Goal: Information Seeking & Learning: Learn about a topic

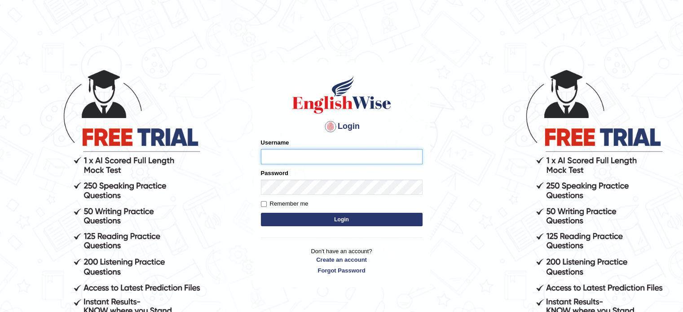
type input "Nkb06"
click at [309, 217] on button "Login" at bounding box center [342, 219] width 162 height 13
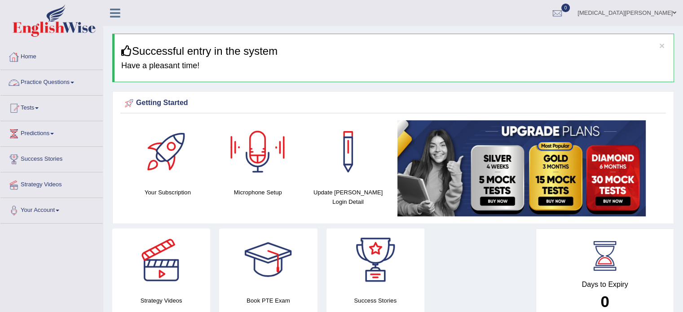
click at [44, 80] on link "Practice Questions" at bounding box center [51, 81] width 102 height 22
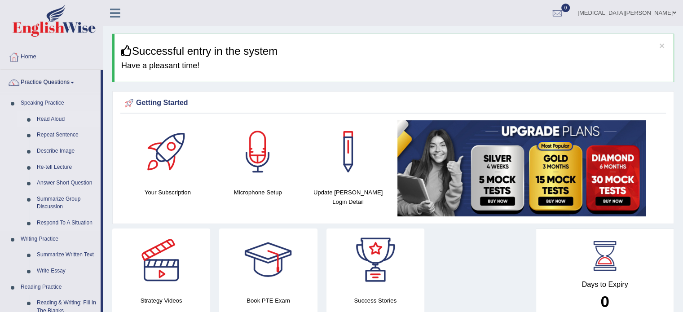
click at [51, 121] on link "Read Aloud" at bounding box center [67, 119] width 68 height 16
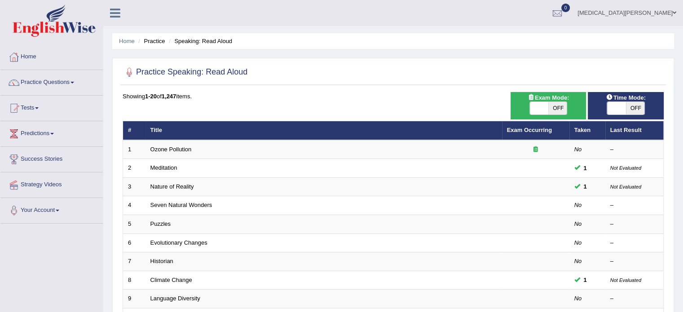
click at [558, 107] on span "OFF" at bounding box center [558, 108] width 19 height 13
checkbox input "true"
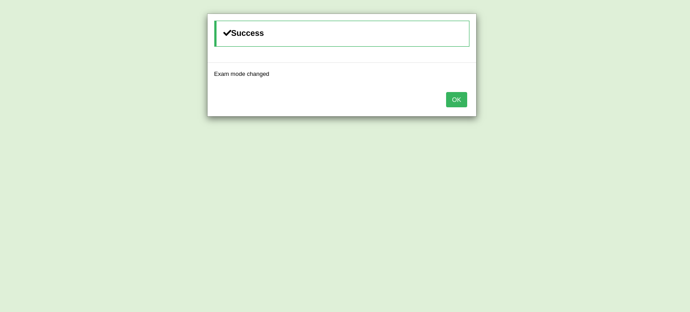
click at [465, 98] on button "OK" at bounding box center [456, 99] width 21 height 15
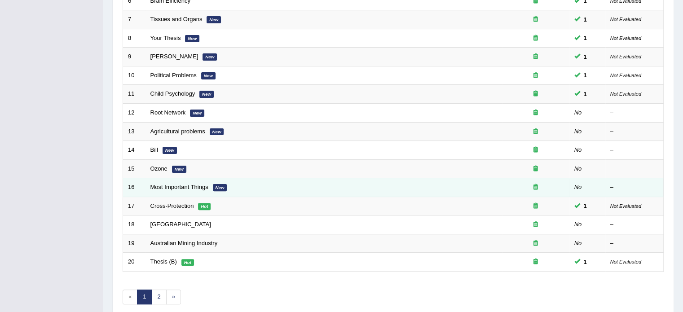
scroll to position [244, 0]
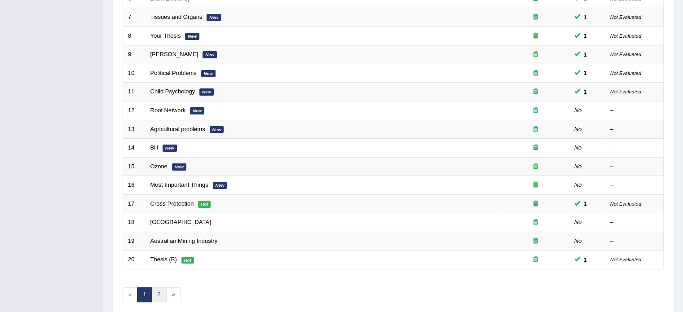
click at [158, 291] on link "2" at bounding box center [158, 295] width 15 height 15
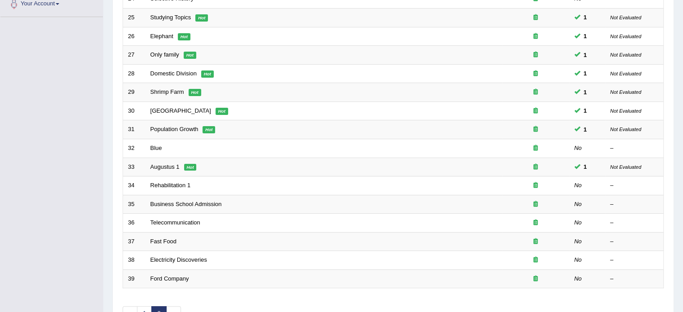
scroll to position [261, 0]
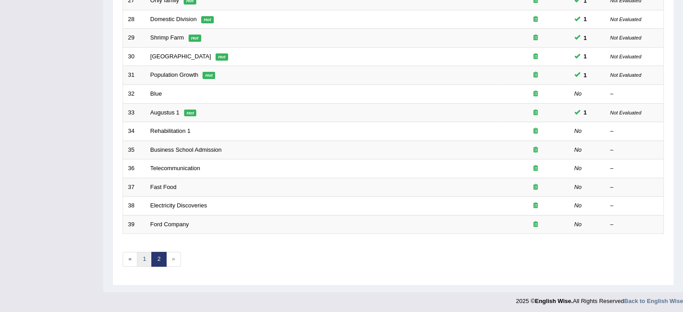
click at [143, 257] on link "1" at bounding box center [144, 259] width 15 height 15
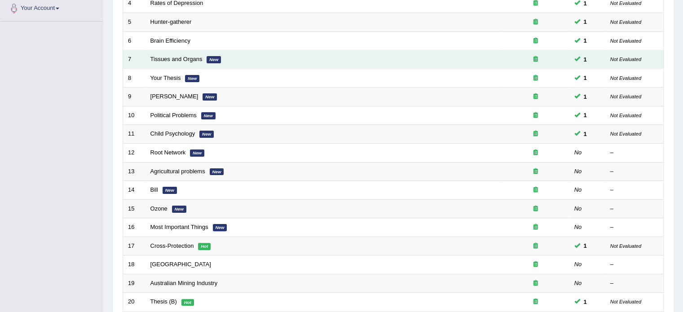
scroll to position [222, 0]
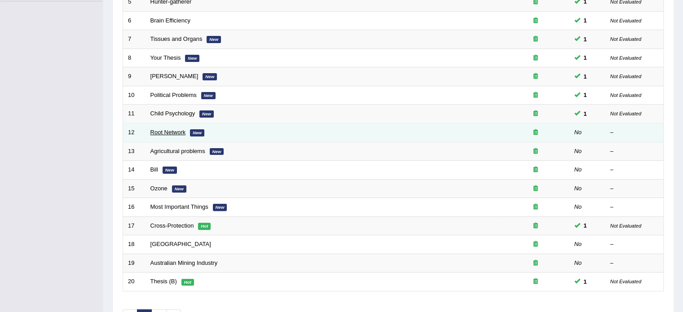
click at [178, 132] on link "Root Network" at bounding box center [168, 132] width 35 height 7
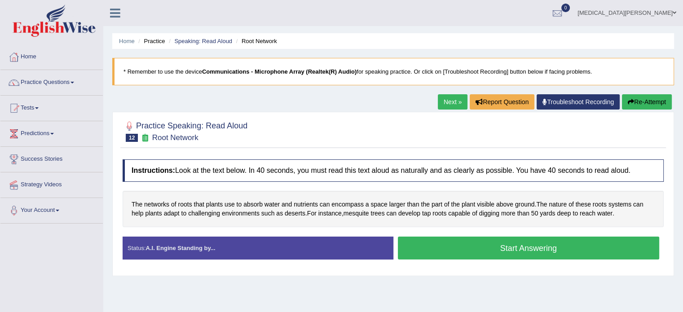
click at [579, 245] on button "Start Answering" at bounding box center [529, 248] width 262 height 23
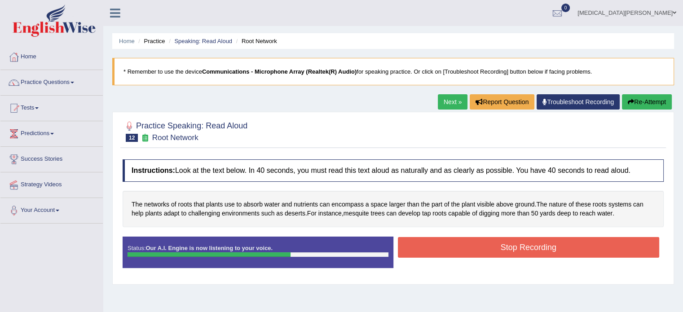
click at [486, 249] on button "Stop Recording" at bounding box center [529, 247] width 262 height 21
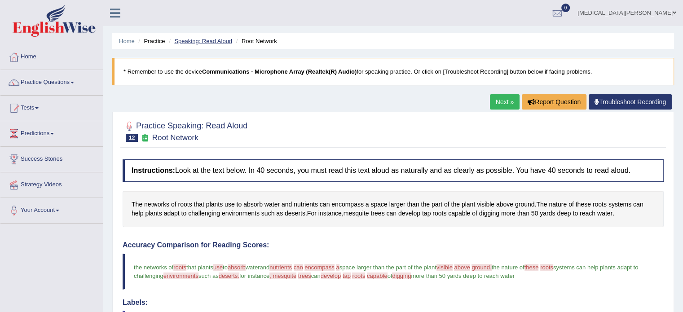
click at [217, 38] on link "Speaking: Read Aloud" at bounding box center [203, 41] width 58 height 7
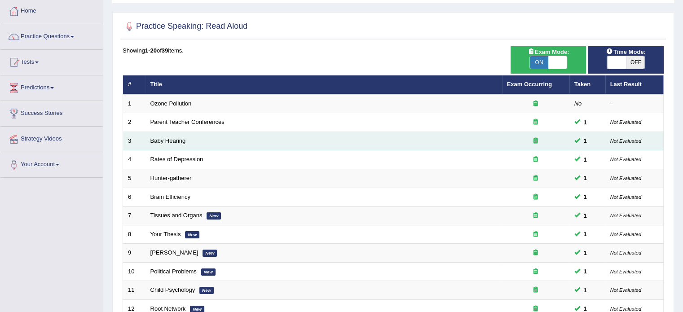
scroll to position [43, 0]
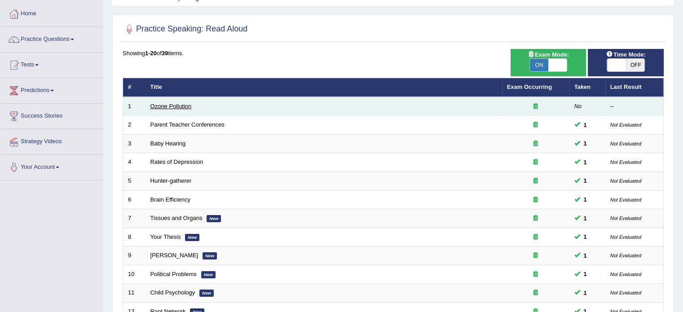
click at [170, 109] on link "Ozone Pollution" at bounding box center [171, 106] width 41 height 7
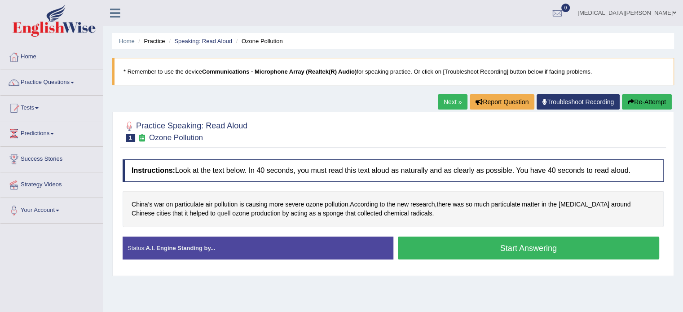
click at [217, 212] on span "quell" at bounding box center [223, 213] width 13 height 9
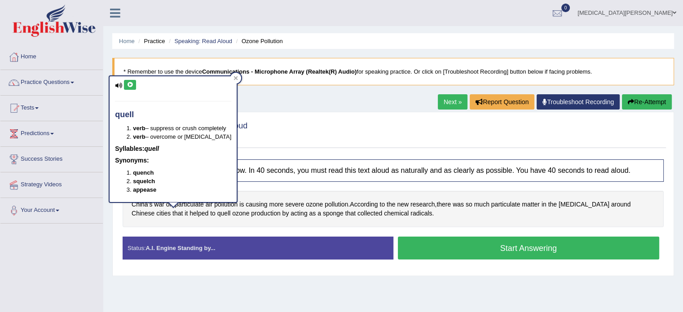
click at [128, 85] on icon at bounding box center [130, 84] width 7 height 5
click at [234, 76] on icon at bounding box center [236, 78] width 4 height 4
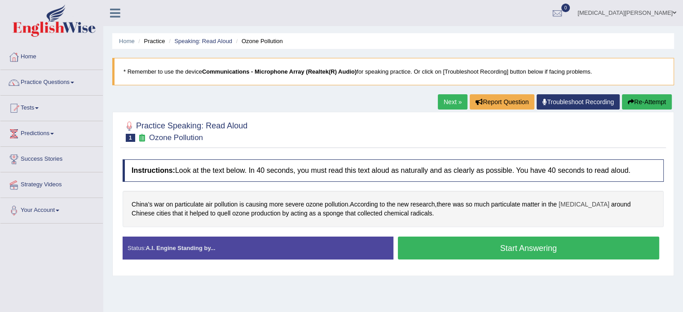
click at [568, 204] on span "smog" at bounding box center [584, 204] width 51 height 9
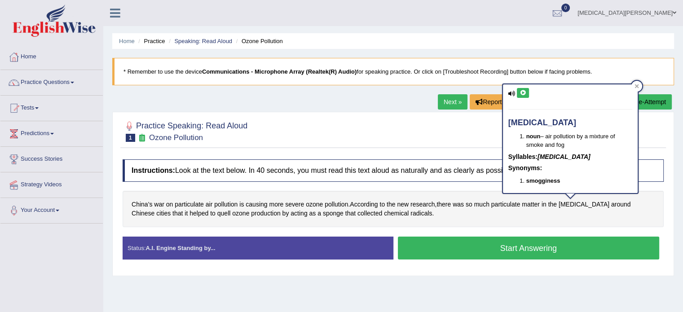
click at [521, 88] on button at bounding box center [523, 93] width 12 height 10
click at [637, 86] on icon at bounding box center [637, 86] width 4 height 4
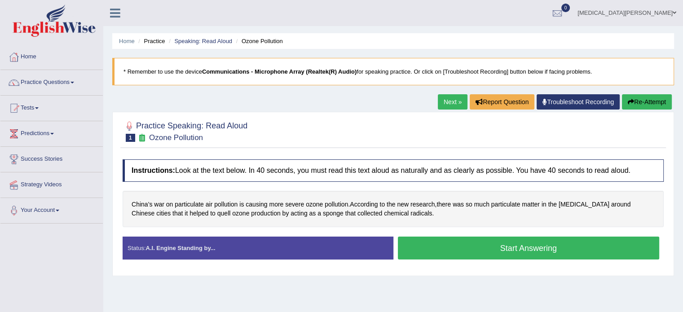
click at [454, 252] on button "Start Answering" at bounding box center [529, 248] width 262 height 23
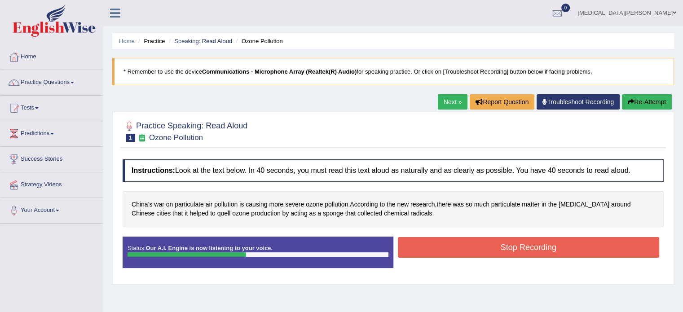
click at [454, 252] on button "Stop Recording" at bounding box center [529, 247] width 262 height 21
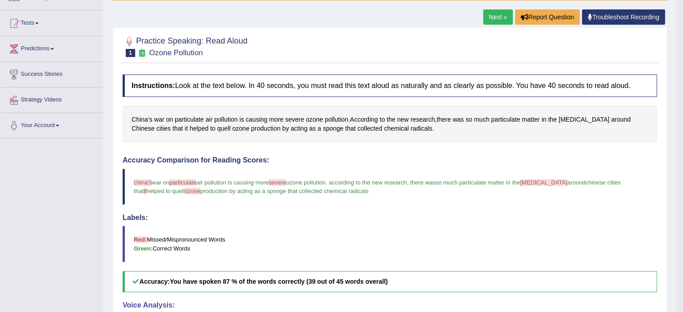
scroll to position [83, 0]
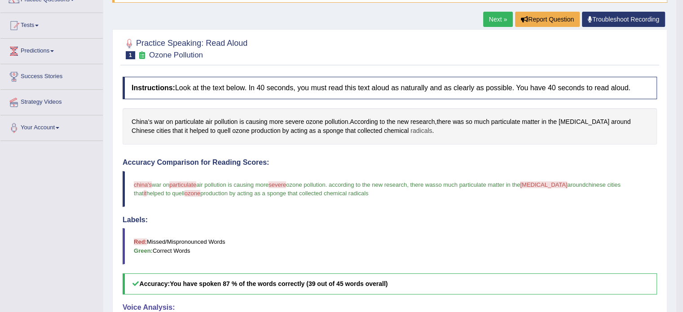
click at [411, 130] on span "radicals" at bounding box center [422, 130] width 22 height 9
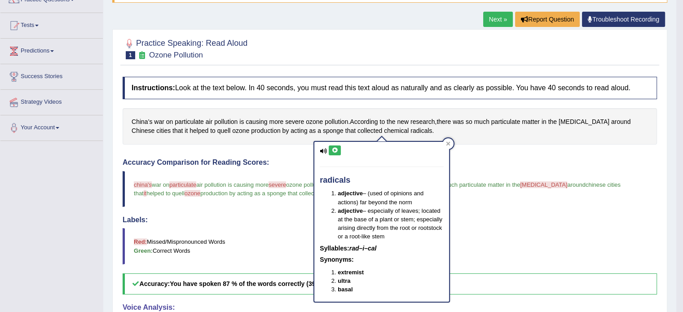
click at [335, 148] on icon at bounding box center [335, 150] width 7 height 5
click at [449, 142] on icon at bounding box center [449, 144] width 4 height 4
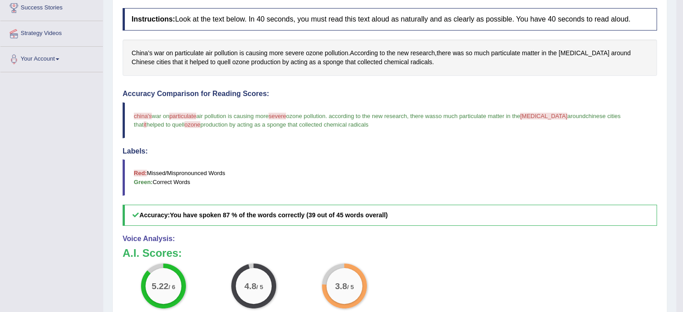
scroll to position [107, 0]
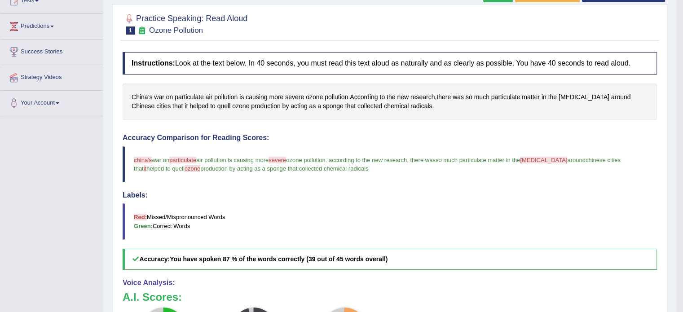
click at [282, 158] on span "severe" at bounding box center [278, 160] width 18 height 7
click at [294, 95] on span "severe" at bounding box center [294, 97] width 19 height 9
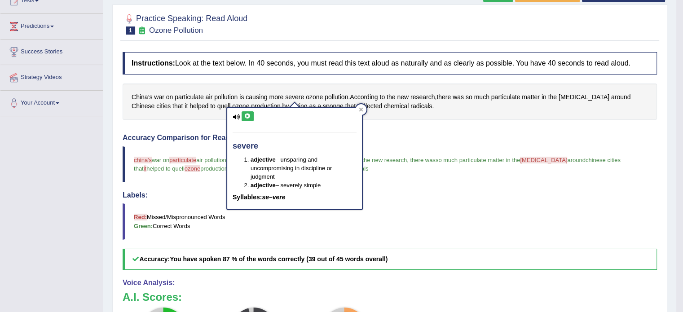
click at [245, 112] on button at bounding box center [248, 116] width 12 height 10
click at [359, 111] on icon at bounding box center [361, 109] width 4 height 4
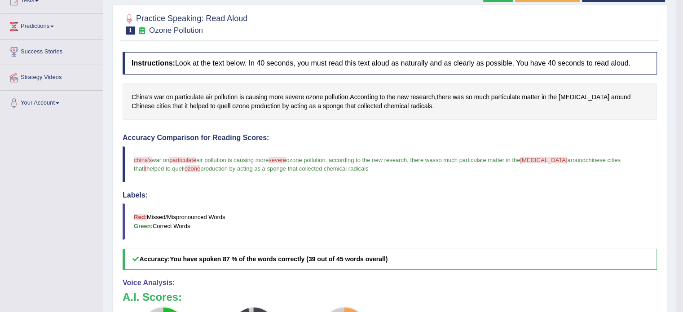
click at [185, 157] on span "particulate" at bounding box center [182, 160] width 27 height 7
click at [189, 95] on span "particulate" at bounding box center [189, 97] width 29 height 9
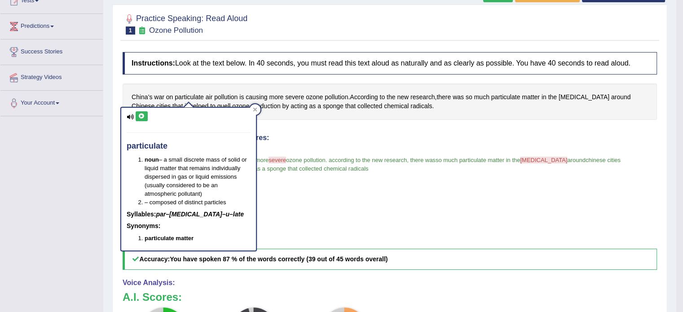
click at [142, 115] on icon at bounding box center [141, 116] width 7 height 5
click at [253, 108] on icon at bounding box center [255, 109] width 4 height 4
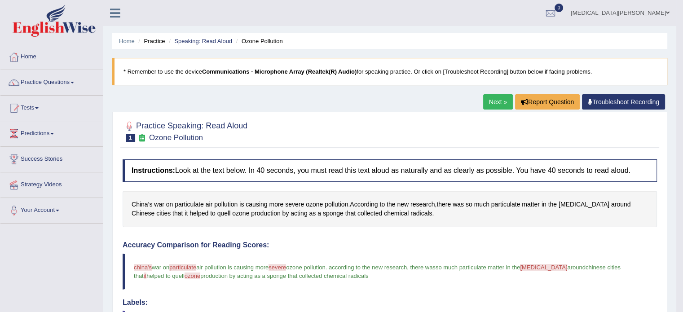
scroll to position [0, 0]
click at [210, 38] on link "Speaking: Read Aloud" at bounding box center [203, 41] width 58 height 7
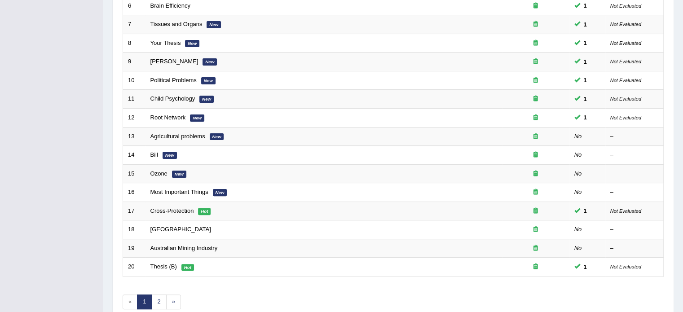
scroll to position [255, 0]
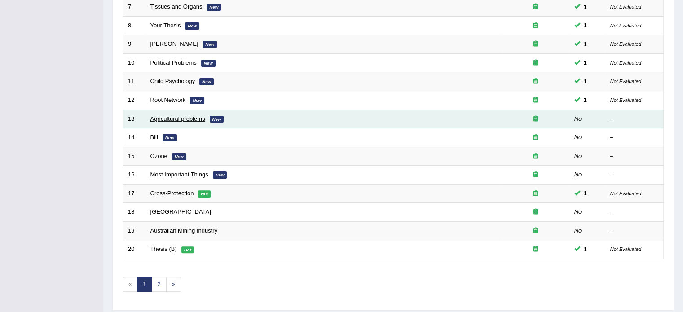
click at [170, 115] on link "Agricultural problems" at bounding box center [178, 118] width 55 height 7
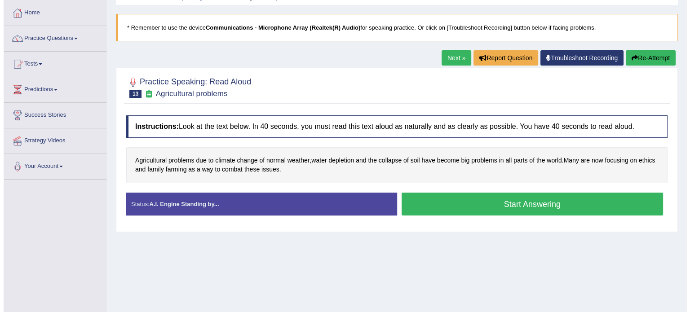
scroll to position [50, 0]
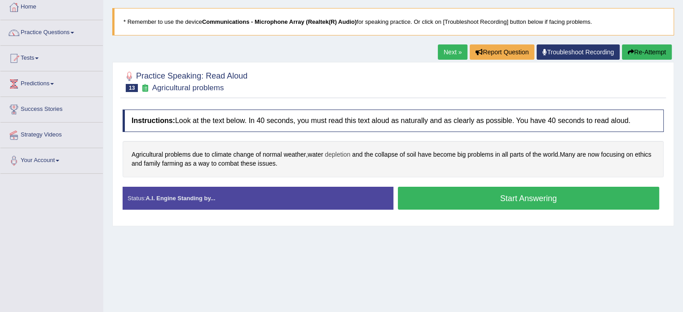
click at [341, 154] on span "depletion" at bounding box center [338, 154] width 26 height 9
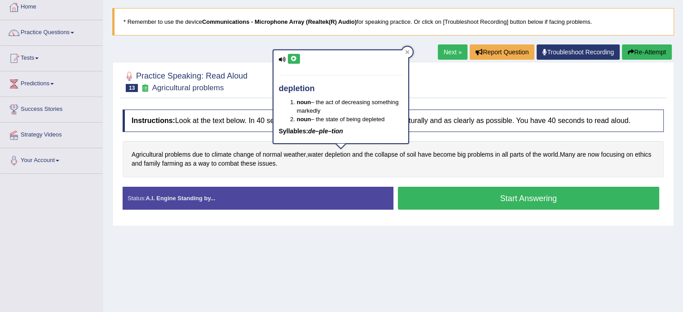
click at [294, 57] on icon at bounding box center [294, 58] width 7 height 5
click at [408, 53] on icon at bounding box center [407, 52] width 4 height 4
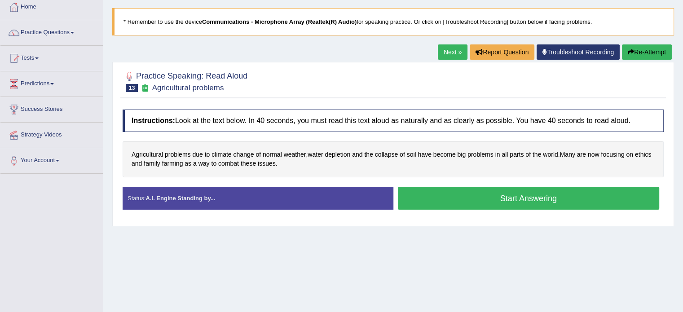
click at [477, 197] on button "Start Answering" at bounding box center [529, 198] width 262 height 23
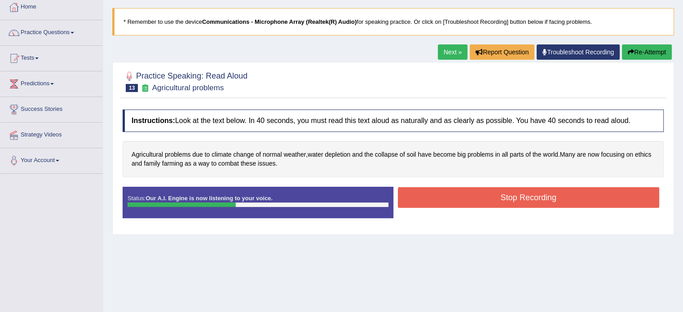
click at [486, 199] on button "Stop Recording" at bounding box center [529, 197] width 262 height 21
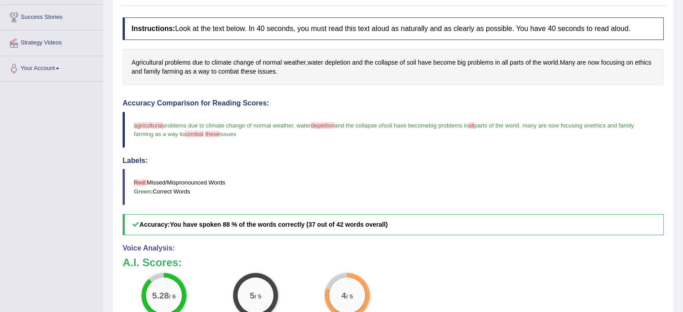
scroll to position [140, 0]
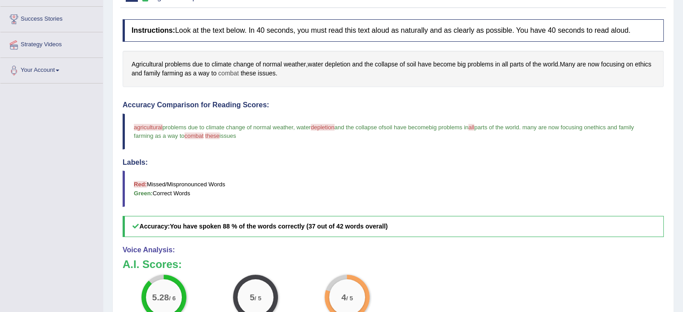
click at [239, 75] on span "combat" at bounding box center [228, 73] width 21 height 9
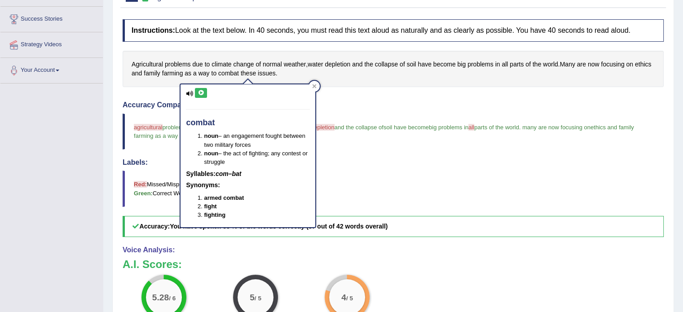
click at [201, 90] on icon at bounding box center [201, 92] width 7 height 5
click at [315, 85] on icon at bounding box center [315, 86] width 4 height 4
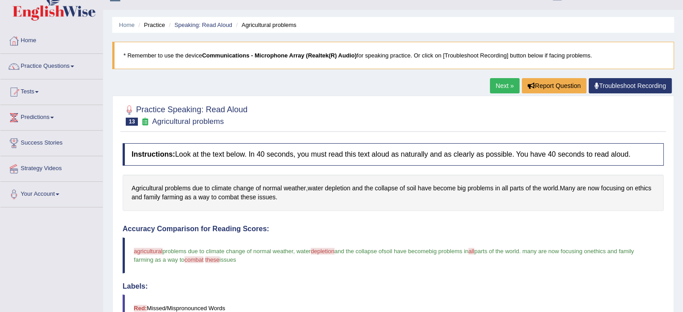
scroll to position [4, 0]
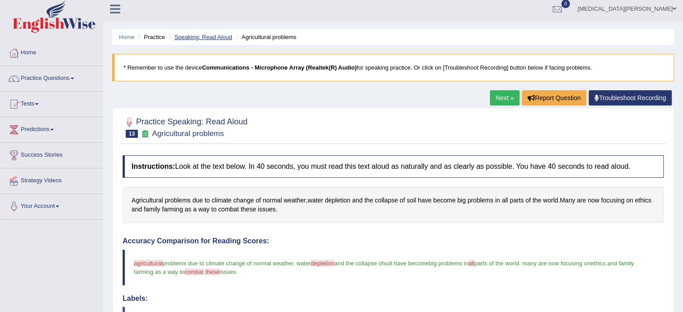
click at [209, 35] on link "Speaking: Read Aloud" at bounding box center [203, 37] width 58 height 7
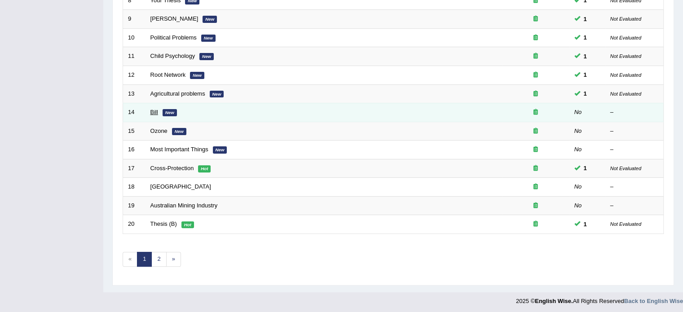
click at [153, 111] on link "Bill" at bounding box center [155, 112] width 8 height 7
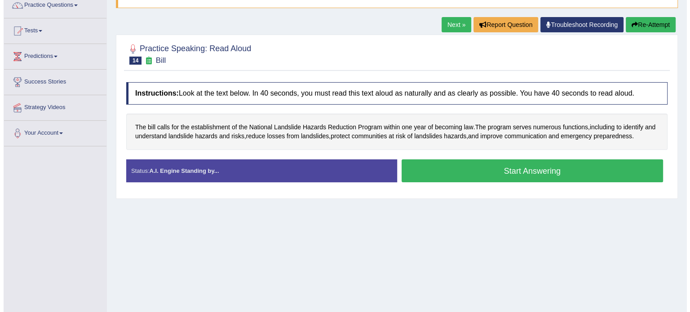
scroll to position [77, 0]
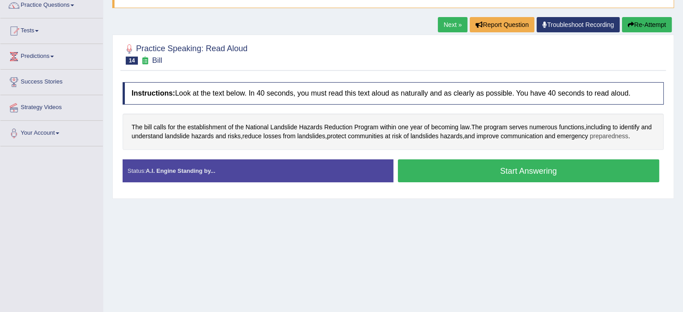
click at [626, 133] on span "preparedness" at bounding box center [609, 136] width 39 height 9
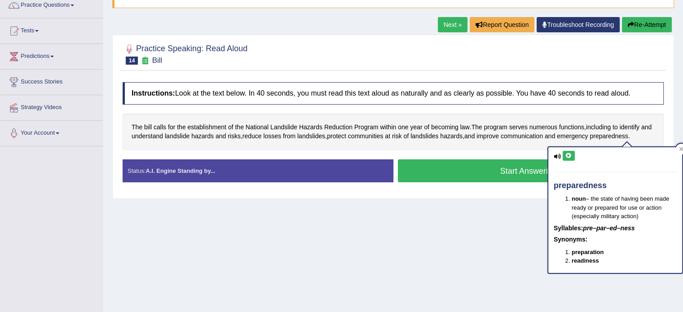
click at [568, 153] on icon at bounding box center [569, 155] width 7 height 5
click at [531, 173] on button "Start Answering" at bounding box center [529, 170] width 262 height 23
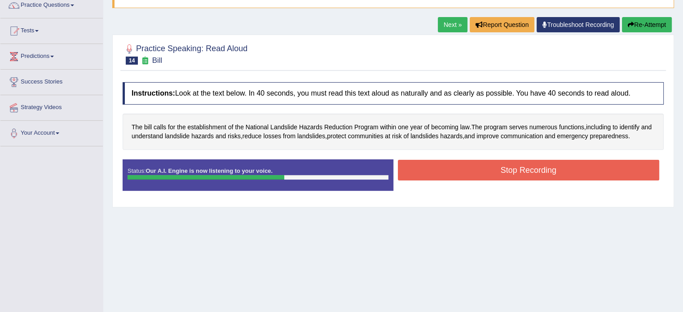
click at [509, 168] on button "Stop Recording" at bounding box center [529, 170] width 262 height 21
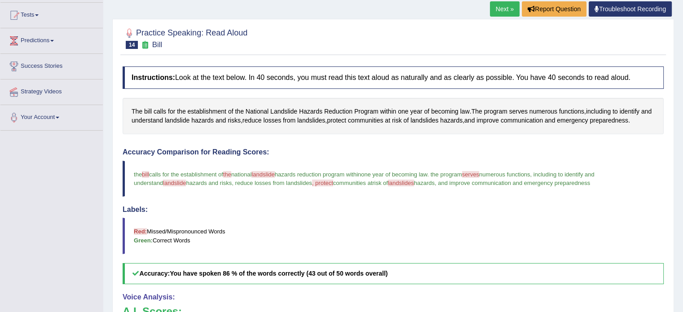
scroll to position [49, 0]
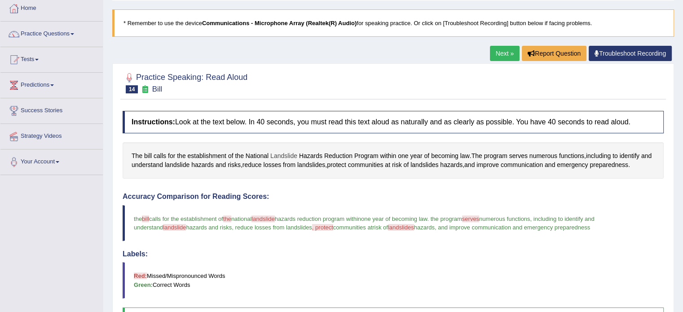
click at [288, 154] on span "Landslide" at bounding box center [283, 155] width 27 height 9
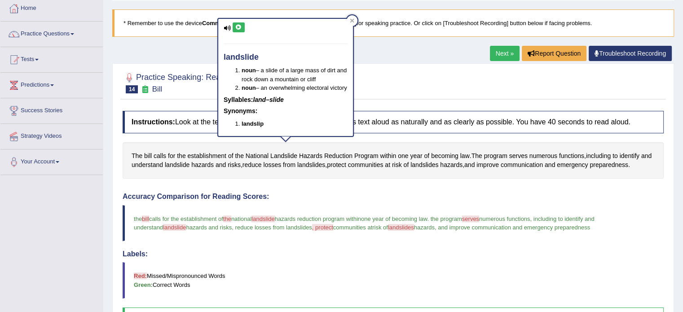
click at [238, 26] on icon at bounding box center [238, 27] width 7 height 5
click at [350, 20] on icon at bounding box center [352, 20] width 4 height 4
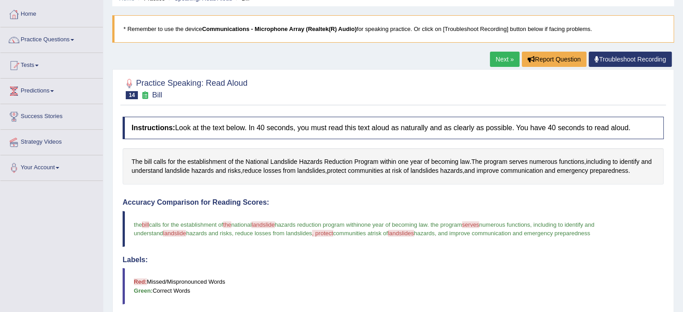
scroll to position [0, 0]
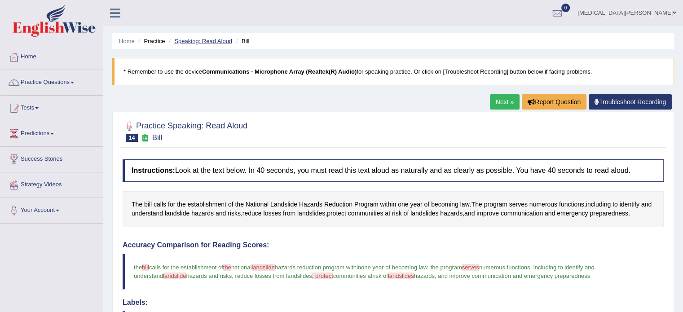
click at [204, 40] on link "Speaking: Read Aloud" at bounding box center [203, 41] width 58 height 7
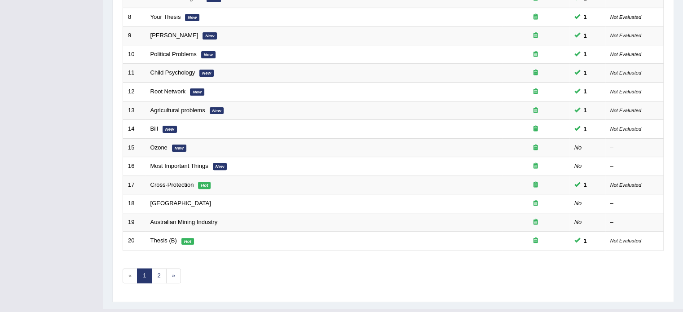
scroll to position [280, 0]
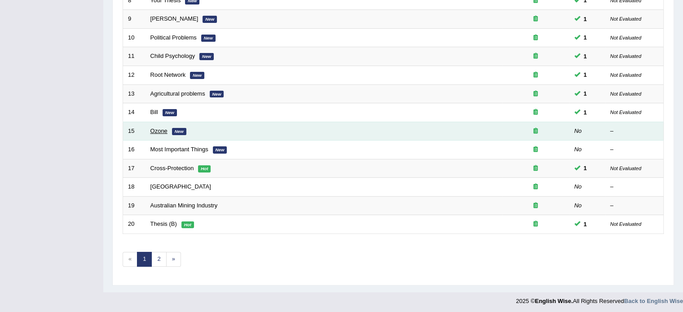
click at [160, 129] on link "Ozone" at bounding box center [159, 131] width 17 height 7
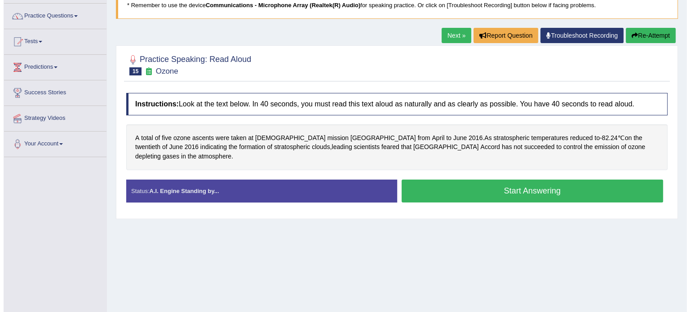
scroll to position [79, 0]
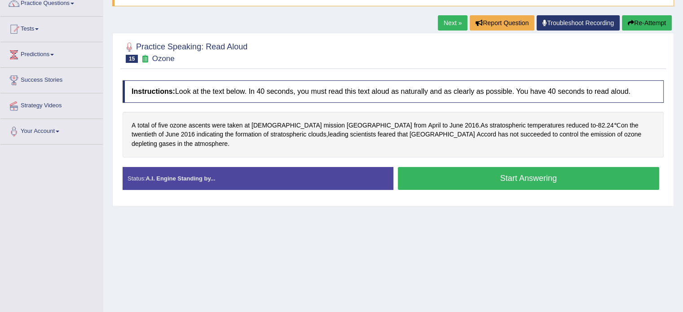
click at [462, 172] on button "Start Answering" at bounding box center [529, 178] width 262 height 23
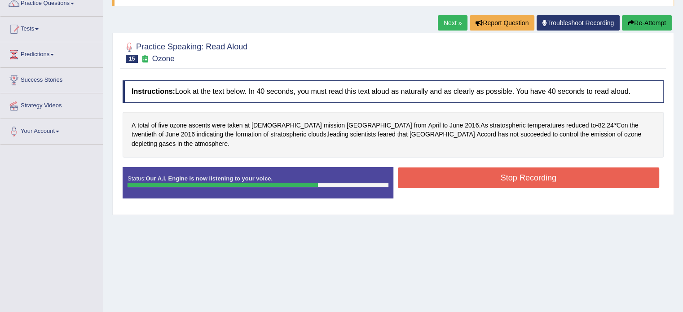
click at [530, 168] on button "Stop Recording" at bounding box center [529, 178] width 262 height 21
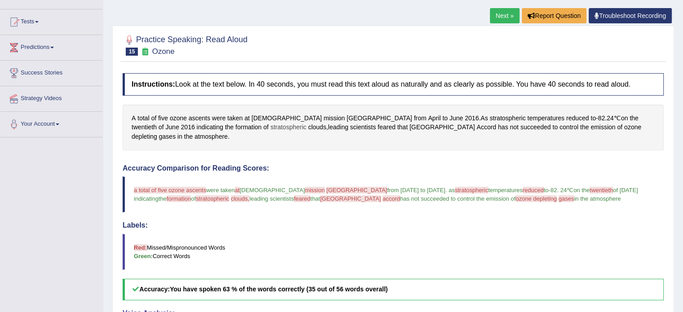
scroll to position [0, 0]
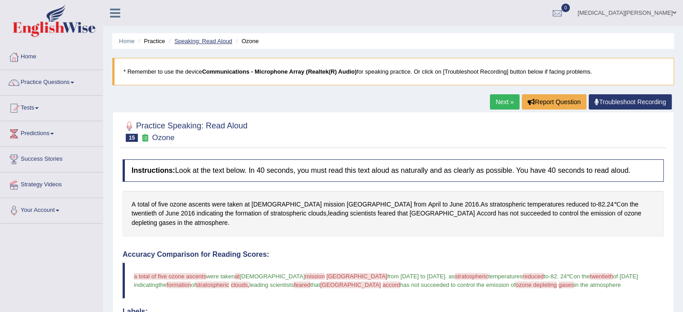
click at [199, 40] on link "Speaking: Read Aloud" at bounding box center [203, 41] width 58 height 7
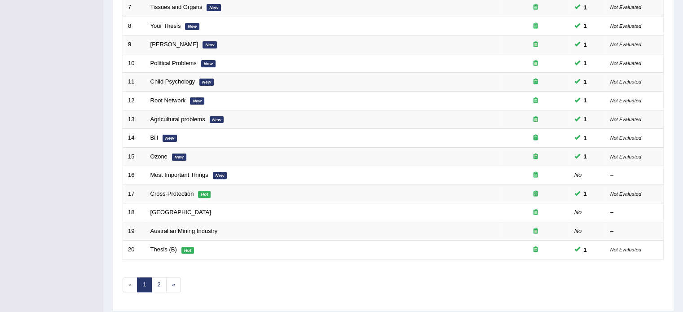
scroll to position [280, 0]
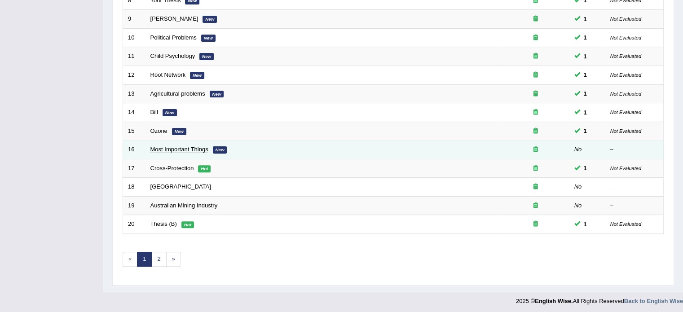
click at [160, 147] on link "Most Important Things" at bounding box center [180, 149] width 58 height 7
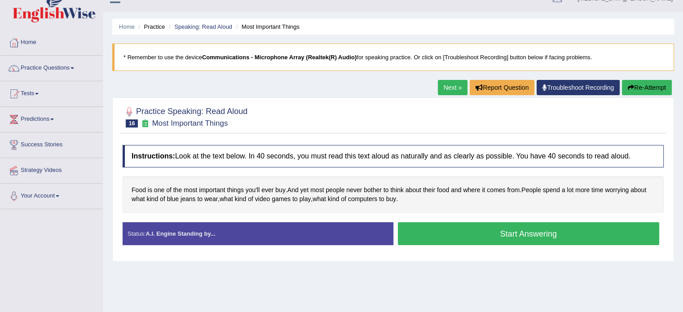
scroll to position [16, 0]
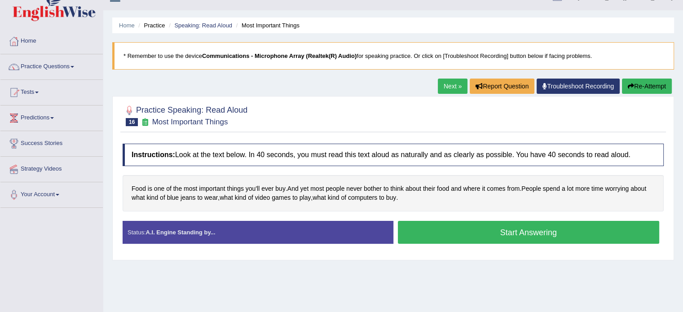
click at [443, 230] on button "Start Answering" at bounding box center [529, 232] width 262 height 23
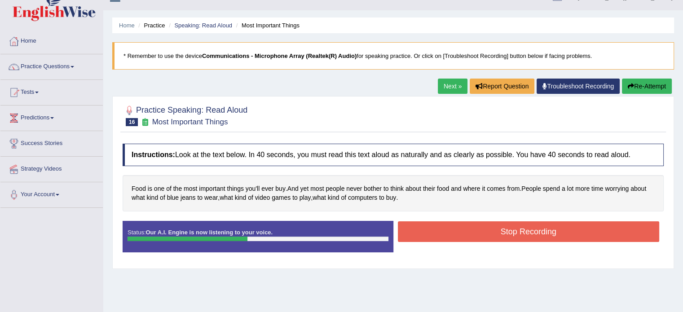
click at [443, 230] on button "Stop Recording" at bounding box center [529, 231] width 262 height 21
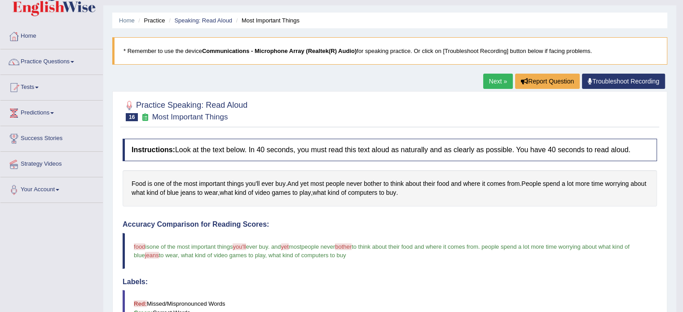
scroll to position [0, 0]
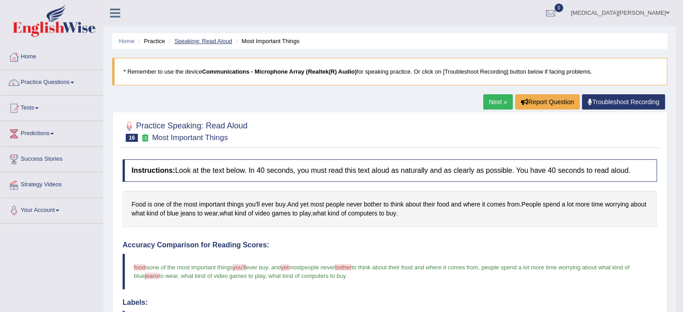
click at [210, 40] on link "Speaking: Read Aloud" at bounding box center [203, 41] width 58 height 7
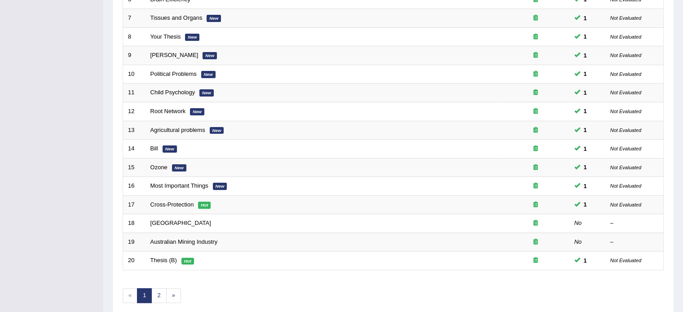
scroll to position [280, 0]
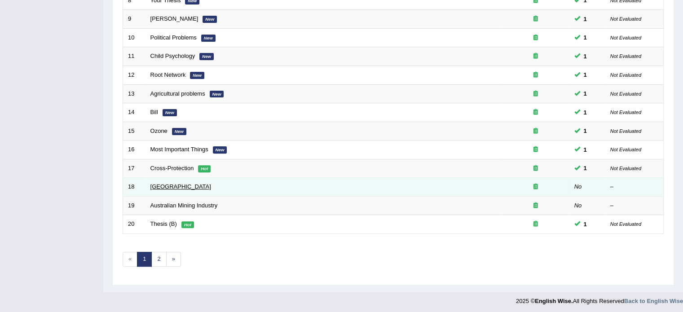
click at [153, 183] on link "[GEOGRAPHIC_DATA]" at bounding box center [181, 186] width 61 height 7
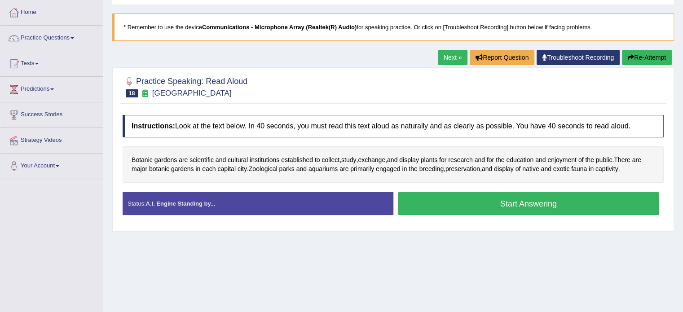
scroll to position [48, 0]
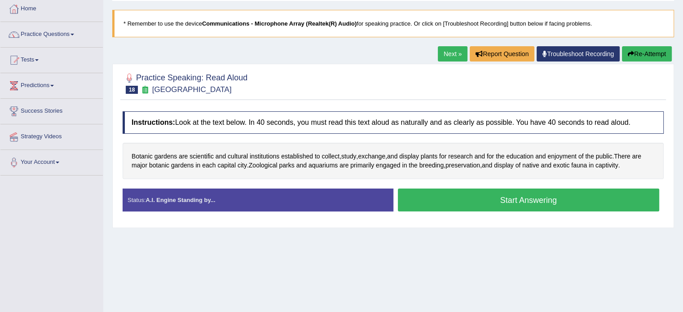
click at [495, 197] on button "Start Answering" at bounding box center [529, 200] width 262 height 23
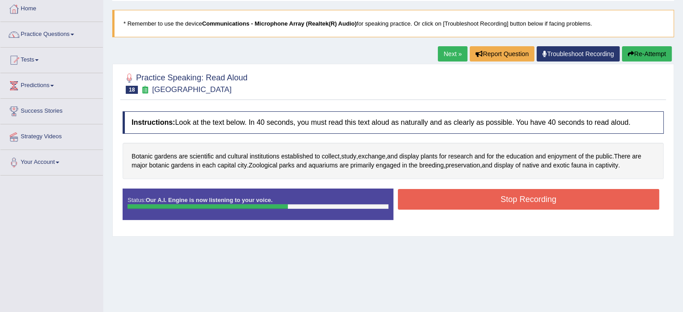
click at [504, 194] on button "Stop Recording" at bounding box center [529, 199] width 262 height 21
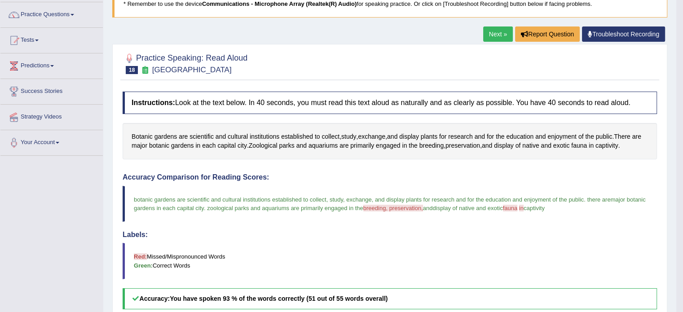
scroll to position [0, 0]
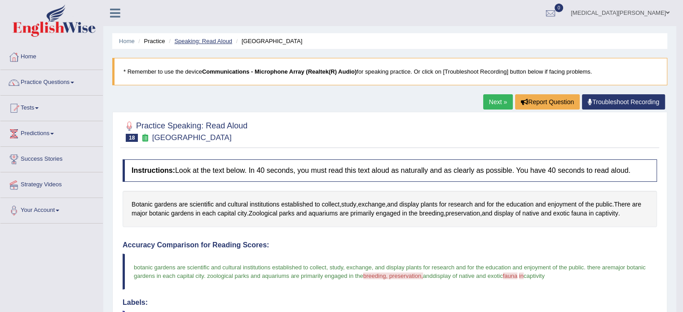
click at [207, 41] on link "Speaking: Read Aloud" at bounding box center [203, 41] width 58 height 7
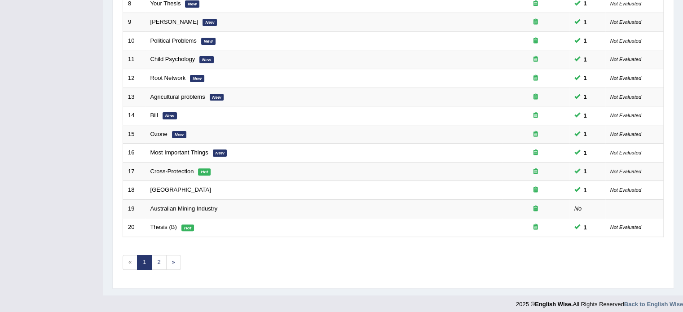
scroll to position [280, 0]
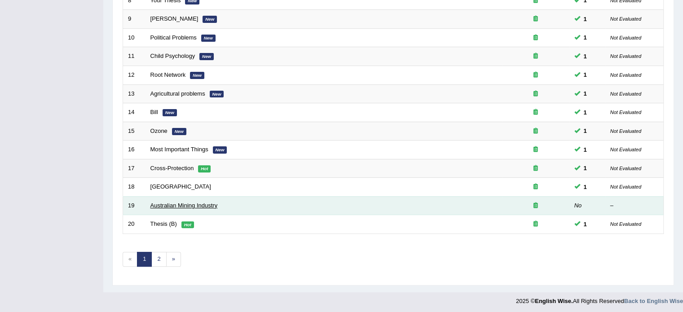
click at [165, 205] on link "Australian Mining Industry" at bounding box center [184, 205] width 67 height 7
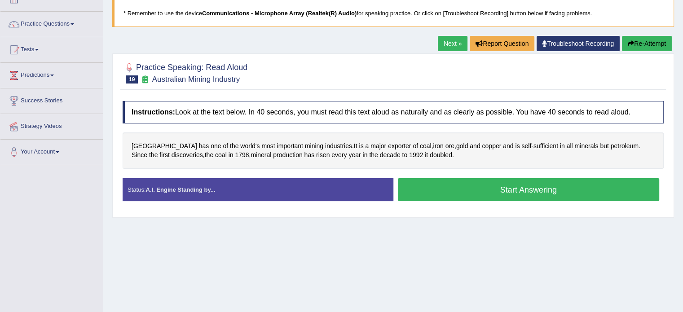
click at [447, 189] on button "Start Answering" at bounding box center [529, 189] width 262 height 23
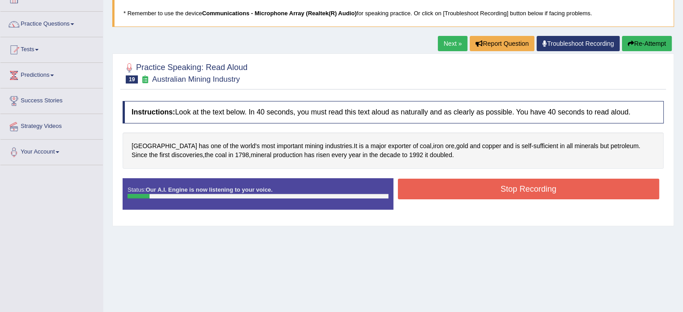
click at [648, 41] on button "Re-Attempt" at bounding box center [647, 43] width 50 height 15
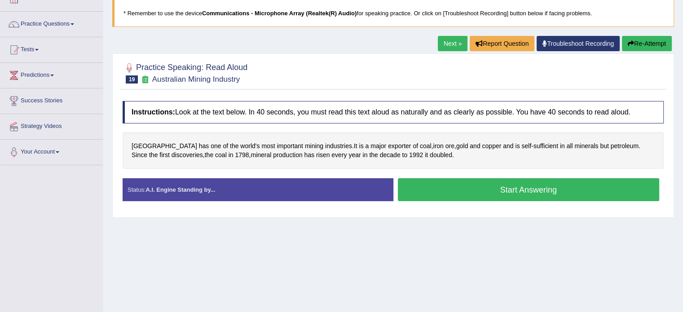
click at [524, 191] on button "Start Answering" at bounding box center [529, 189] width 262 height 23
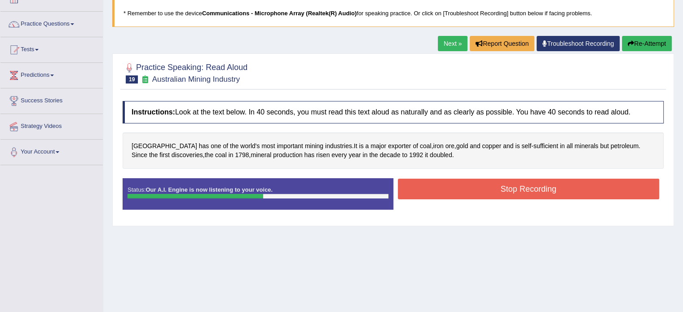
click at [492, 188] on button "Stop Recording" at bounding box center [529, 189] width 262 height 21
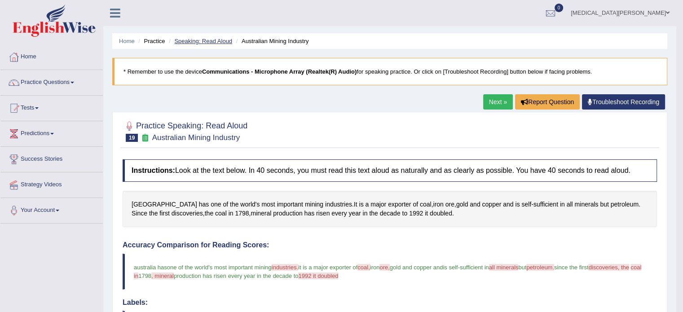
click at [209, 42] on link "Speaking: Read Aloud" at bounding box center [203, 41] width 58 height 7
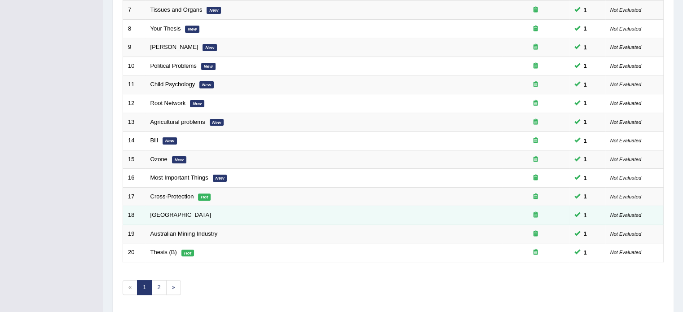
scroll to position [280, 0]
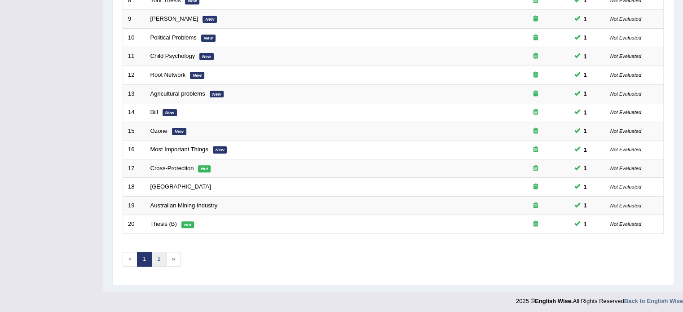
click at [157, 255] on link "2" at bounding box center [158, 259] width 15 height 15
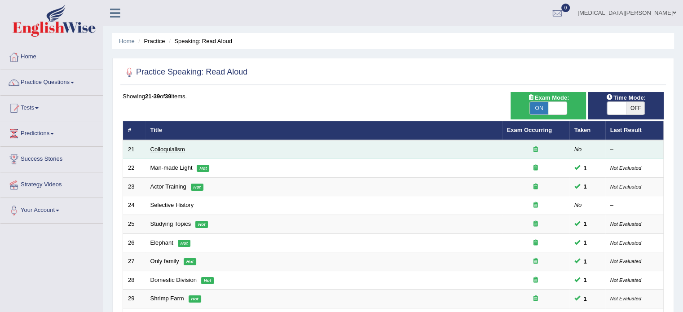
click at [156, 150] on link "Colloquialism" at bounding box center [168, 149] width 35 height 7
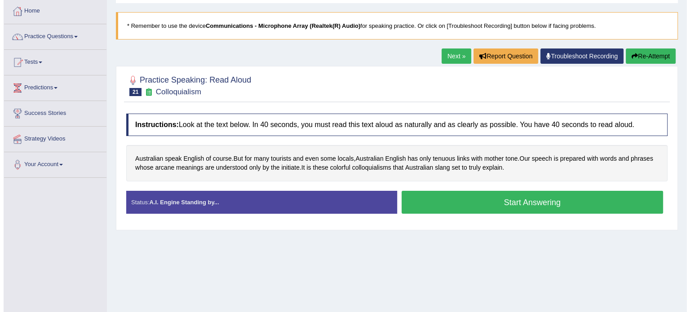
scroll to position [49, 0]
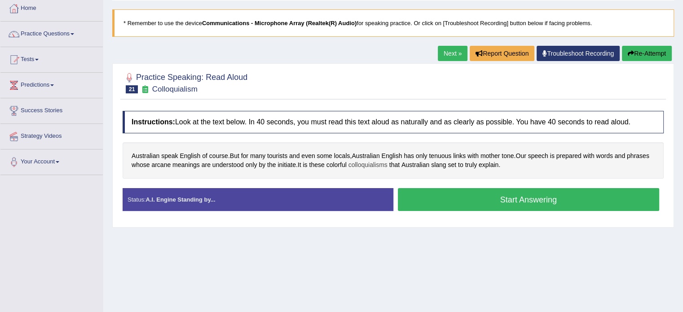
click at [368, 163] on span "colloquialisms" at bounding box center [368, 164] width 39 height 9
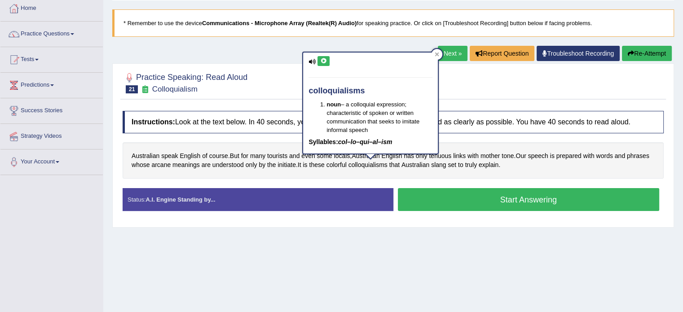
click at [323, 56] on button at bounding box center [324, 61] width 12 height 10
click at [322, 58] on icon at bounding box center [323, 60] width 7 height 5
click at [325, 60] on icon at bounding box center [323, 60] width 7 height 5
click at [440, 55] on div at bounding box center [437, 54] width 11 height 11
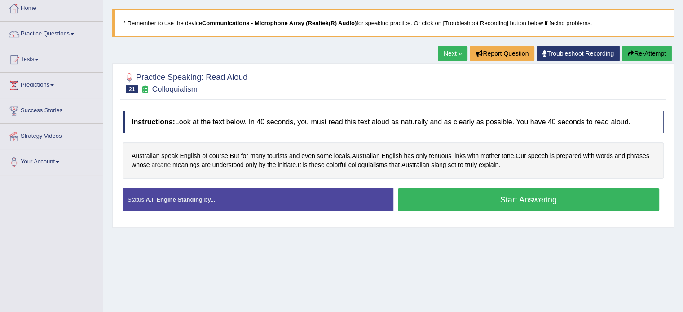
click at [162, 165] on span "arcane" at bounding box center [160, 164] width 19 height 9
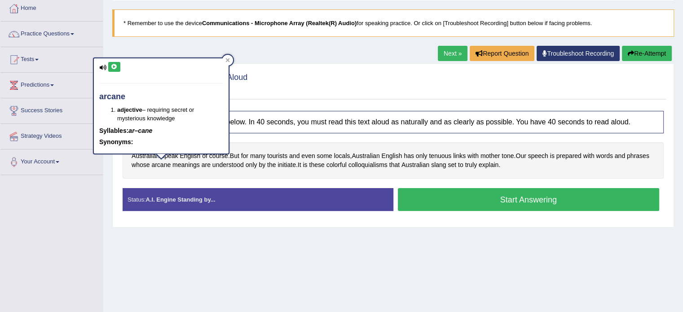
click at [114, 66] on icon at bounding box center [114, 66] width 7 height 5
click at [229, 60] on icon at bounding box center [228, 60] width 4 height 4
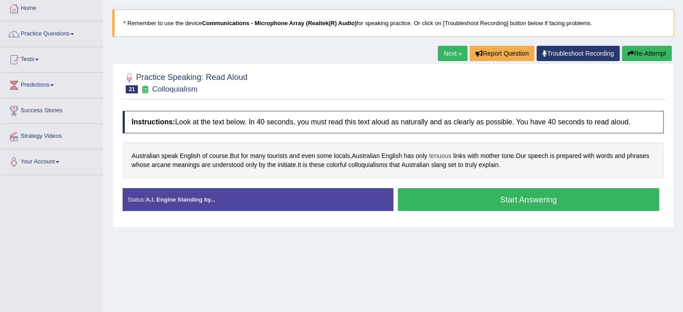
click at [442, 153] on span "tenuous" at bounding box center [440, 155] width 22 height 9
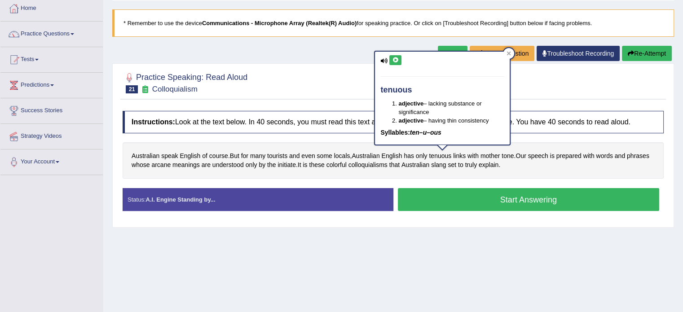
click at [394, 59] on icon at bounding box center [395, 60] width 7 height 5
click at [511, 54] on div at bounding box center [509, 53] width 11 height 11
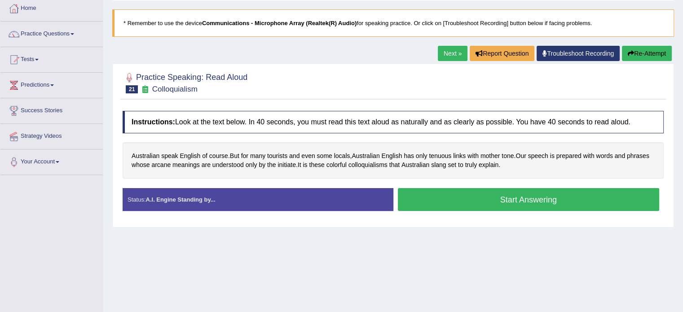
click at [461, 196] on button "Start Answering" at bounding box center [529, 199] width 262 height 23
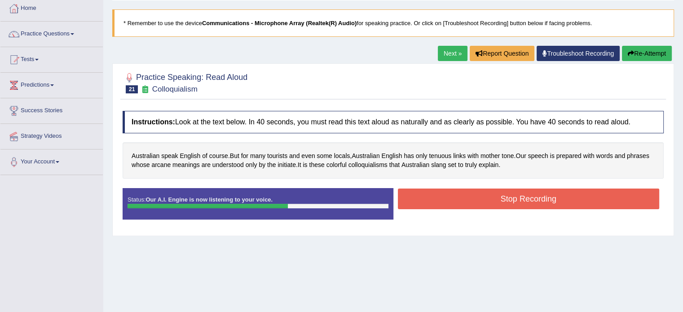
click at [474, 200] on button "Stop Recording" at bounding box center [529, 199] width 262 height 21
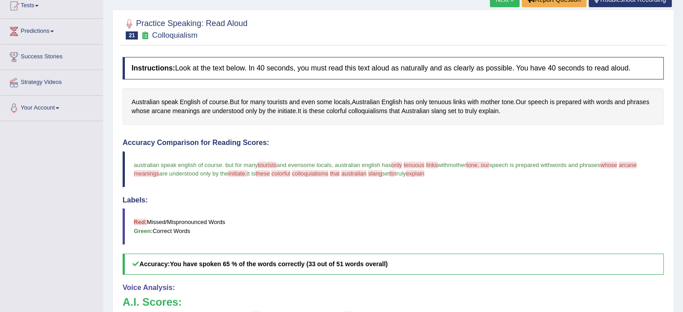
scroll to position [102, 0]
click at [474, 200] on h4 "Labels:" at bounding box center [393, 201] width 541 height 8
click at [286, 109] on span "initiate" at bounding box center [287, 111] width 18 height 9
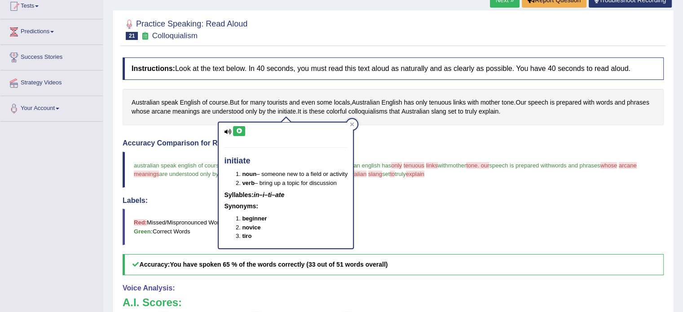
click at [236, 130] on icon at bounding box center [239, 130] width 7 height 5
click at [354, 124] on icon at bounding box center [352, 124] width 4 height 4
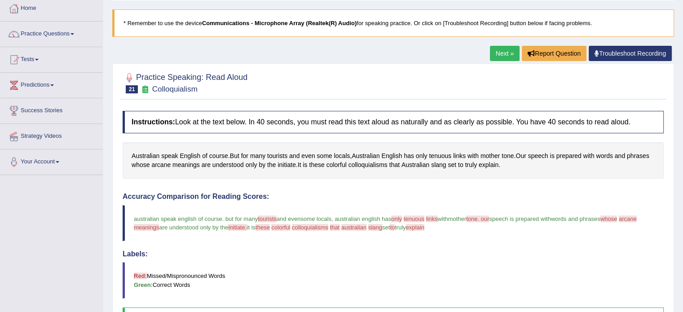
scroll to position [44, 0]
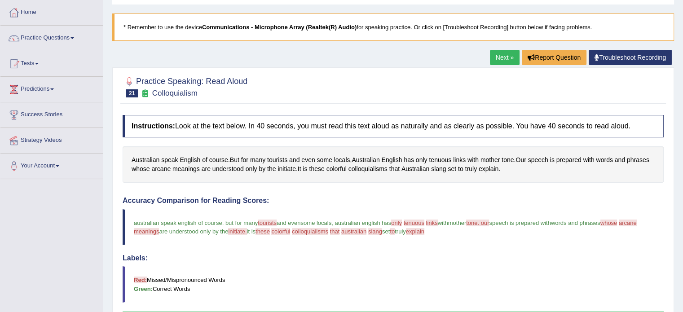
drag, startPoint x: 151, startPoint y: 90, endPoint x: 224, endPoint y: 106, distance: 75.0
drag, startPoint x: 352, startPoint y: 169, endPoint x: 381, endPoint y: 174, distance: 29.2
click at [381, 174] on div "Australian speak English of course . But for many tourists and even some locals…" at bounding box center [393, 164] width 541 height 36
drag, startPoint x: 320, startPoint y: 235, endPoint x: 372, endPoint y: 233, distance: 51.7
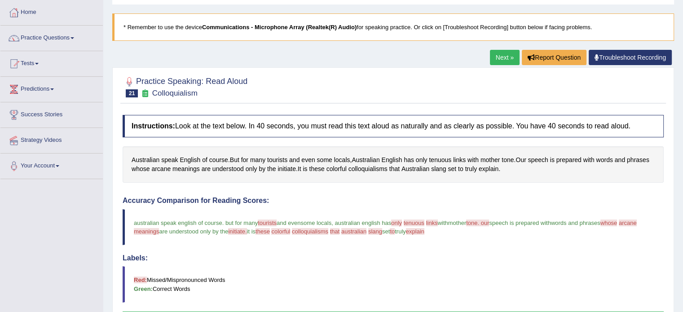
click at [372, 233] on blockquote "australian speak english of course . but for many tourists other risk and even …" at bounding box center [393, 227] width 541 height 36
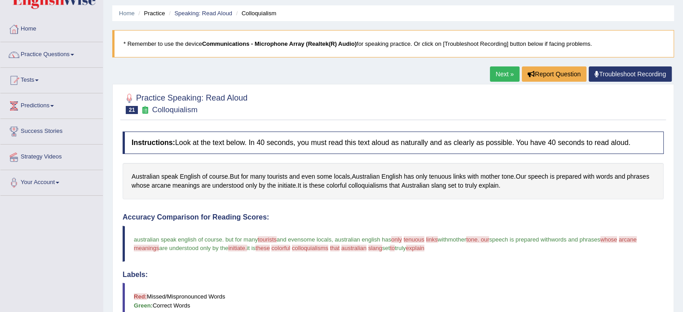
scroll to position [0, 0]
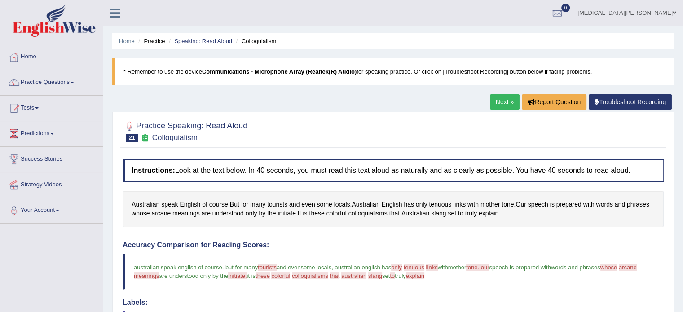
click at [212, 39] on link "Speaking: Read Aloud" at bounding box center [203, 41] width 58 height 7
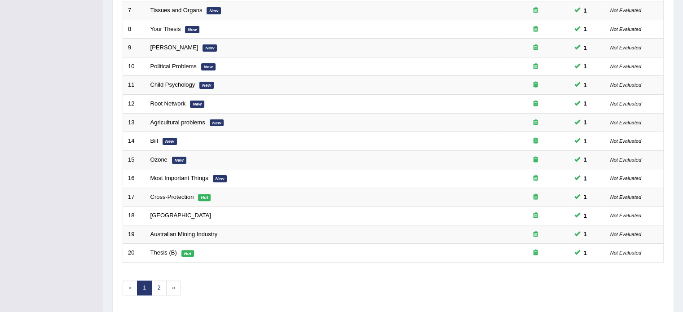
scroll to position [279, 0]
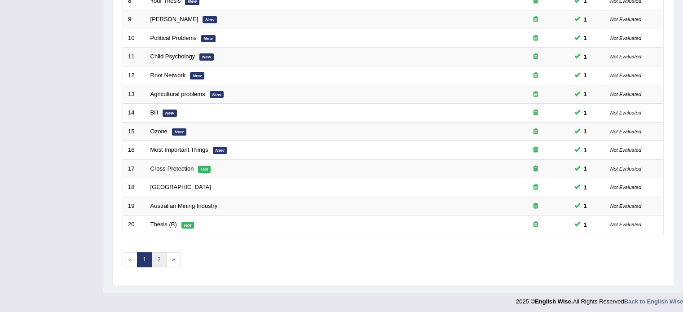
click at [158, 256] on link "2" at bounding box center [158, 260] width 15 height 15
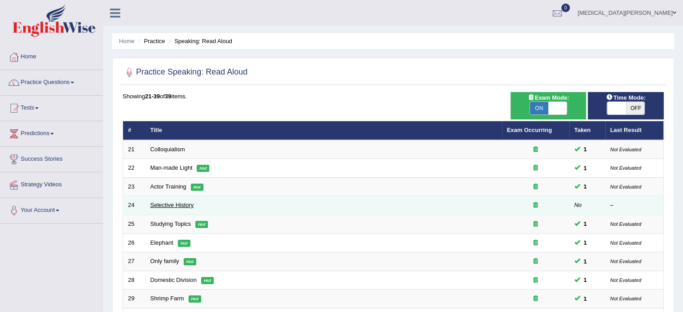
click at [169, 203] on link "Selective History" at bounding box center [173, 205] width 44 height 7
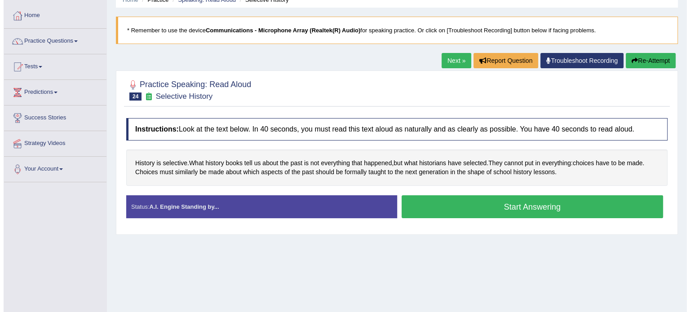
scroll to position [43, 0]
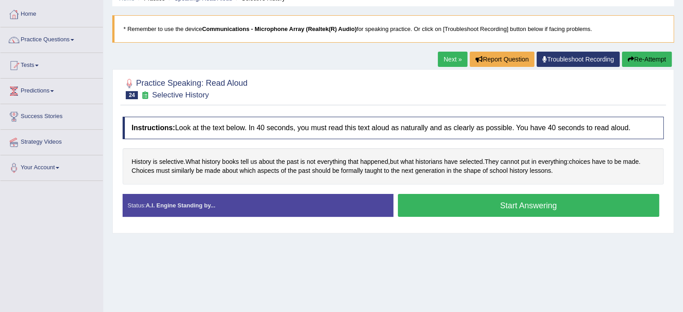
click at [447, 196] on button "Start Answering" at bounding box center [529, 205] width 262 height 23
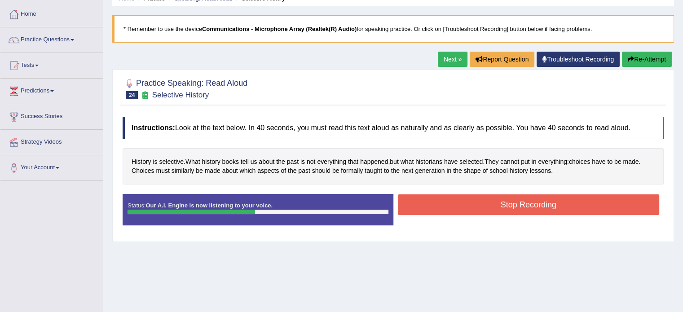
click at [482, 199] on button "Stop Recording" at bounding box center [529, 205] width 262 height 21
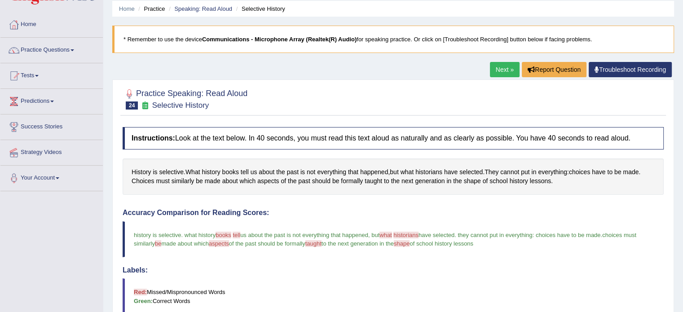
scroll to position [0, 0]
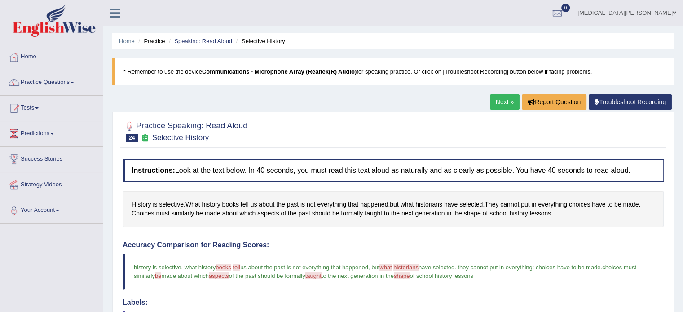
click at [211, 37] on li "Speaking: Read Aloud" at bounding box center [200, 41] width 66 height 9
click at [206, 41] on link "Speaking: Read Aloud" at bounding box center [203, 41] width 58 height 7
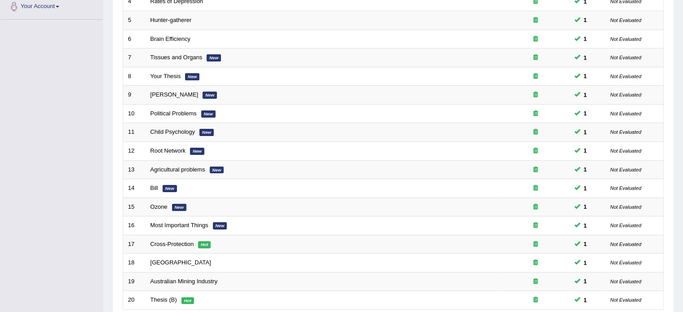
scroll to position [258, 0]
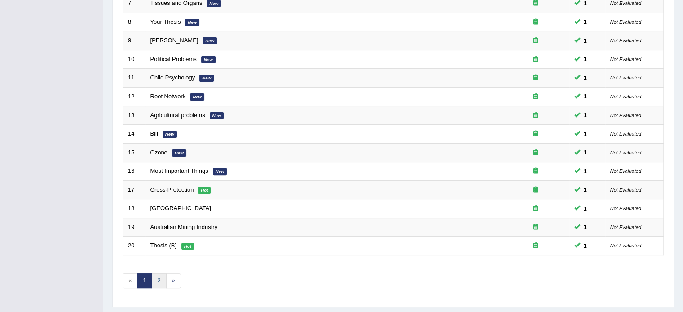
click at [160, 275] on link "2" at bounding box center [158, 281] width 15 height 15
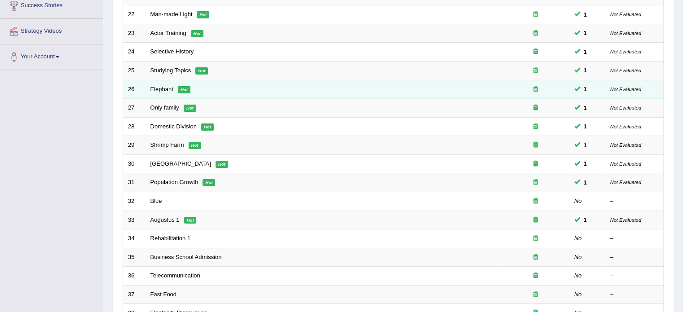
scroll to position [163, 0]
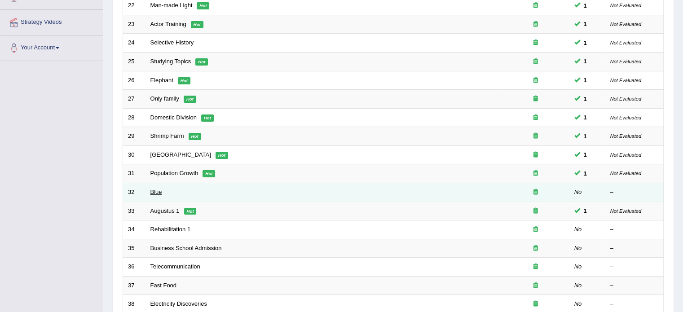
click at [155, 192] on link "Blue" at bounding box center [157, 192] width 12 height 7
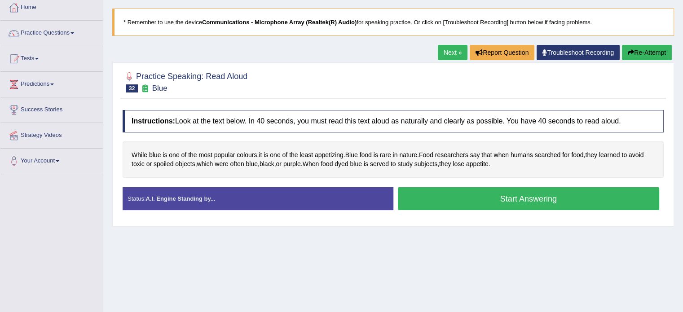
scroll to position [50, 0]
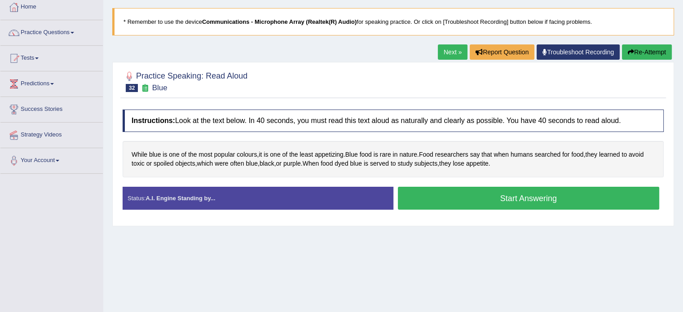
click at [455, 200] on button "Start Answering" at bounding box center [529, 198] width 262 height 23
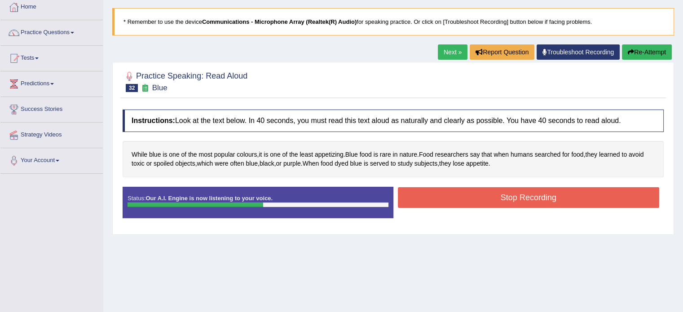
click at [455, 191] on button "Stop Recording" at bounding box center [529, 197] width 262 height 21
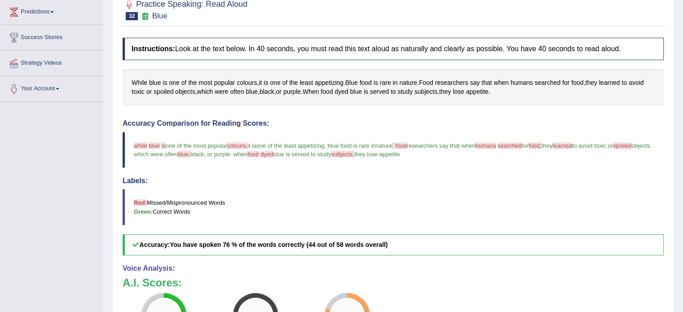
scroll to position [118, 0]
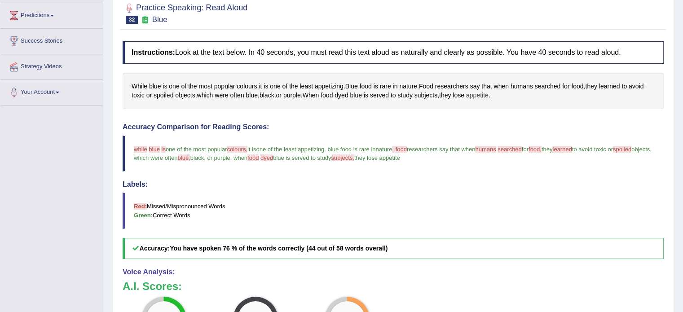
click at [483, 96] on span "appetite" at bounding box center [477, 95] width 22 height 9
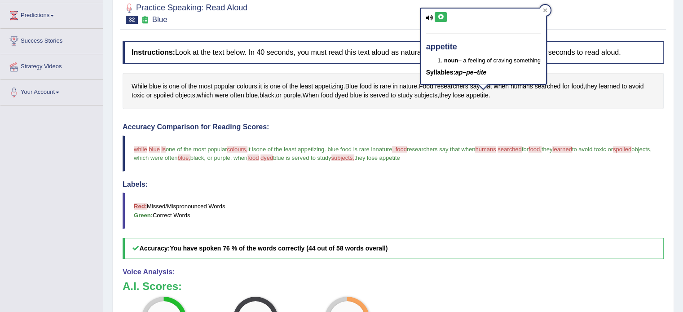
click at [440, 19] on icon at bounding box center [441, 16] width 7 height 5
click at [543, 14] on div at bounding box center [545, 10] width 11 height 11
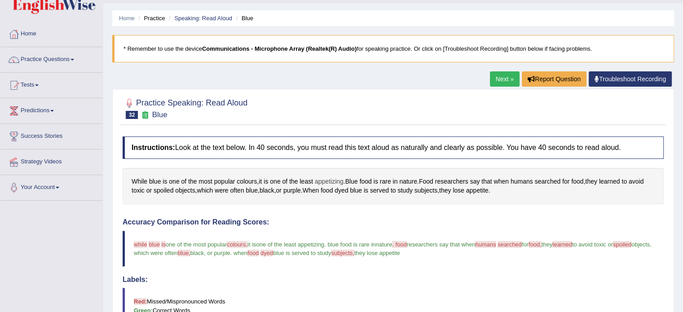
scroll to position [0, 0]
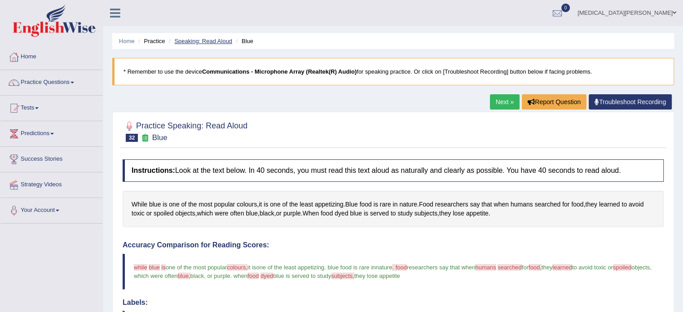
click at [208, 44] on link "Speaking: Read Aloud" at bounding box center [203, 41] width 58 height 7
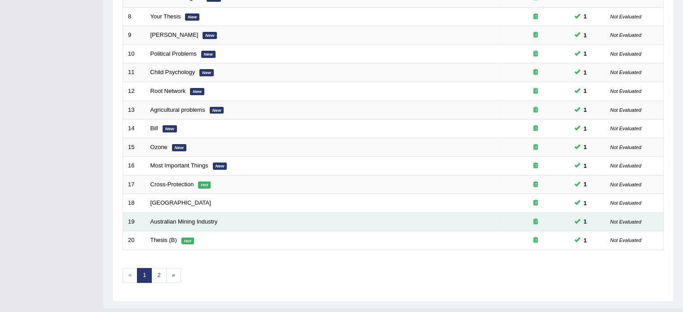
scroll to position [280, 0]
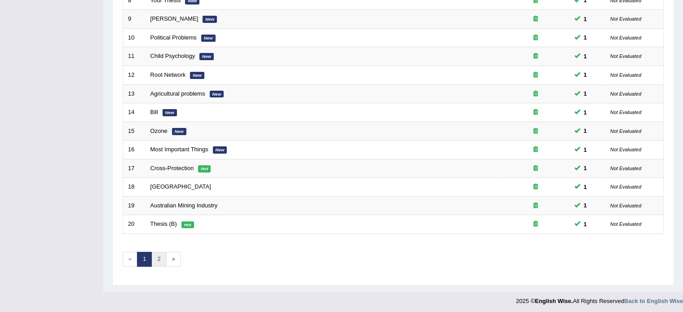
click at [157, 256] on link "2" at bounding box center [158, 259] width 15 height 15
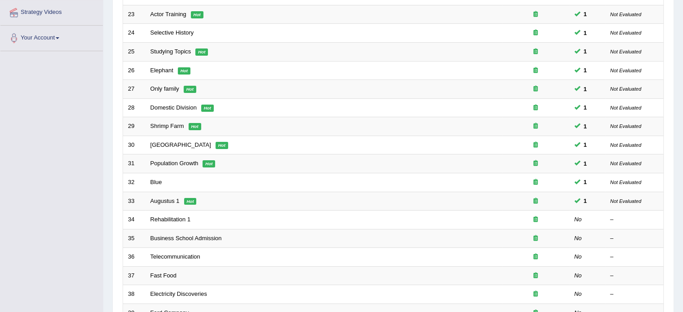
scroll to position [192, 0]
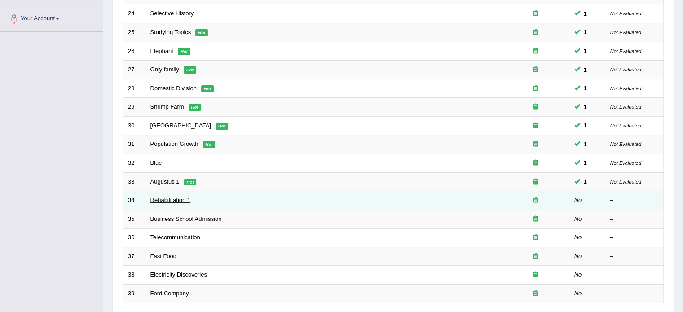
click at [151, 199] on link "Rehabilitation 1" at bounding box center [171, 200] width 40 height 7
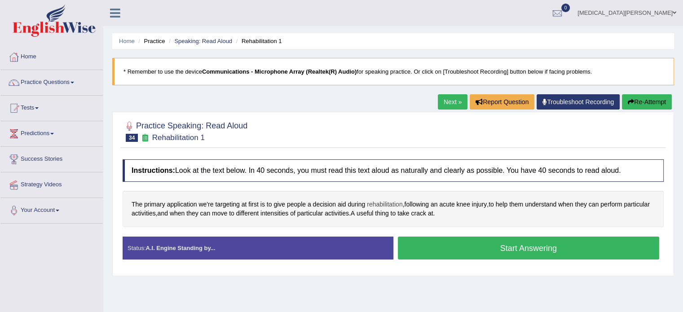
click at [383, 204] on span "rehabilitation" at bounding box center [384, 204] width 35 height 9
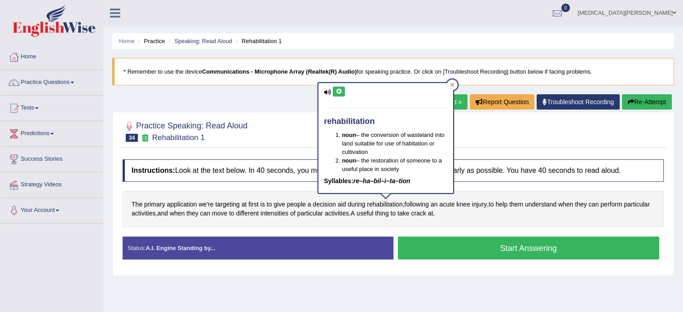
click at [337, 93] on icon at bounding box center [339, 91] width 7 height 5
click at [338, 92] on icon at bounding box center [339, 91] width 7 height 5
click at [450, 83] on icon at bounding box center [452, 85] width 4 height 4
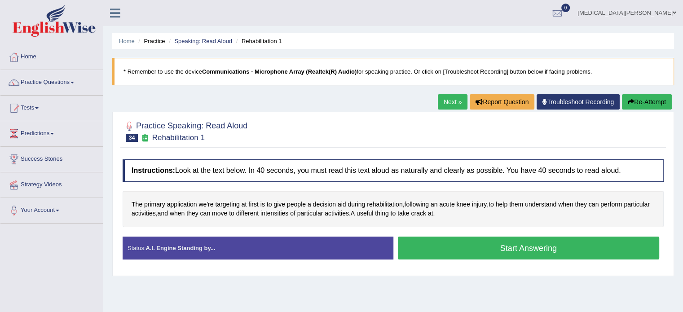
click at [462, 248] on button "Start Answering" at bounding box center [529, 248] width 262 height 23
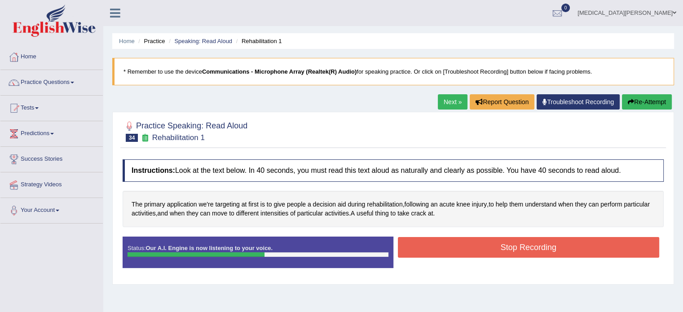
click at [449, 239] on button "Stop Recording" at bounding box center [529, 247] width 262 height 21
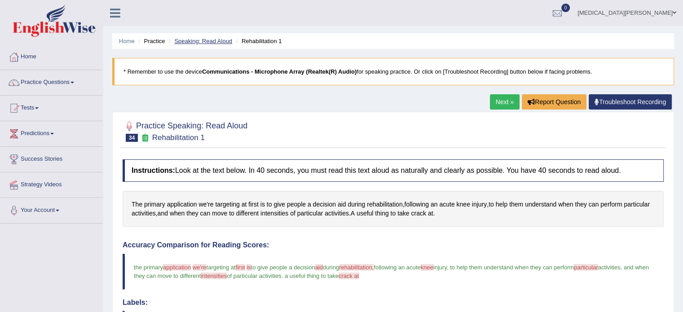
click at [203, 39] on link "Speaking: Read Aloud" at bounding box center [203, 41] width 58 height 7
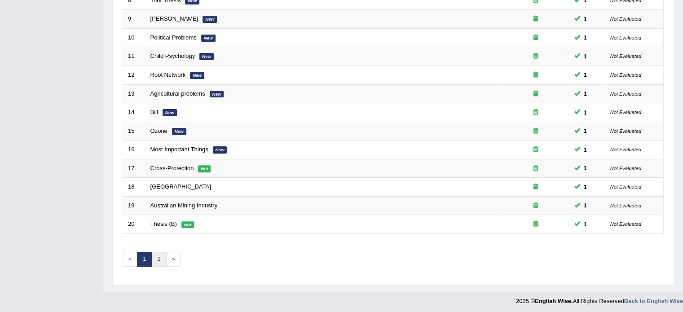
click at [161, 258] on link "2" at bounding box center [158, 259] width 15 height 15
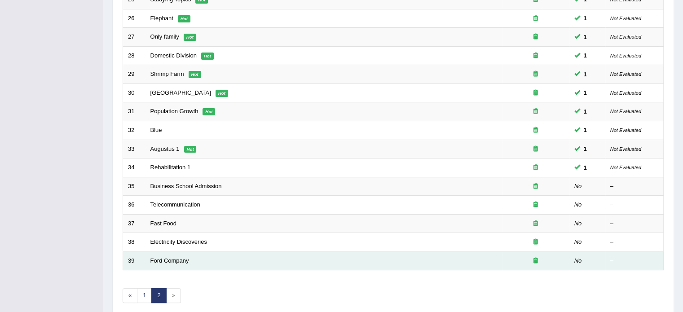
scroll to position [228, 0]
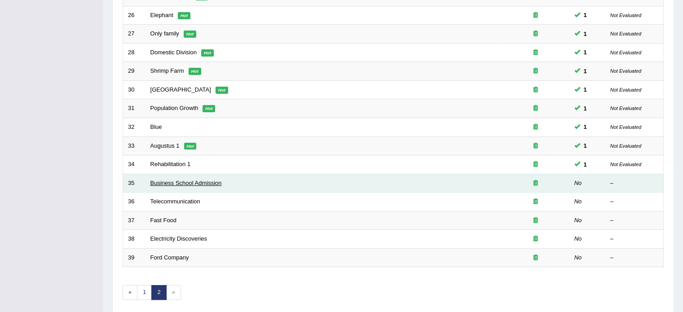
click at [156, 181] on link "Business School Admission" at bounding box center [186, 183] width 71 height 7
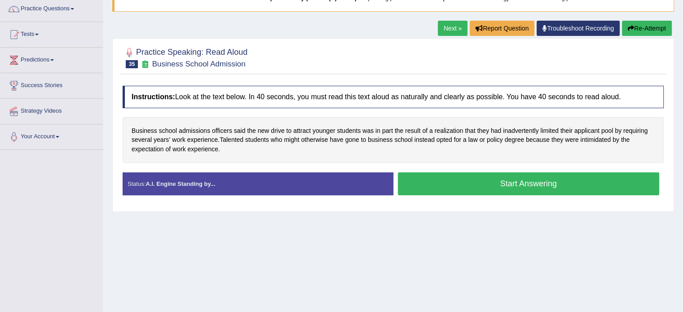
scroll to position [75, 0]
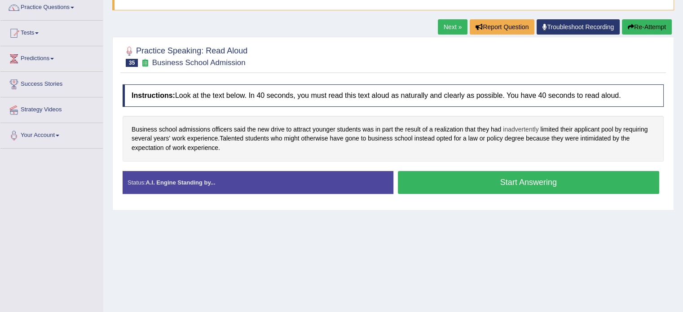
click at [517, 130] on span "inadvertently" at bounding box center [520, 129] width 35 height 9
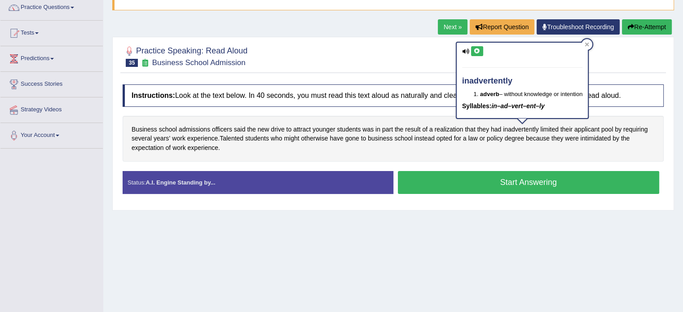
click at [477, 50] on icon at bounding box center [477, 51] width 7 height 5
click at [589, 45] on icon at bounding box center [587, 44] width 4 height 4
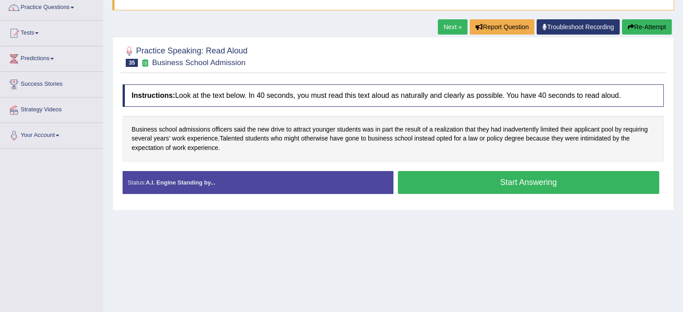
click at [503, 179] on button "Start Answering" at bounding box center [529, 182] width 262 height 23
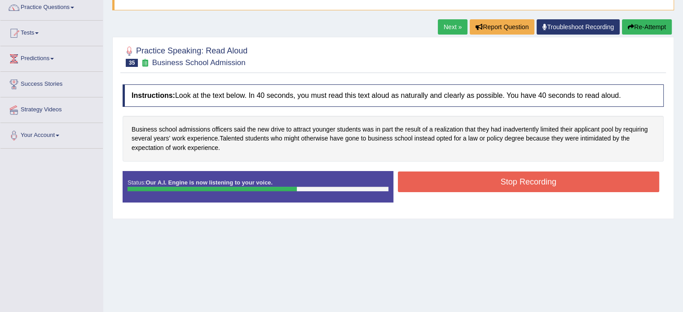
click at [503, 179] on button "Stop Recording" at bounding box center [529, 182] width 262 height 21
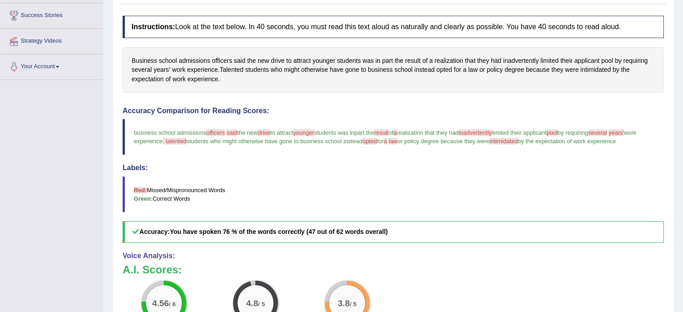
scroll to position [136, 0]
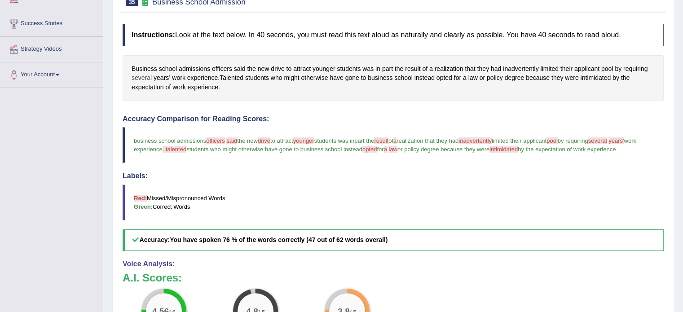
click at [146, 74] on span "several" at bounding box center [142, 77] width 20 height 9
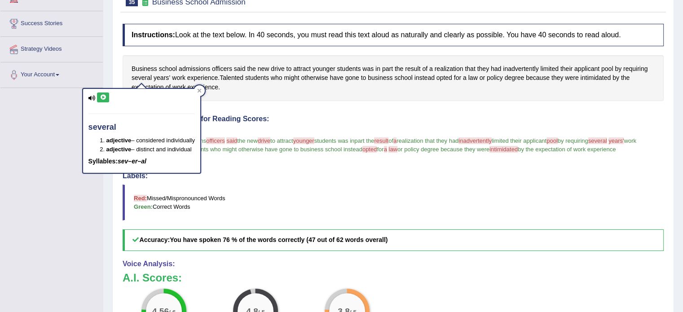
click at [102, 95] on icon at bounding box center [103, 97] width 7 height 5
click at [200, 91] on icon at bounding box center [200, 91] width 4 height 4
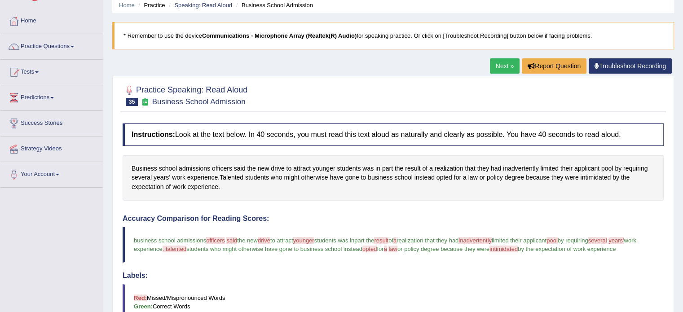
scroll to position [34, 0]
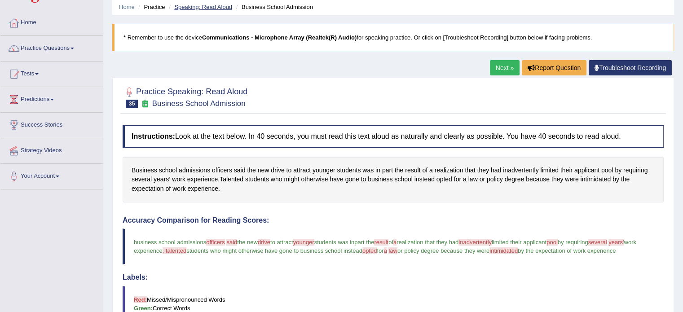
click at [196, 9] on link "Speaking: Read Aloud" at bounding box center [203, 7] width 58 height 7
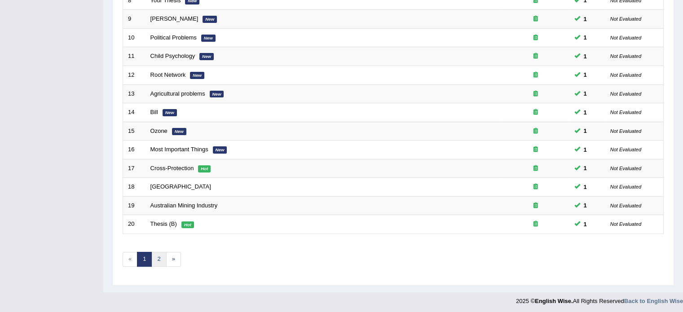
click at [155, 260] on link "2" at bounding box center [158, 259] width 15 height 15
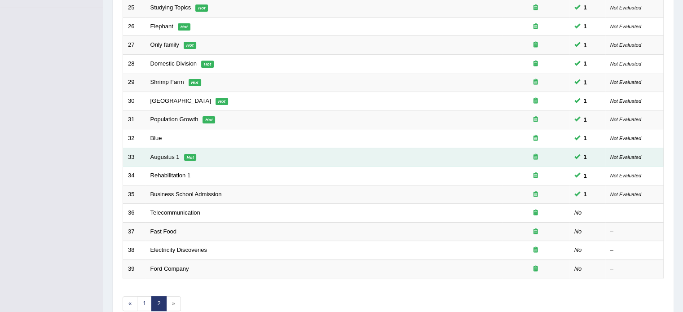
scroll to position [217, 0]
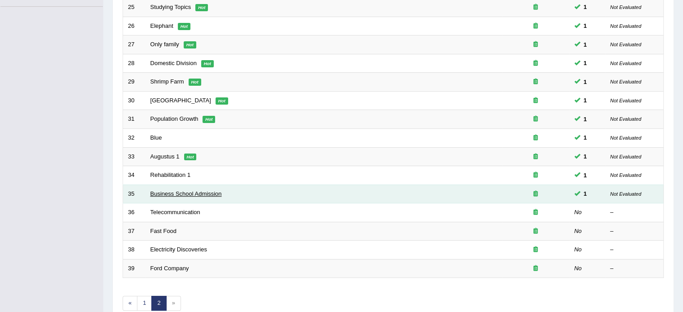
click at [166, 190] on link "Business School Admission" at bounding box center [186, 193] width 71 height 7
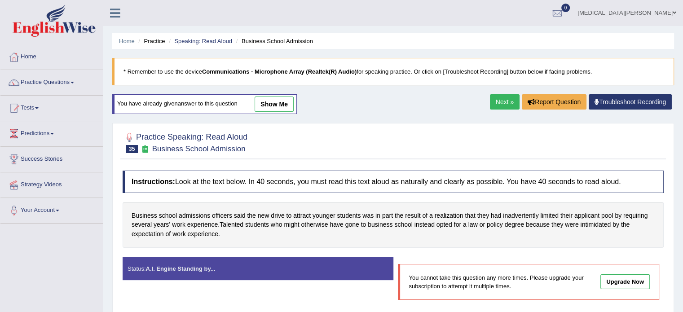
scroll to position [50, 0]
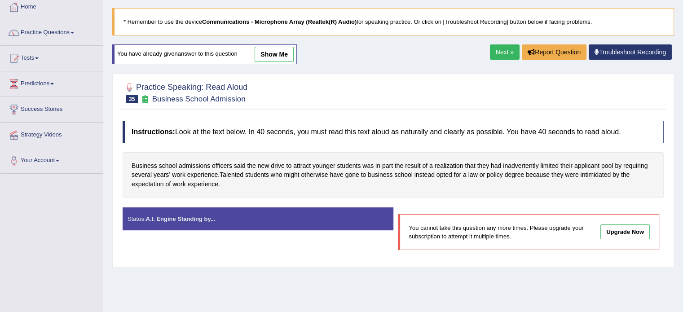
click at [503, 49] on link "Next »" at bounding box center [505, 51] width 30 height 15
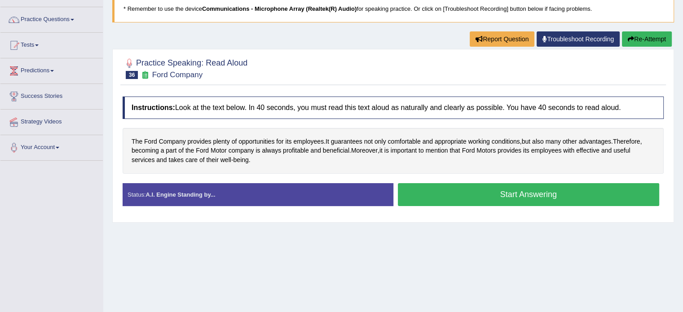
scroll to position [93, 0]
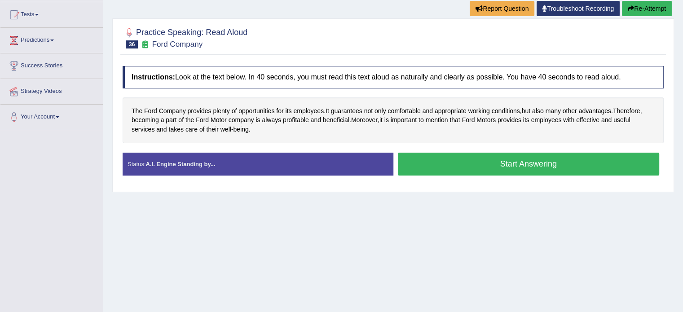
click at [433, 163] on button "Start Answering" at bounding box center [529, 164] width 262 height 23
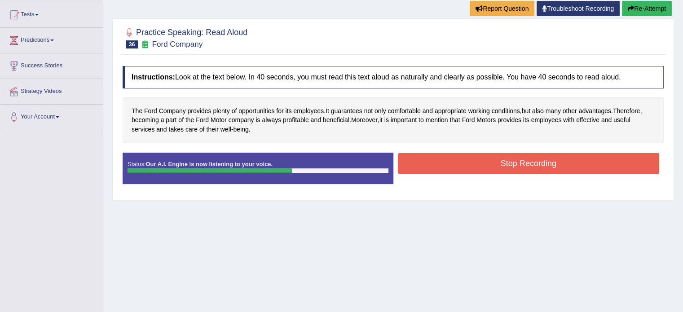
click at [469, 164] on button "Stop Recording" at bounding box center [529, 163] width 262 height 21
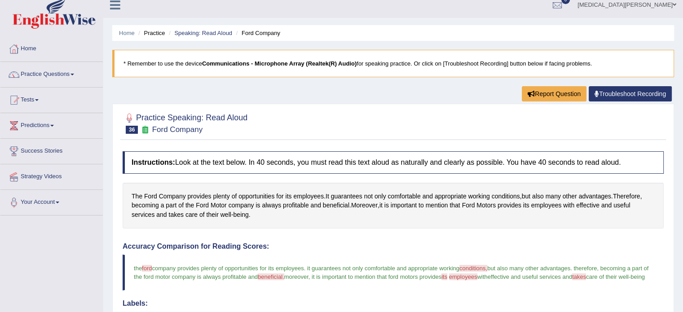
scroll to position [0, 0]
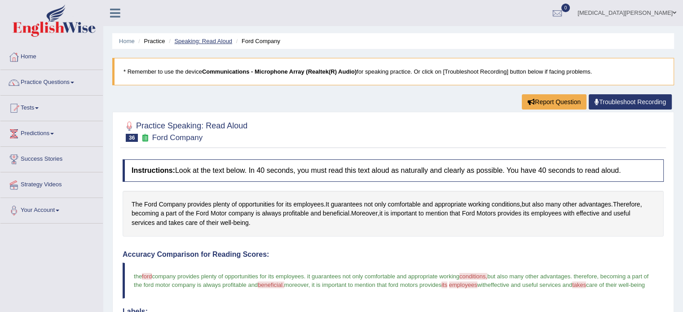
click at [224, 39] on link "Speaking: Read Aloud" at bounding box center [203, 41] width 58 height 7
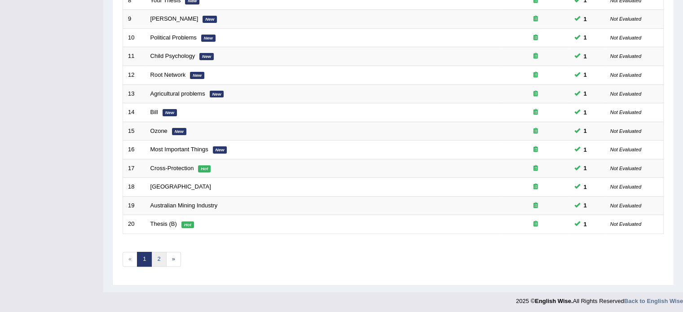
click at [156, 254] on link "2" at bounding box center [158, 259] width 15 height 15
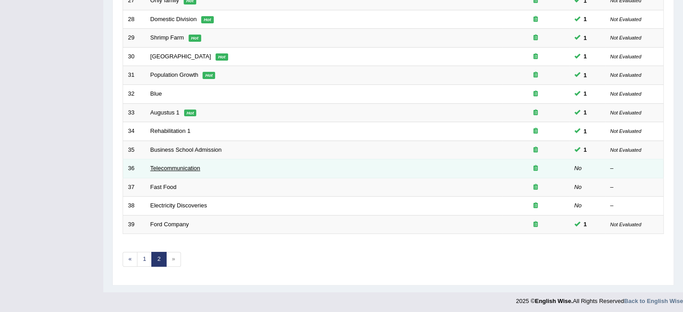
click at [156, 165] on link "Telecommunication" at bounding box center [176, 168] width 50 height 7
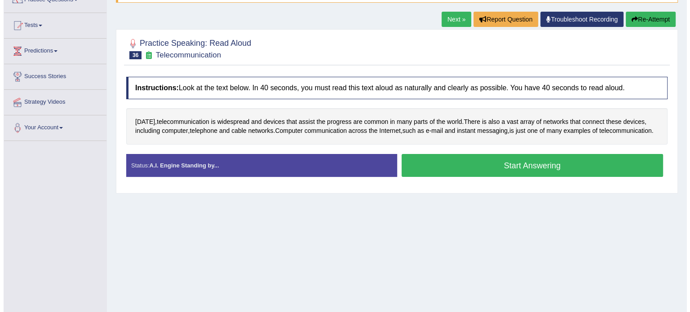
scroll to position [84, 0]
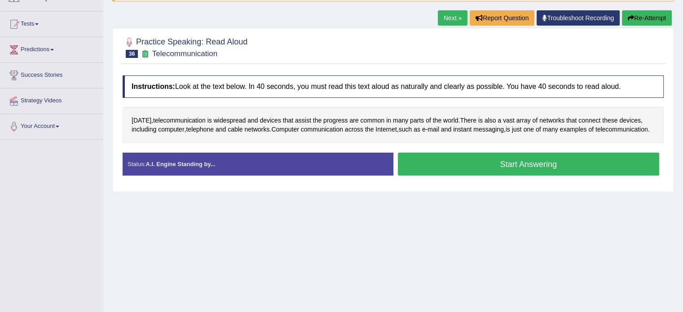
click at [439, 171] on button "Start Answering" at bounding box center [529, 164] width 262 height 23
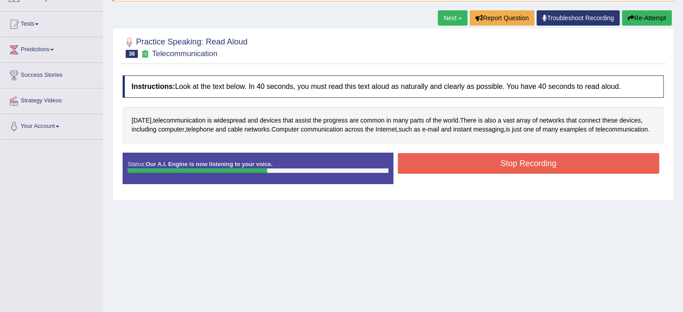
click at [462, 168] on button "Stop Recording" at bounding box center [529, 163] width 262 height 21
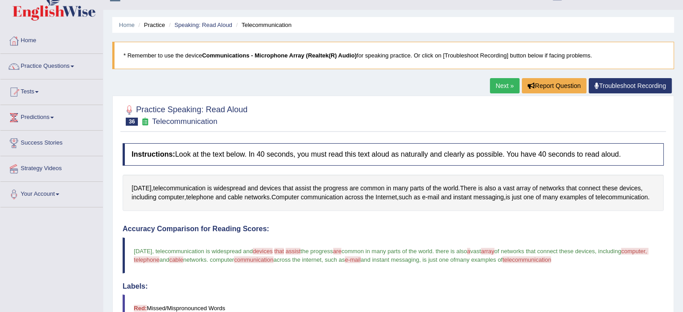
scroll to position [0, 0]
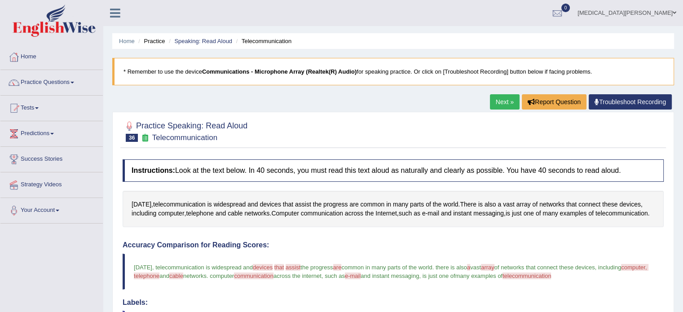
click at [501, 102] on link "Next »" at bounding box center [505, 101] width 30 height 15
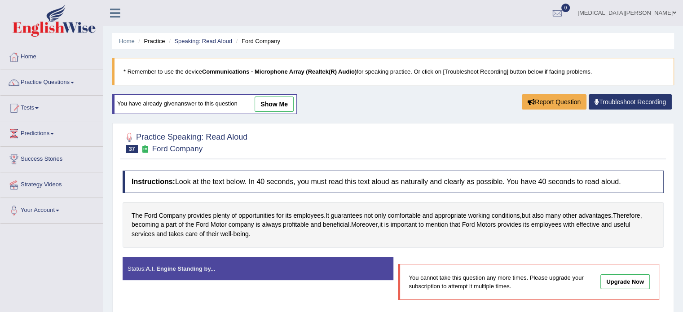
click at [199, 35] on ul "Home Practice Speaking: Read Aloud Ford Company" at bounding box center [393, 41] width 562 height 16
click at [198, 44] on link "Speaking: Read Aloud" at bounding box center [203, 41] width 58 height 7
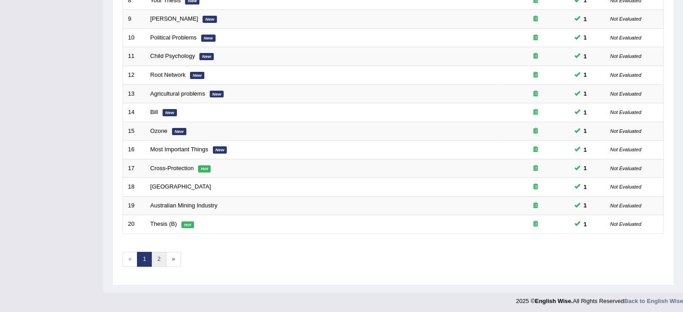
click at [159, 254] on link "2" at bounding box center [158, 259] width 15 height 15
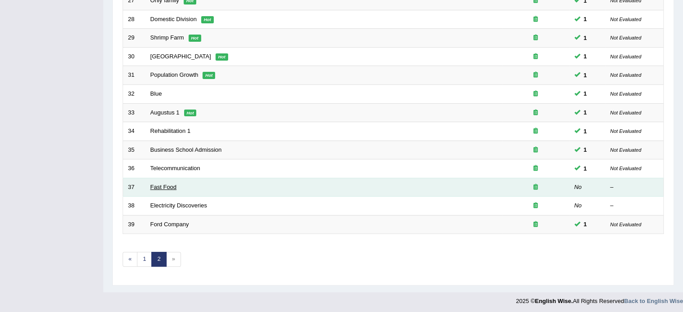
click at [152, 188] on link "Fast Food" at bounding box center [164, 187] width 27 height 7
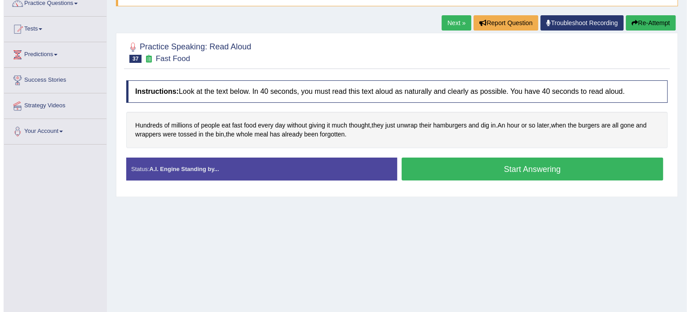
scroll to position [79, 0]
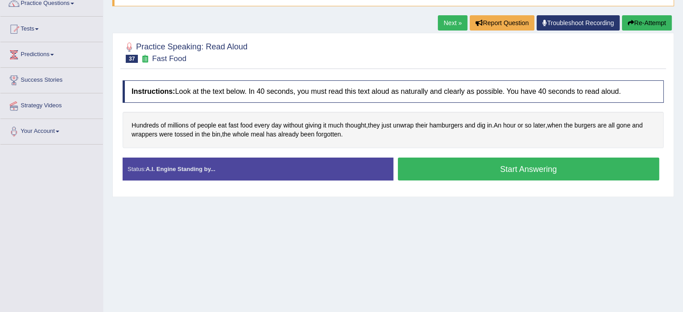
click at [474, 167] on button "Start Answering" at bounding box center [529, 169] width 262 height 23
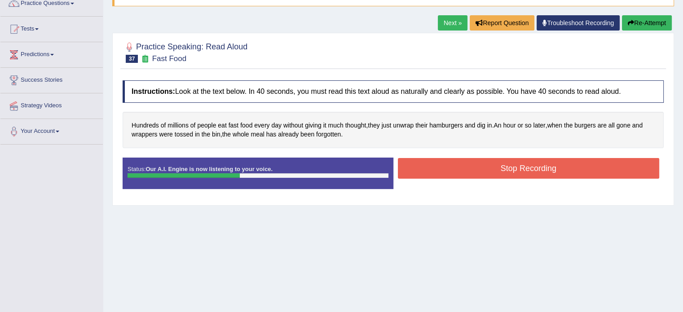
click at [428, 164] on button "Stop Recording" at bounding box center [529, 168] width 262 height 21
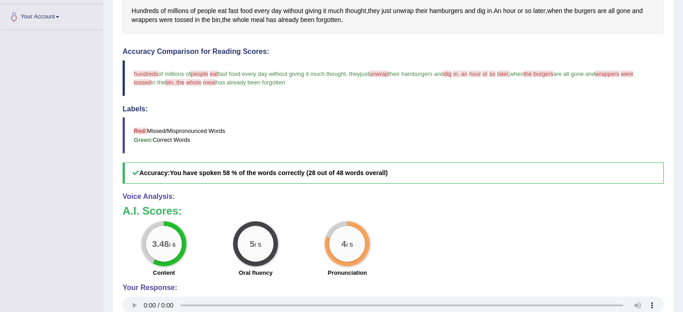
scroll to position [0, 0]
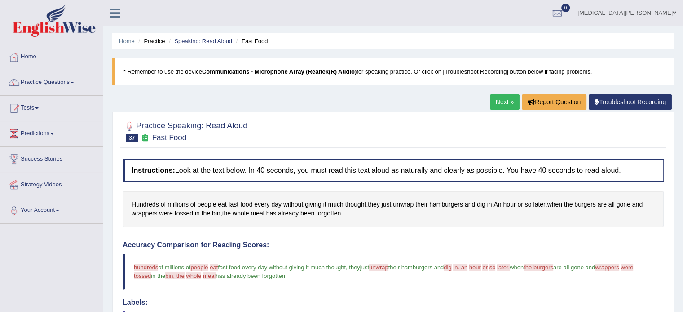
click at [506, 97] on link "Next »" at bounding box center [505, 101] width 30 height 15
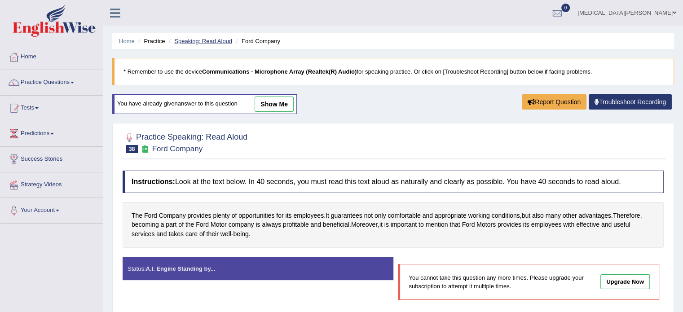
click at [196, 41] on link "Speaking: Read Aloud" at bounding box center [203, 41] width 58 height 7
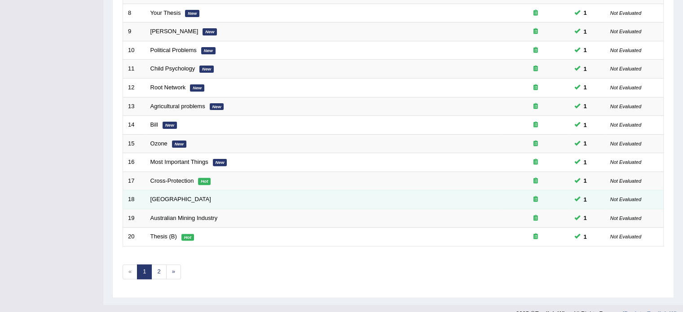
scroll to position [267, 0]
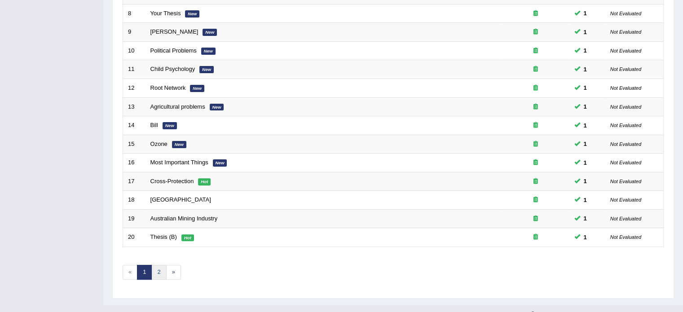
click at [155, 267] on link "2" at bounding box center [158, 272] width 15 height 15
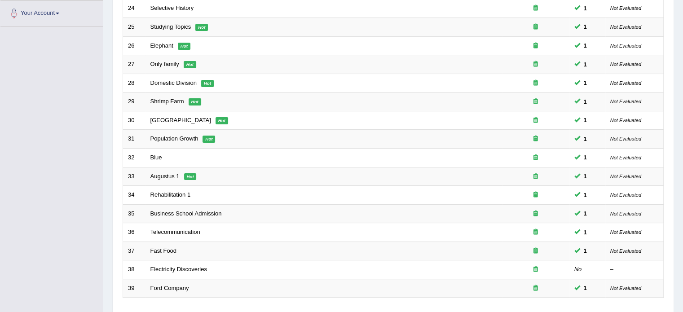
scroll to position [261, 0]
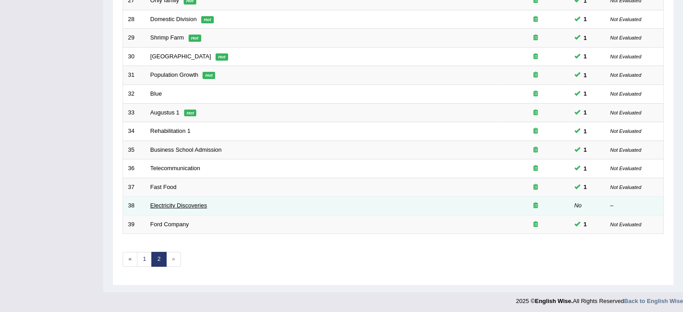
click at [173, 202] on link "Electricity Discoveries" at bounding box center [179, 205] width 57 height 7
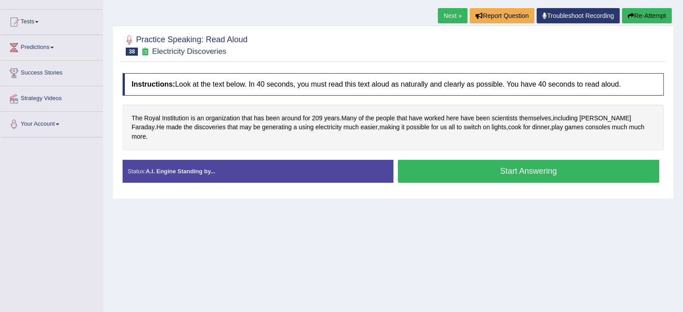
click at [464, 160] on button "Start Answering" at bounding box center [529, 171] width 262 height 23
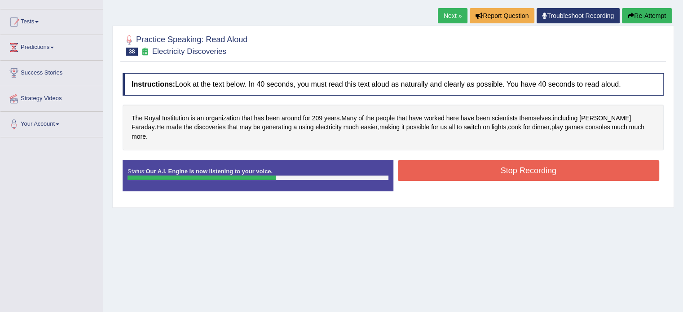
click at [549, 163] on button "Stop Recording" at bounding box center [529, 170] width 262 height 21
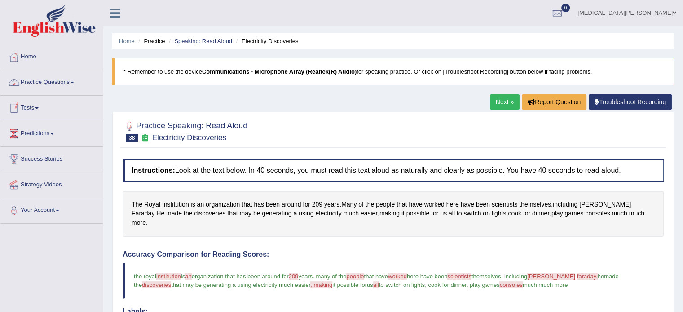
click at [56, 88] on link "Practice Questions" at bounding box center [51, 81] width 102 height 22
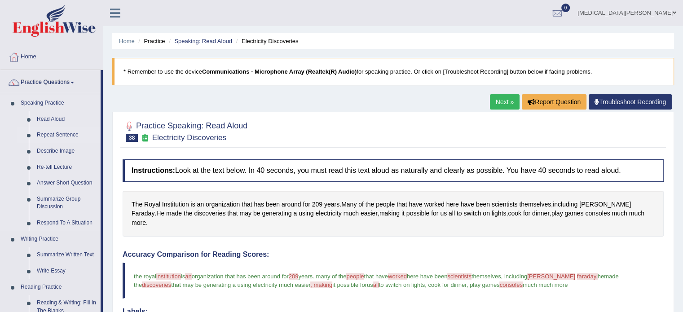
click at [52, 134] on link "Repeat Sentence" at bounding box center [67, 135] width 68 height 16
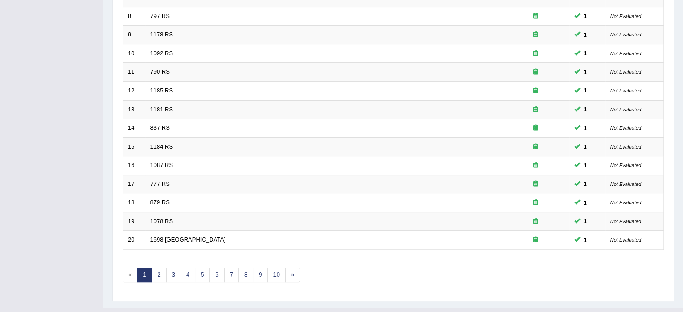
scroll to position [280, 0]
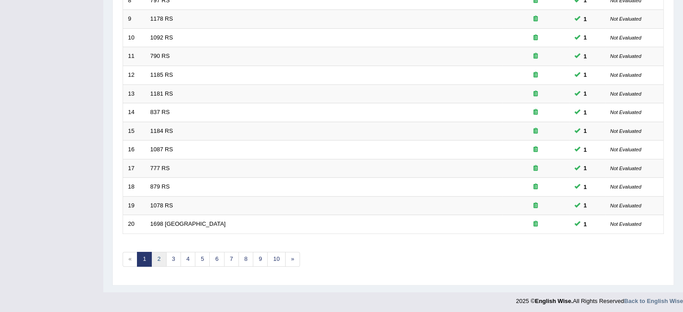
click at [162, 257] on link "2" at bounding box center [158, 259] width 15 height 15
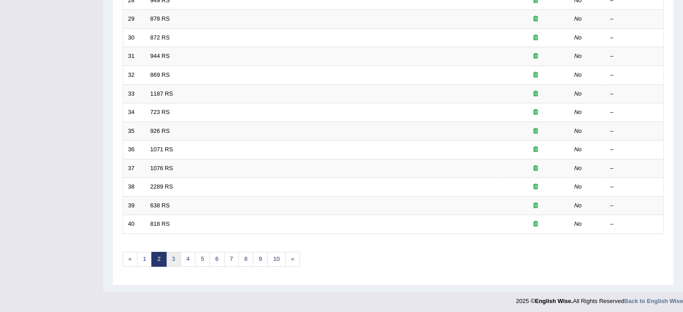
click at [172, 260] on link "3" at bounding box center [173, 259] width 15 height 15
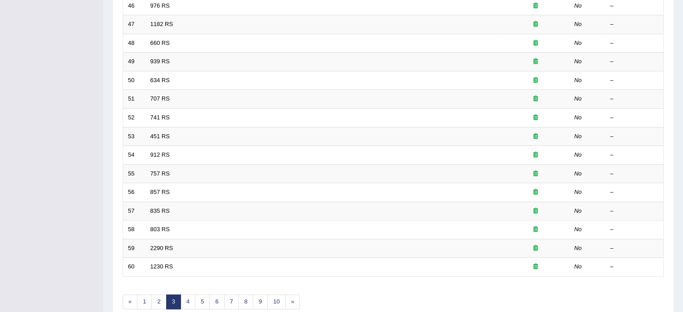
scroll to position [280, 0]
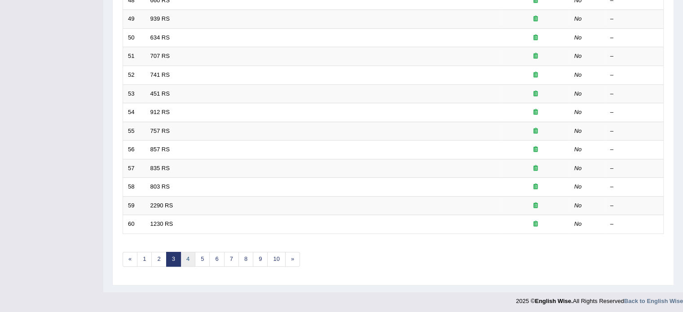
click at [185, 259] on link "4" at bounding box center [188, 259] width 15 height 15
click at [200, 258] on link "5" at bounding box center [202, 259] width 15 height 15
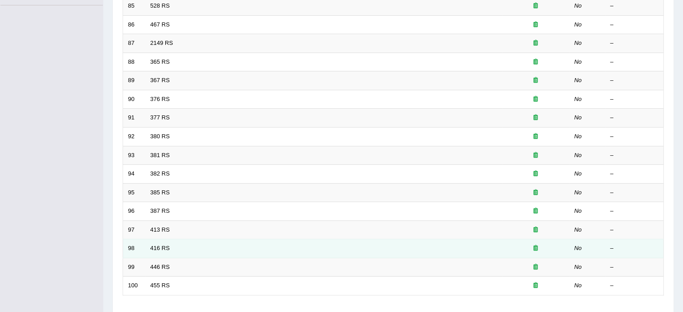
scroll to position [280, 0]
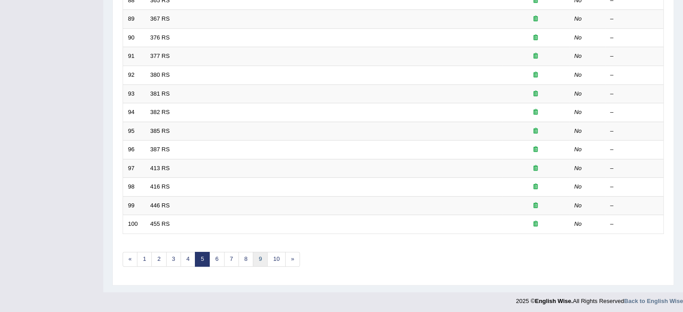
click at [254, 258] on link "9" at bounding box center [260, 259] width 15 height 15
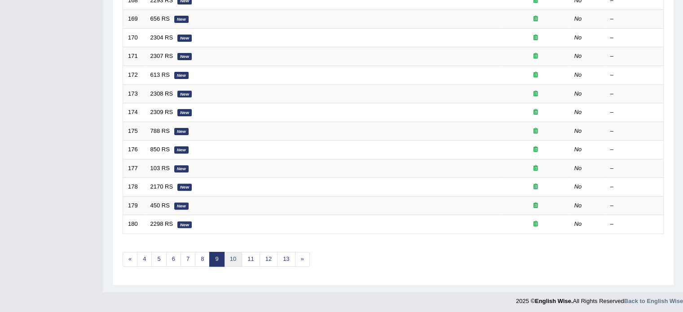
click at [233, 257] on link "10" at bounding box center [233, 259] width 18 height 15
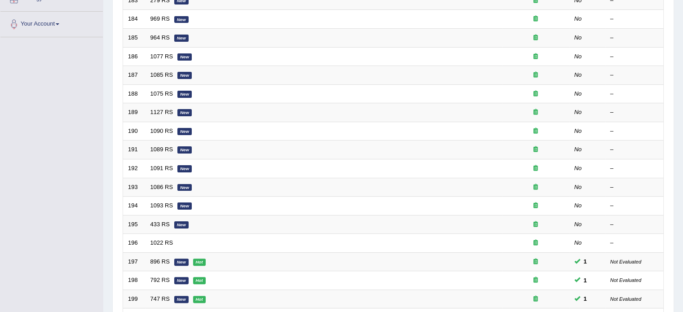
scroll to position [280, 0]
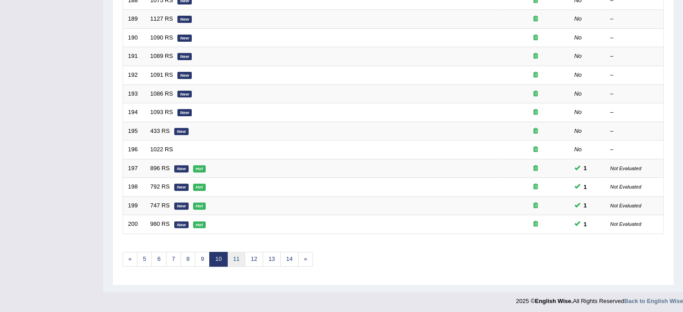
click at [232, 253] on link "11" at bounding box center [236, 259] width 18 height 15
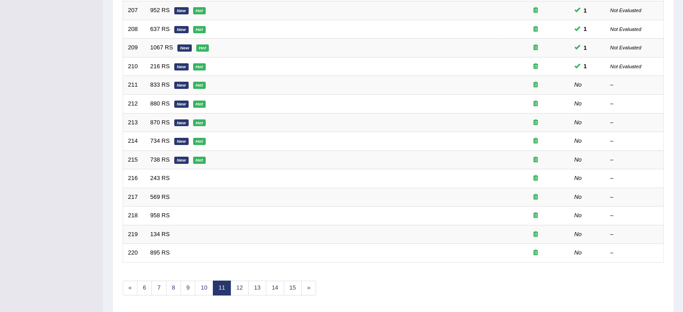
scroll to position [250, 0]
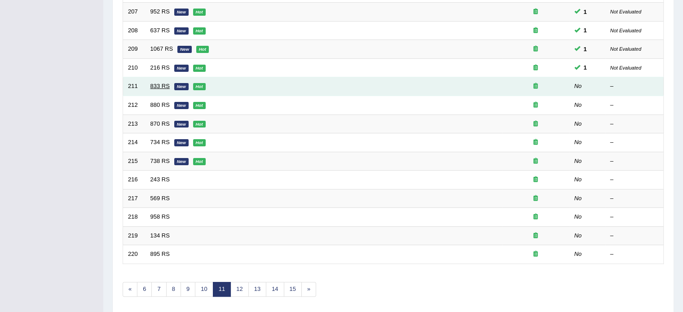
click at [155, 84] on link "833 RS" at bounding box center [160, 86] width 19 height 7
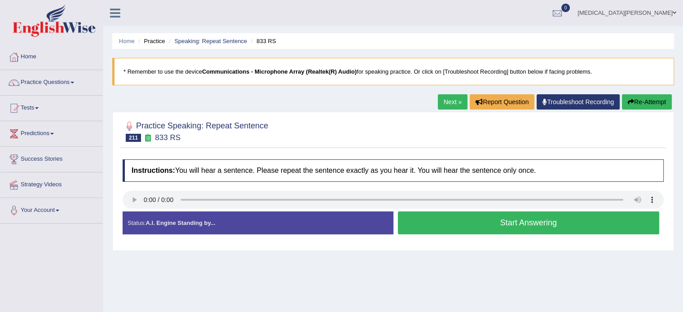
click at [477, 228] on button "Start Answering" at bounding box center [529, 223] width 262 height 23
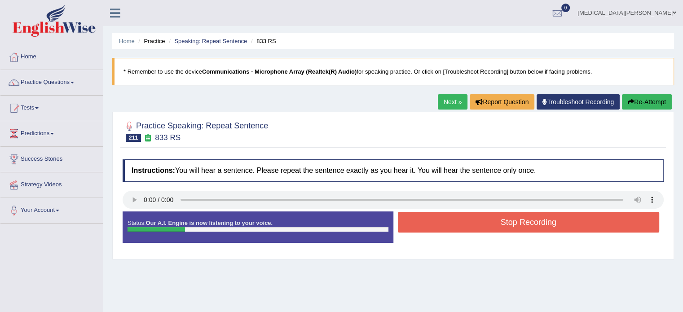
click at [648, 102] on button "Re-Attempt" at bounding box center [647, 101] width 50 height 15
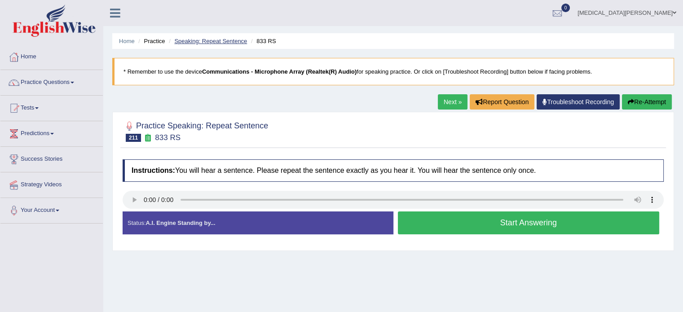
click at [196, 39] on link "Speaking: Repeat Sentence" at bounding box center [210, 41] width 73 height 7
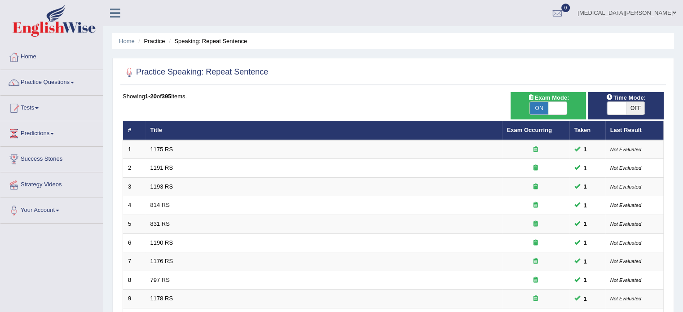
click at [640, 106] on span "OFF" at bounding box center [635, 108] width 19 height 13
checkbox input "true"
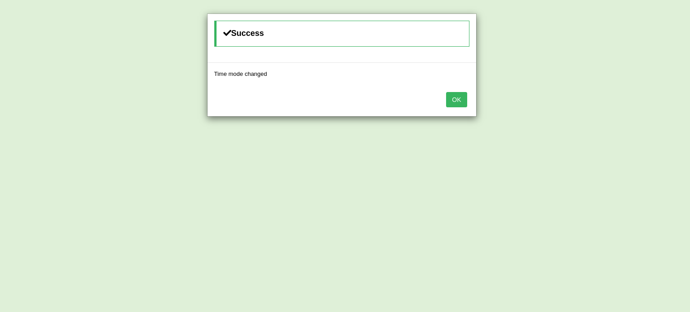
click at [414, 226] on div "Success Time mode changed OK" at bounding box center [345, 156] width 690 height 312
click at [452, 98] on button "OK" at bounding box center [456, 99] width 21 height 15
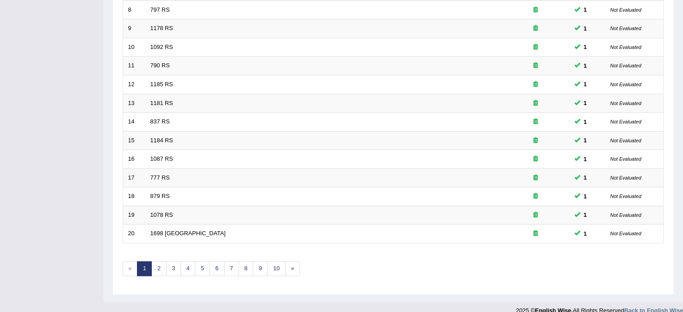
scroll to position [280, 0]
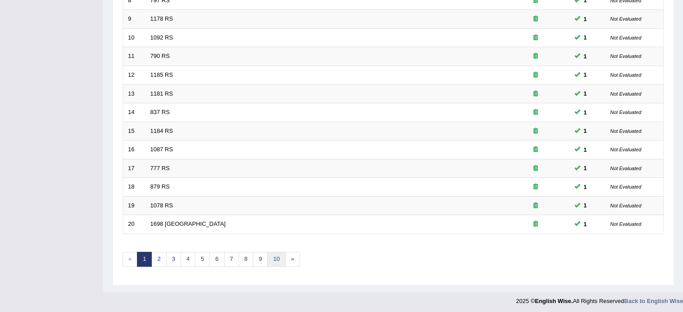
click at [275, 261] on link "10" at bounding box center [276, 259] width 18 height 15
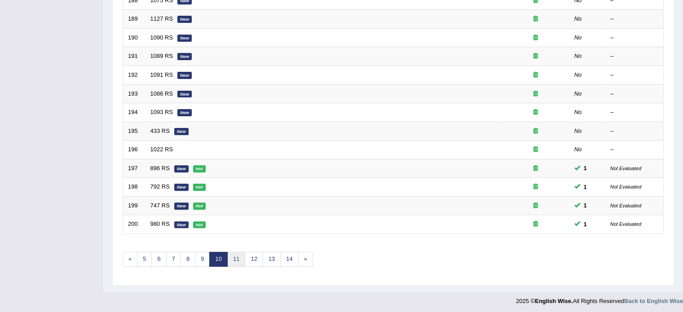
click at [230, 252] on link "11" at bounding box center [236, 259] width 18 height 15
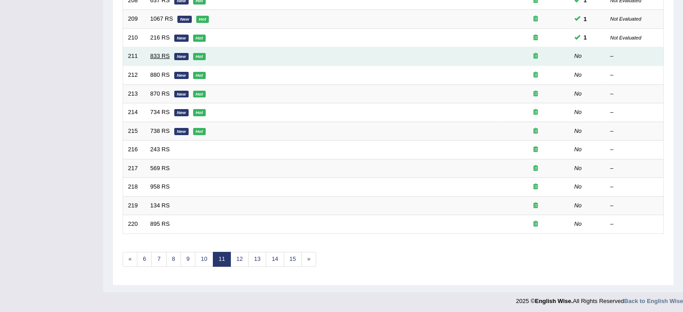
click at [160, 56] on link "833 RS" at bounding box center [160, 56] width 19 height 7
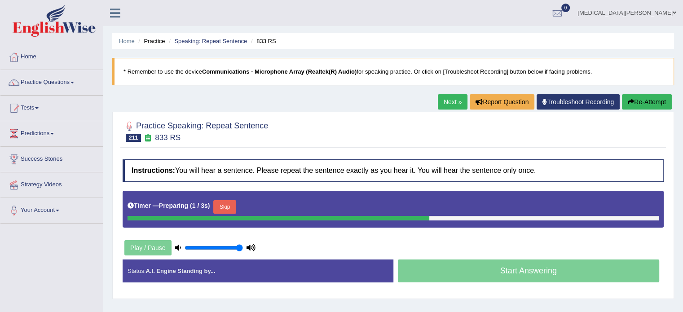
click at [224, 207] on button "Skip" at bounding box center [224, 206] width 22 height 13
click at [638, 101] on button "Re-Attempt" at bounding box center [647, 101] width 50 height 15
click at [217, 202] on button "Skip" at bounding box center [224, 206] width 22 height 13
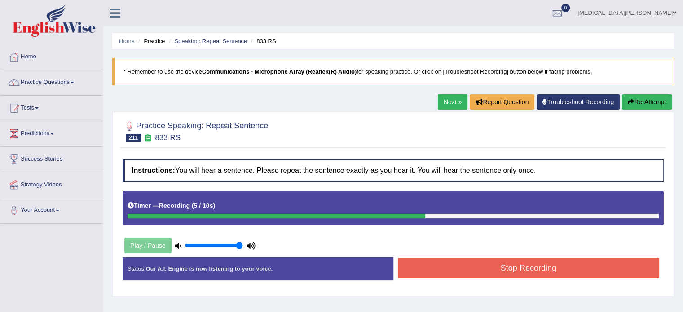
click at [449, 261] on button "Stop Recording" at bounding box center [529, 268] width 262 height 21
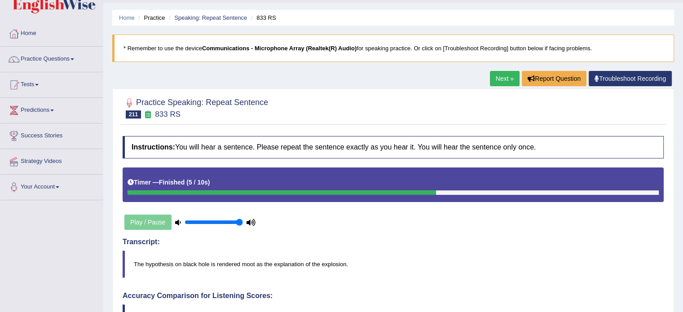
scroll to position [20, 0]
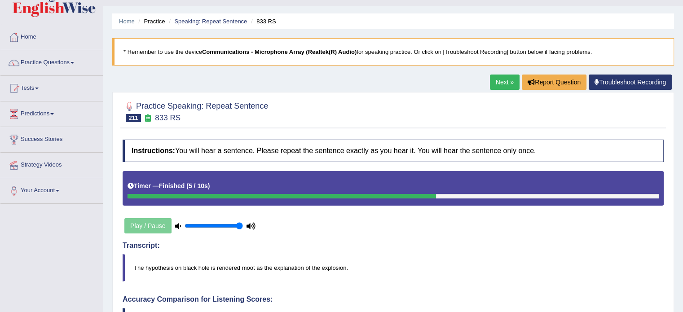
click at [505, 78] on link "Next »" at bounding box center [505, 82] width 30 height 15
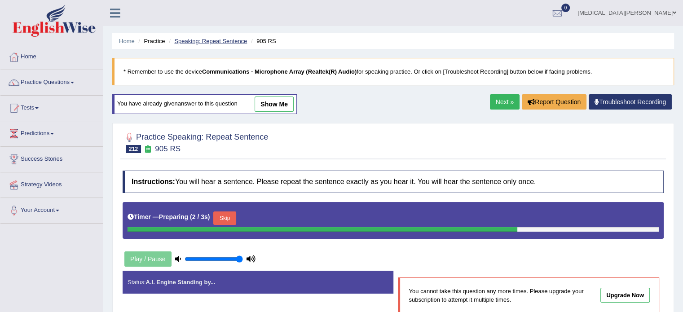
click at [232, 41] on link "Speaking: Repeat Sentence" at bounding box center [210, 41] width 73 height 7
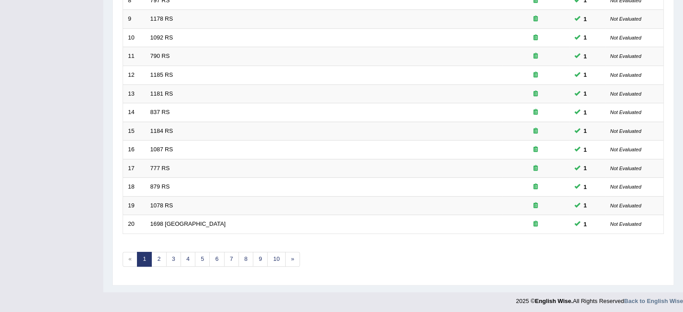
scroll to position [279, 0]
click at [271, 257] on link "10" at bounding box center [276, 260] width 18 height 15
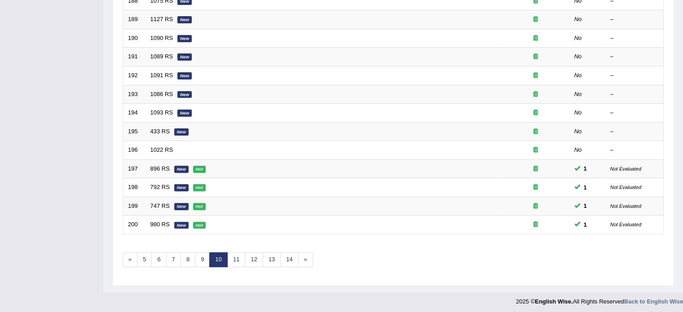
scroll to position [280, 0]
click at [237, 253] on link "11" at bounding box center [236, 259] width 18 height 15
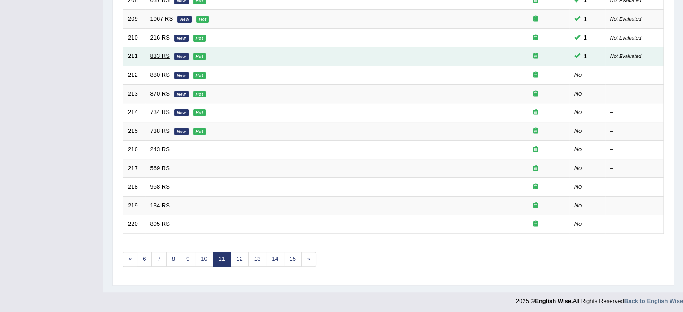
click at [159, 54] on link "833 RS" at bounding box center [160, 56] width 19 height 7
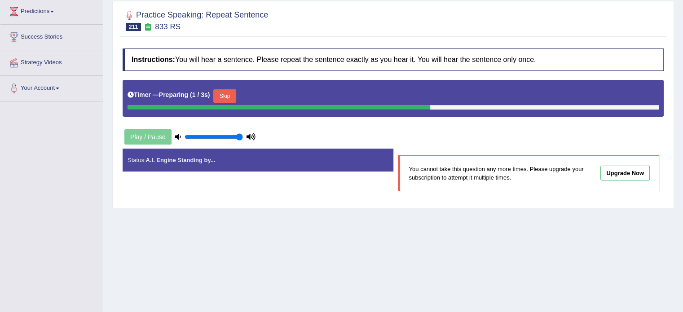
click at [223, 93] on button "Skip" at bounding box center [224, 95] width 22 height 13
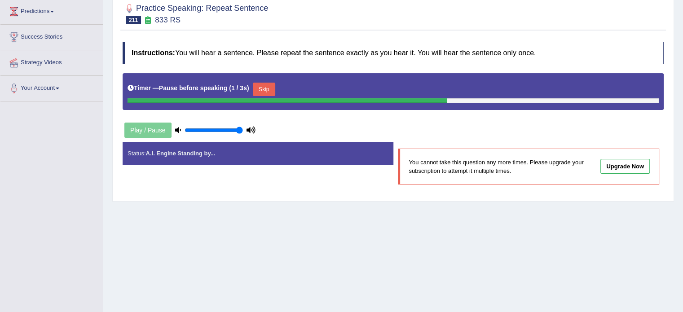
click at [259, 87] on button "Skip" at bounding box center [264, 89] width 22 height 13
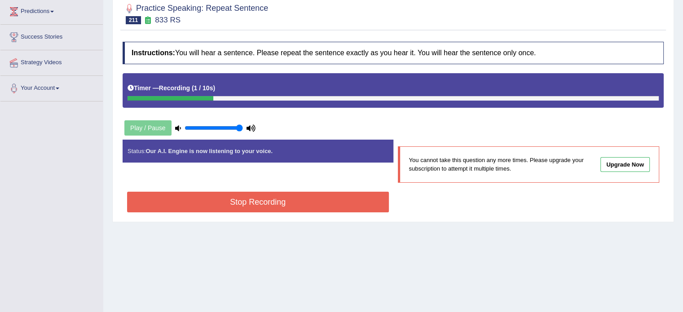
click at [267, 201] on button "Stop Recording" at bounding box center [258, 202] width 262 height 21
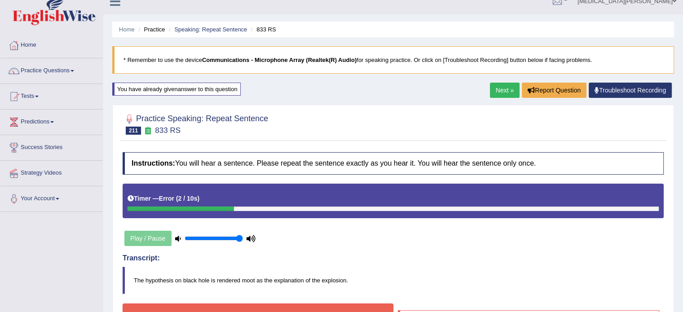
scroll to position [7, 0]
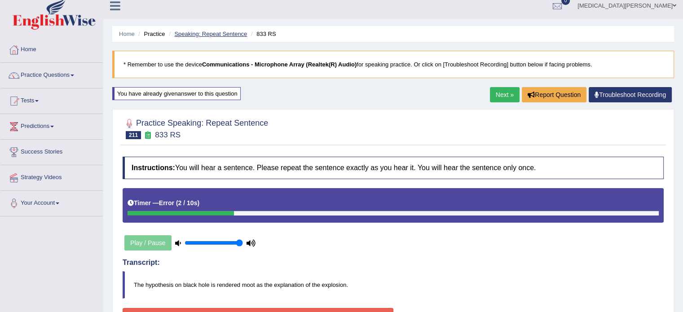
click at [221, 35] on link "Speaking: Repeat Sentence" at bounding box center [210, 34] width 73 height 7
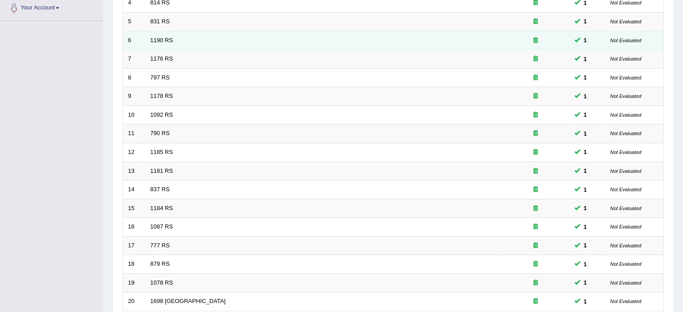
scroll to position [280, 0]
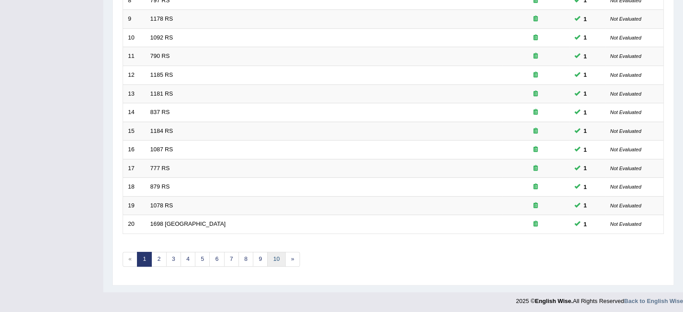
click at [271, 255] on link "10" at bounding box center [276, 259] width 18 height 15
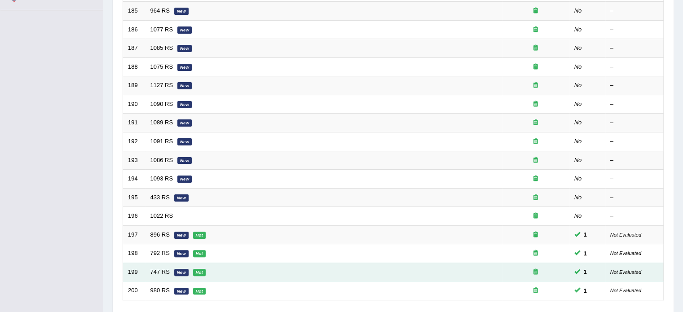
scroll to position [280, 0]
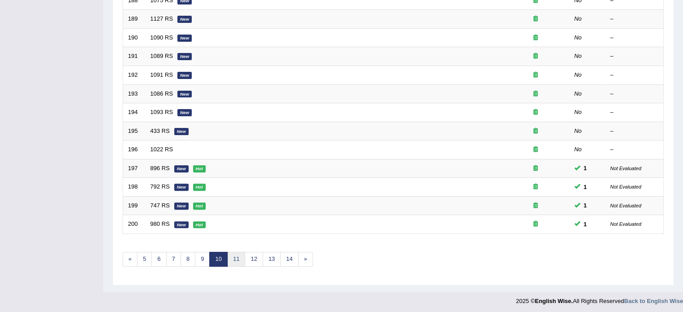
click at [234, 257] on link "11" at bounding box center [236, 259] width 18 height 15
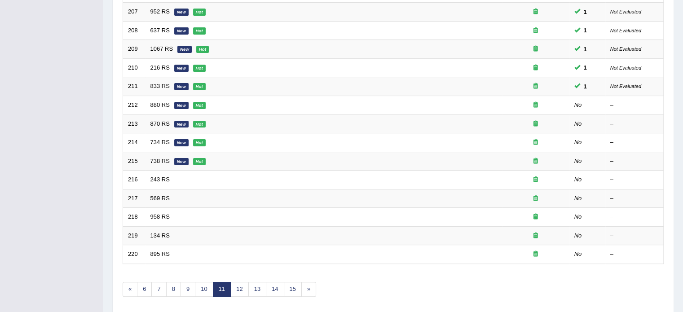
scroll to position [267, 0]
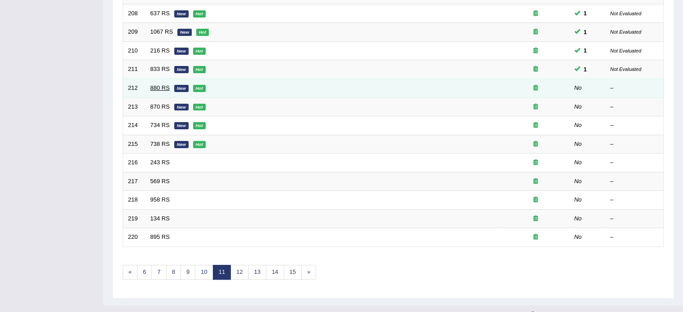
click at [159, 84] on link "880 RS" at bounding box center [160, 87] width 19 height 7
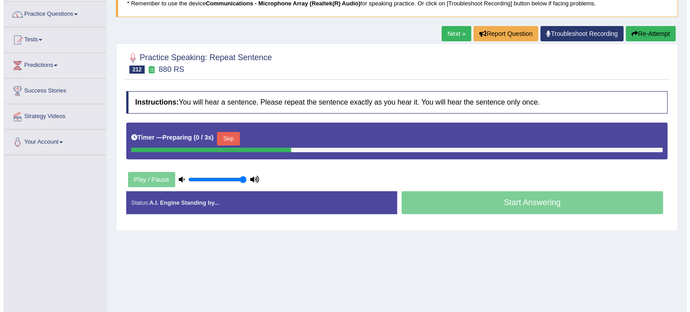
scroll to position [78, 0]
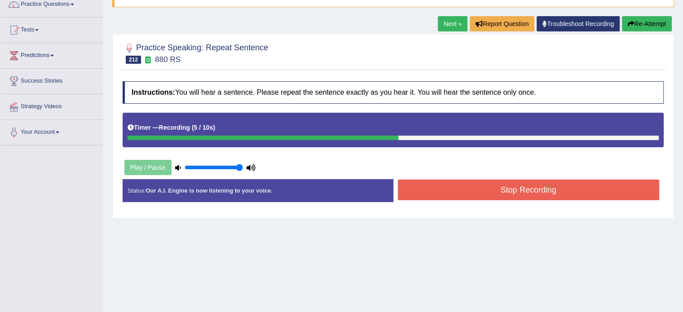
click at [437, 187] on button "Stop Recording" at bounding box center [529, 190] width 262 height 21
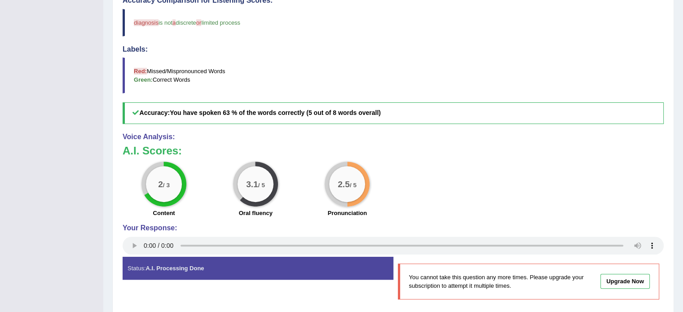
scroll to position [319, 0]
click at [200, 187] on div "2 / 3 Content" at bounding box center [164, 190] width 92 height 58
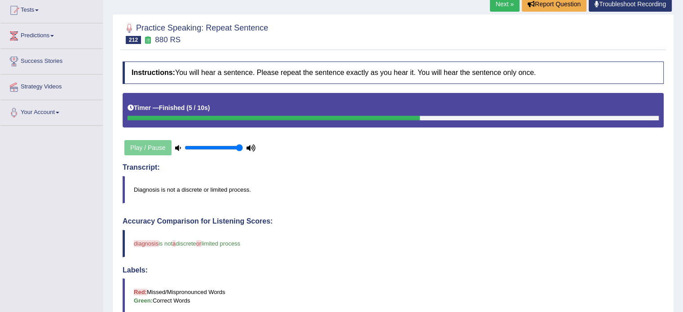
scroll to position [101, 0]
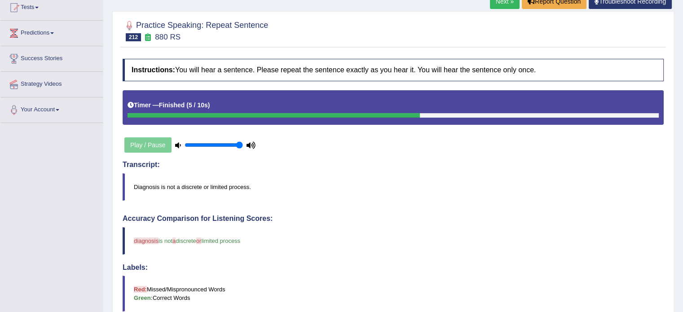
click at [501, 3] on link "Next »" at bounding box center [505, 1] width 30 height 15
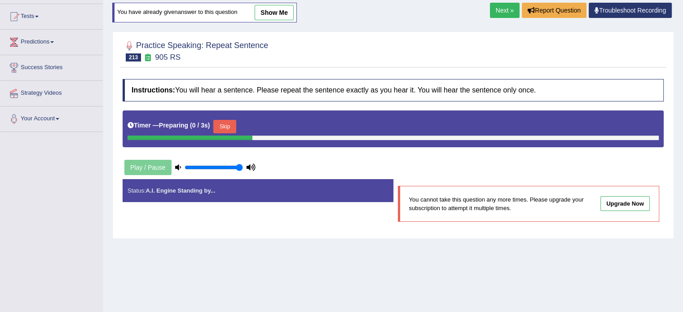
scroll to position [93, 0]
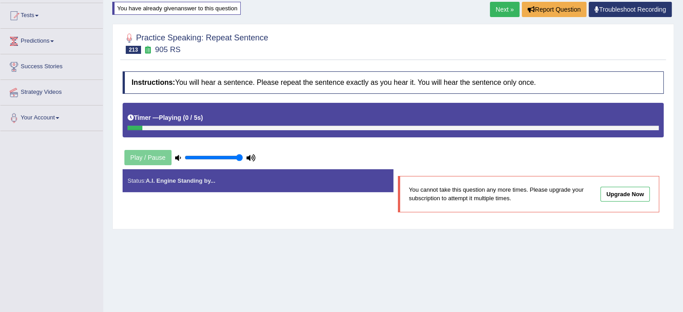
click at [505, 6] on link "Next »" at bounding box center [505, 9] width 30 height 15
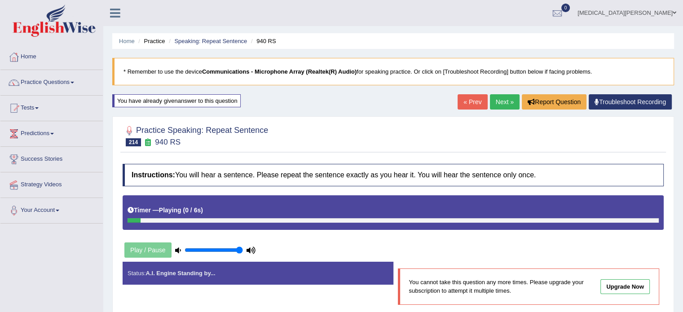
click at [201, 35] on ul "Home Practice Speaking: Repeat Sentence 940 RS" at bounding box center [393, 41] width 562 height 16
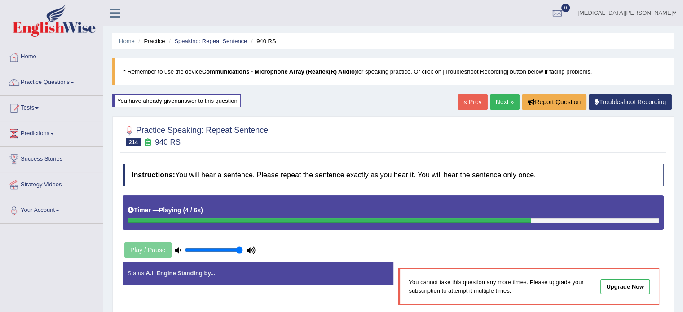
click at [214, 41] on link "Speaking: Repeat Sentence" at bounding box center [210, 41] width 73 height 7
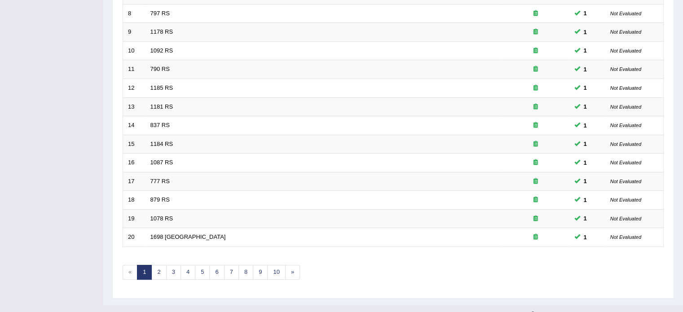
scroll to position [280, 0]
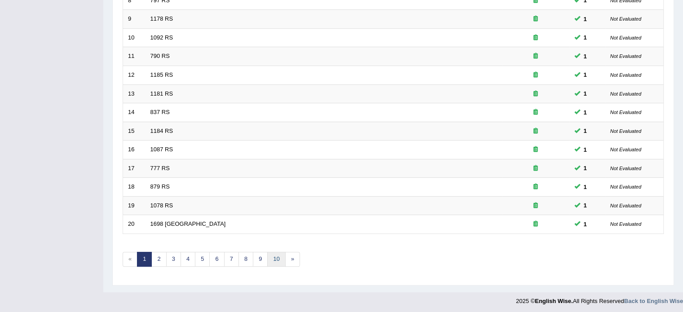
click at [275, 257] on link "10" at bounding box center [276, 259] width 18 height 15
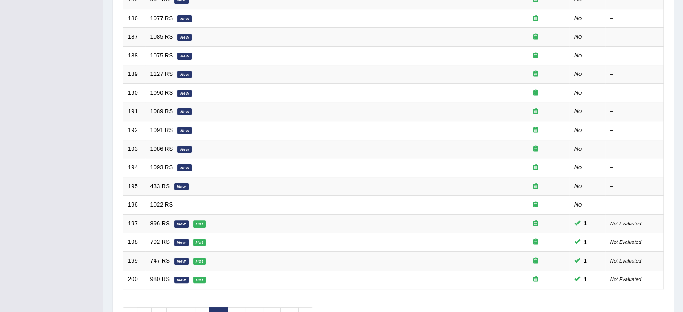
scroll to position [280, 0]
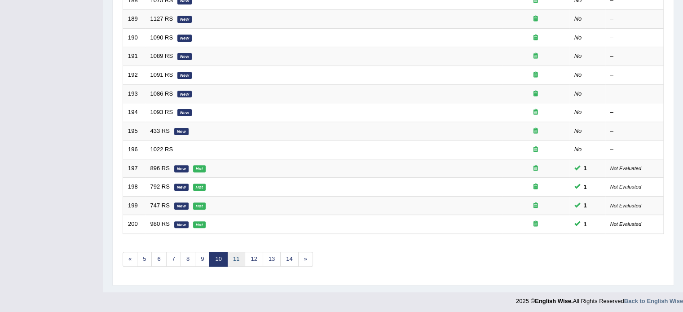
click at [236, 255] on link "11" at bounding box center [236, 259] width 18 height 15
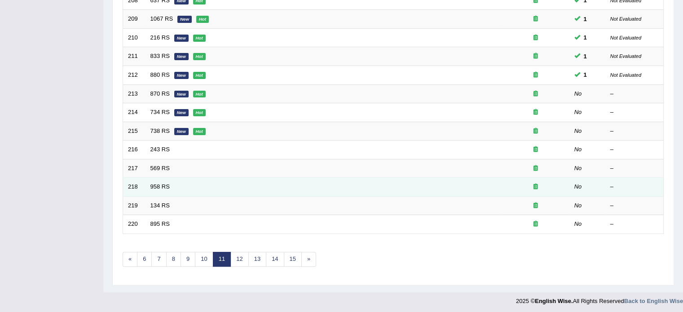
scroll to position [279, 0]
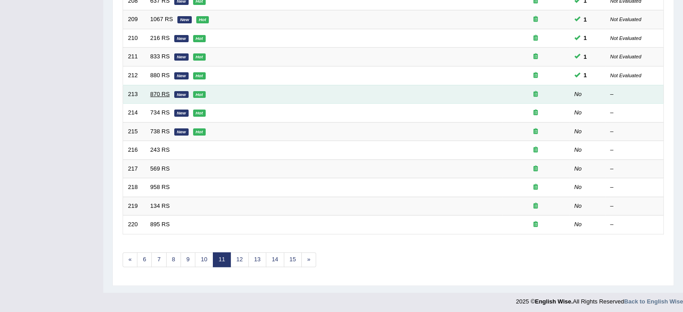
click at [155, 91] on link "870 RS" at bounding box center [160, 94] width 19 height 7
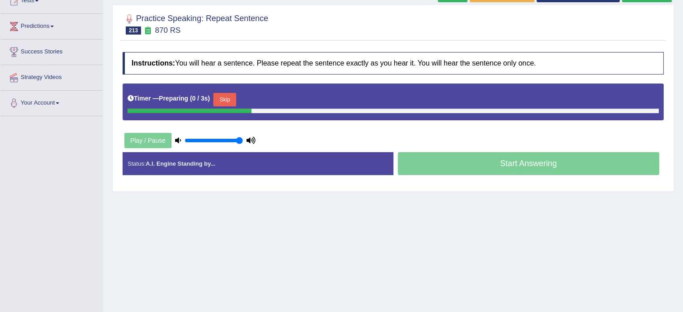
scroll to position [108, 0]
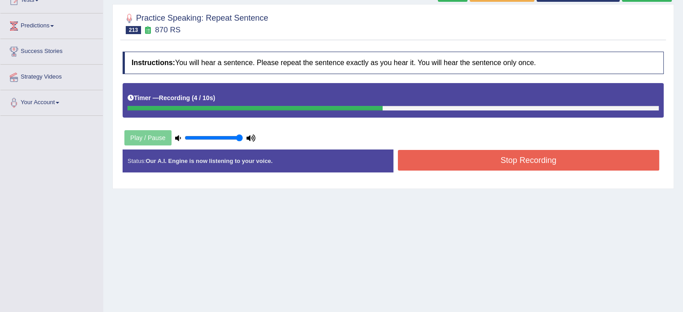
click at [491, 158] on button "Stop Recording" at bounding box center [529, 160] width 262 height 21
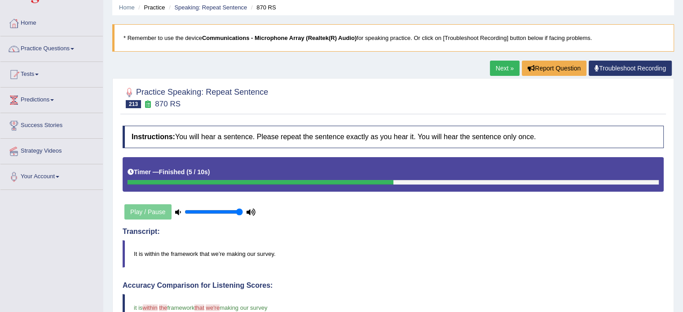
scroll to position [0, 0]
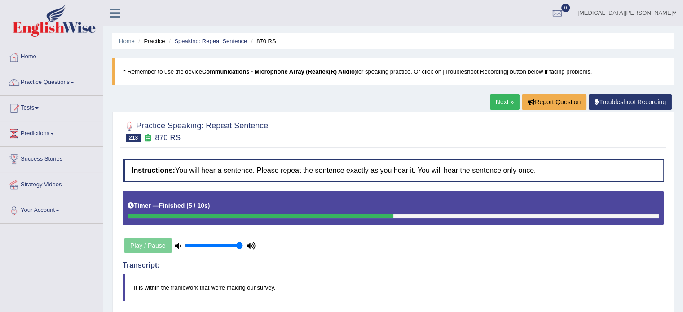
click at [211, 40] on link "Speaking: Repeat Sentence" at bounding box center [210, 41] width 73 height 7
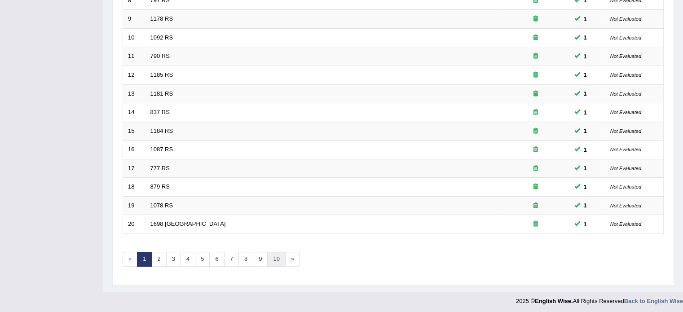
click at [275, 253] on link "10" at bounding box center [276, 259] width 18 height 15
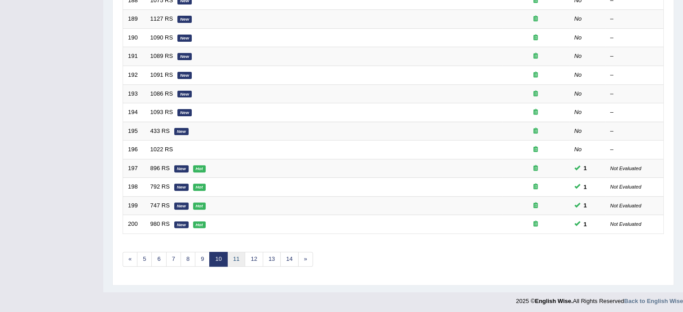
click at [232, 256] on link "11" at bounding box center [236, 259] width 18 height 15
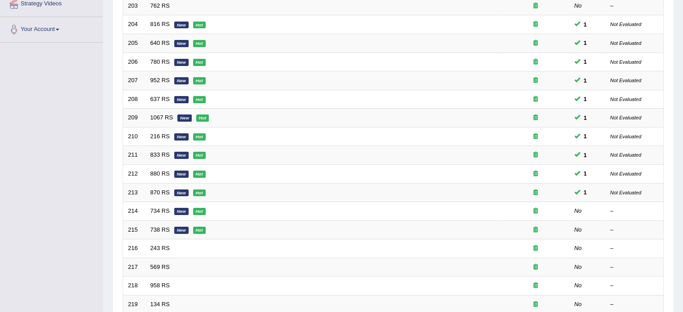
scroll to position [182, 0]
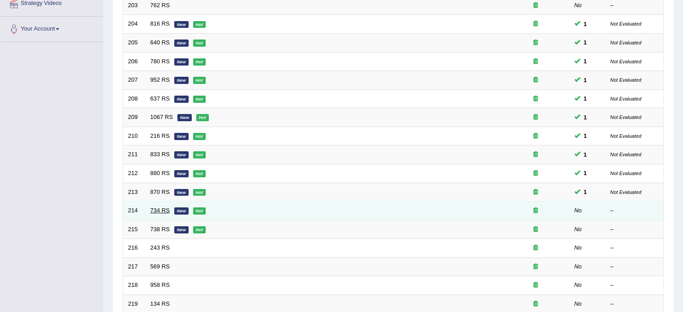
click at [157, 208] on link "734 RS" at bounding box center [160, 210] width 19 height 7
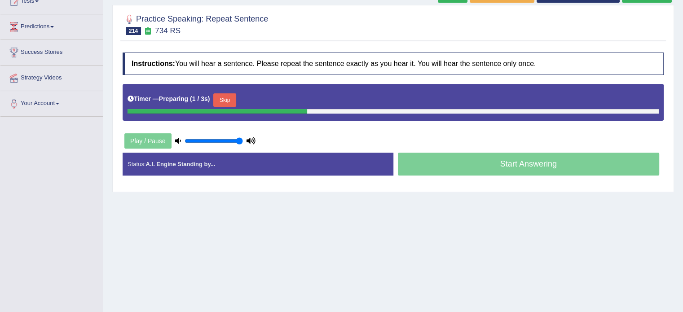
scroll to position [109, 0]
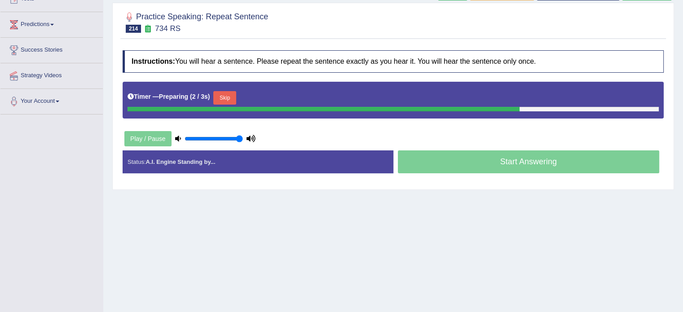
click at [221, 94] on button "Skip" at bounding box center [224, 97] width 22 height 13
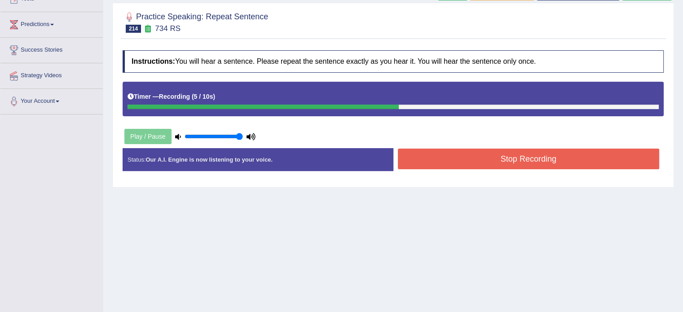
click at [478, 164] on button "Stop Recording" at bounding box center [529, 159] width 262 height 21
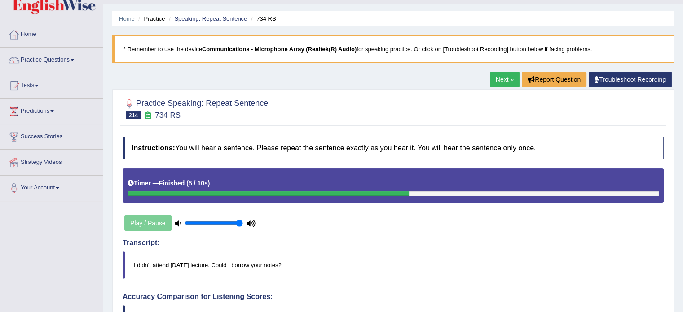
scroll to position [22, 0]
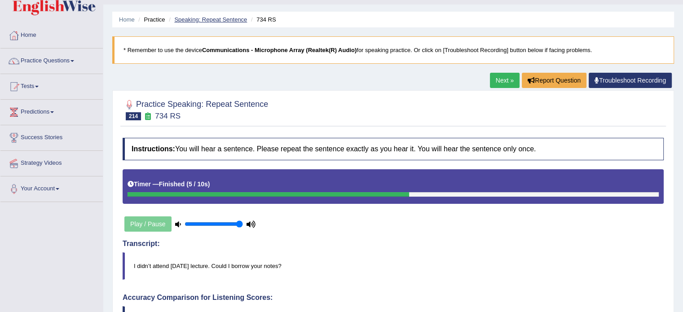
click at [201, 22] on link "Speaking: Repeat Sentence" at bounding box center [210, 19] width 73 height 7
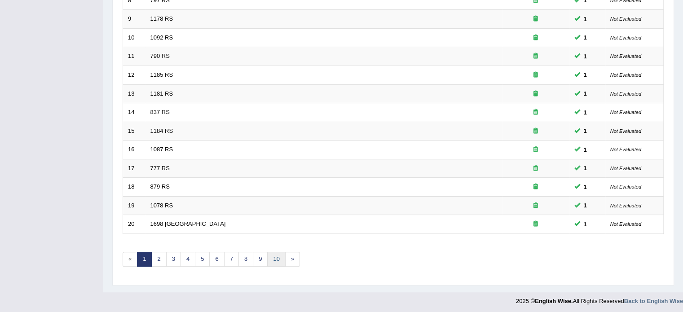
click at [279, 258] on link "10" at bounding box center [276, 259] width 18 height 15
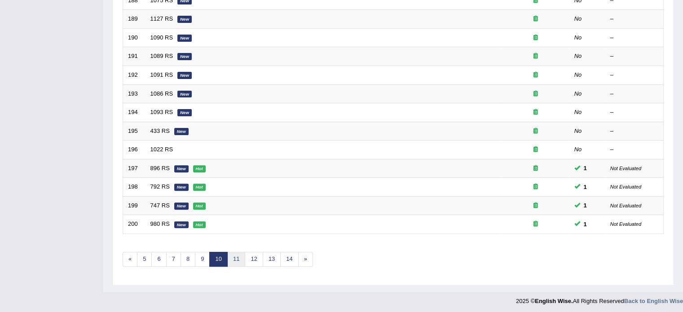
click at [235, 256] on link "11" at bounding box center [236, 259] width 18 height 15
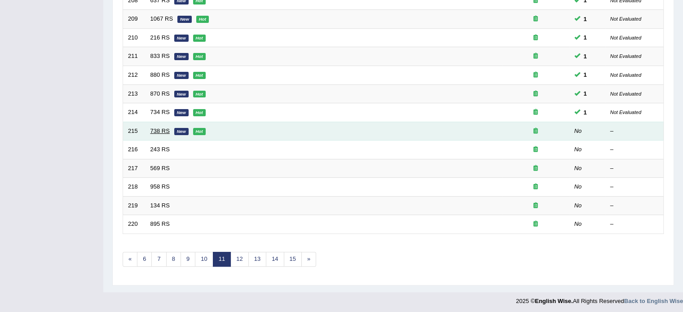
click at [155, 128] on link "738 RS" at bounding box center [160, 131] width 19 height 7
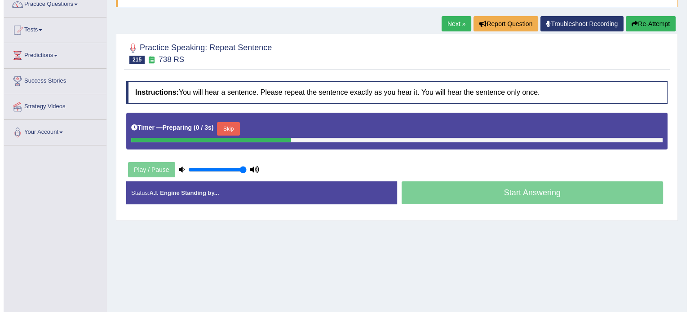
scroll to position [79, 0]
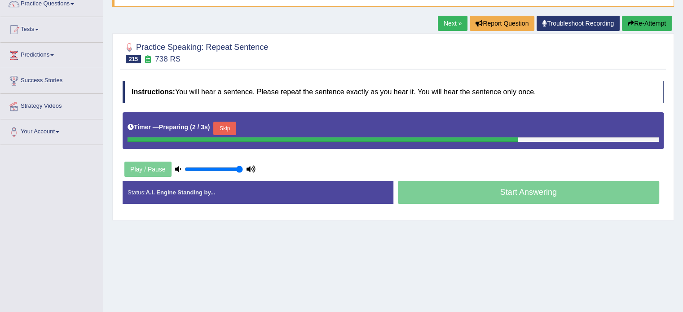
click at [226, 125] on button "Skip" at bounding box center [224, 128] width 22 height 13
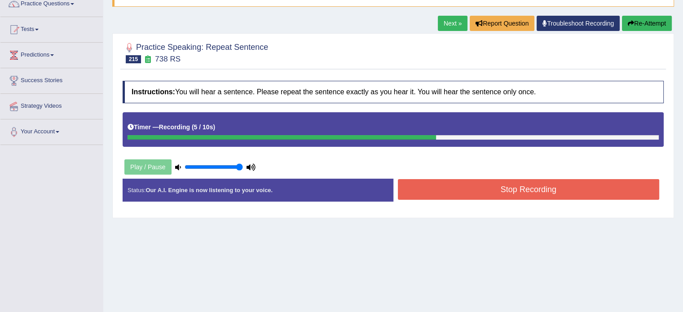
click at [478, 186] on button "Stop Recording" at bounding box center [529, 189] width 262 height 21
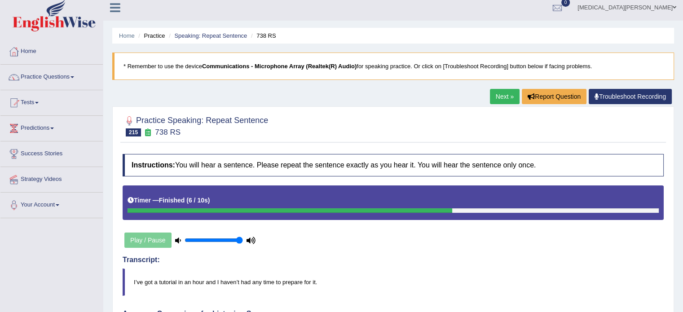
scroll to position [0, 0]
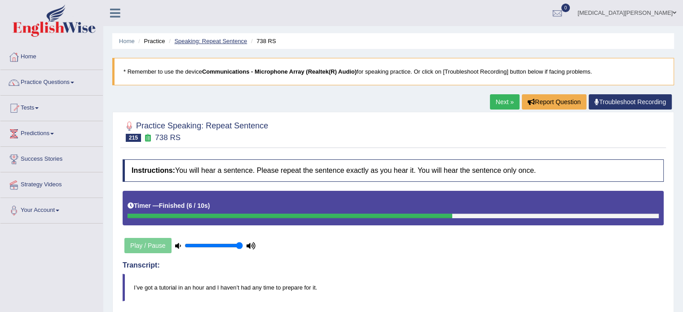
click at [208, 38] on link "Speaking: Repeat Sentence" at bounding box center [210, 41] width 73 height 7
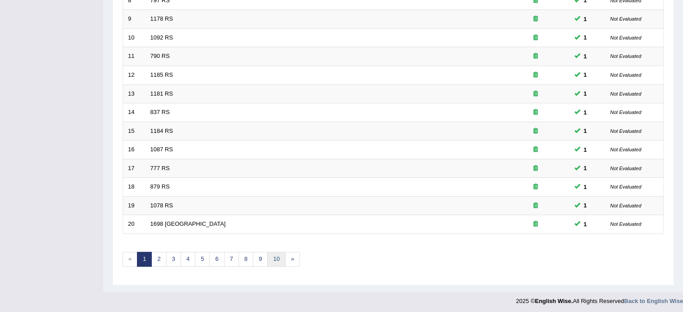
click at [273, 255] on link "10" at bounding box center [276, 259] width 18 height 15
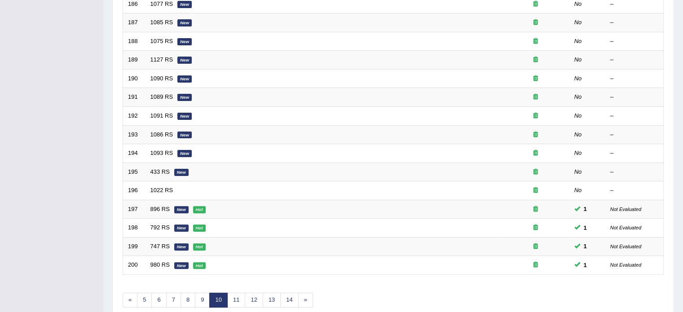
scroll to position [280, 0]
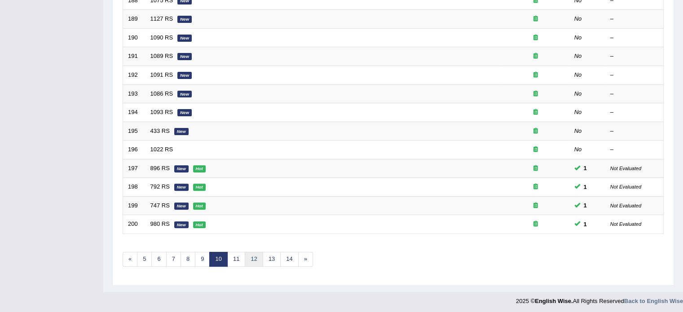
click at [251, 256] on link "12" at bounding box center [254, 259] width 18 height 15
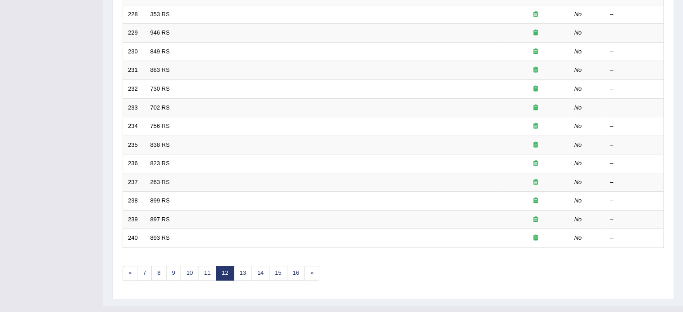
scroll to position [280, 0]
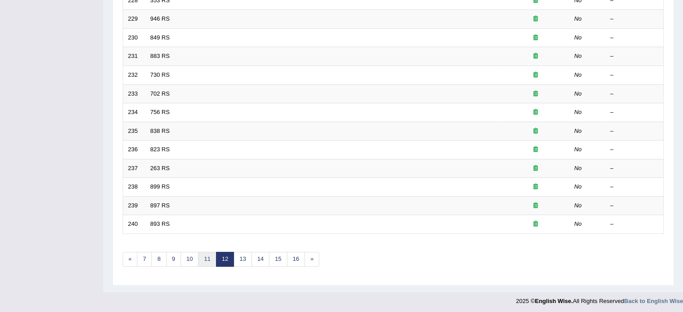
click at [203, 255] on link "11" at bounding box center [207, 259] width 18 height 15
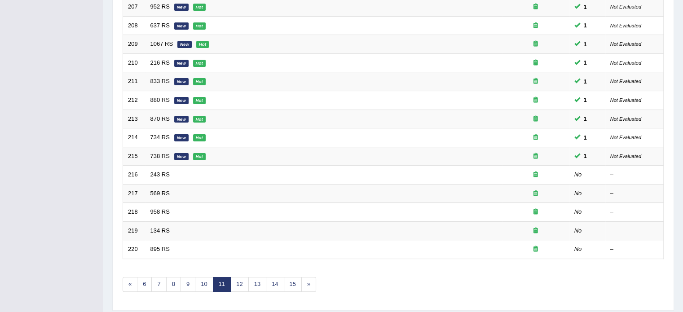
scroll to position [254, 0]
click at [241, 281] on link "12" at bounding box center [239, 285] width 18 height 15
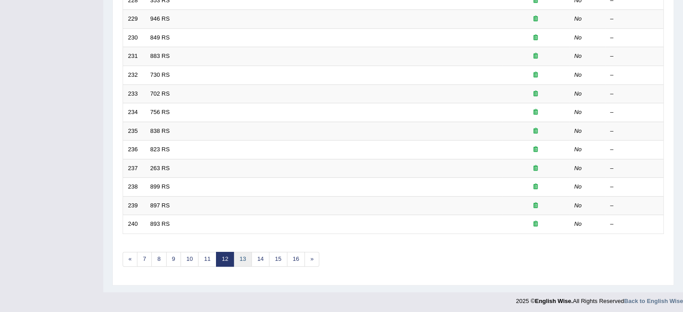
click at [242, 258] on link "13" at bounding box center [243, 259] width 18 height 15
click at [250, 258] on link "14" at bounding box center [246, 259] width 18 height 15
click at [318, 257] on link "»" at bounding box center [318, 259] width 15 height 15
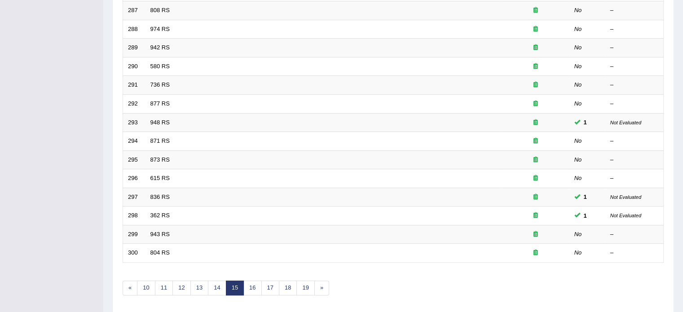
scroll to position [280, 0]
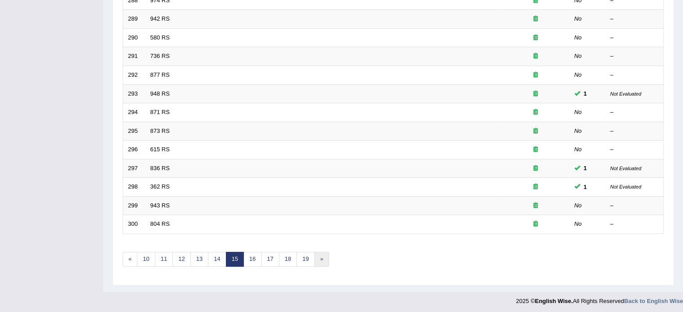
click at [316, 257] on link "»" at bounding box center [322, 259] width 15 height 15
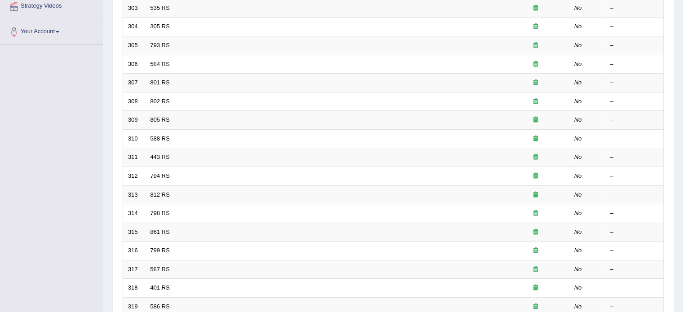
scroll to position [280, 0]
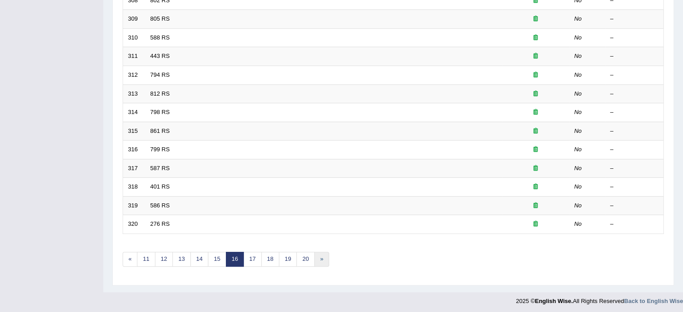
click at [317, 257] on link "»" at bounding box center [322, 259] width 15 height 15
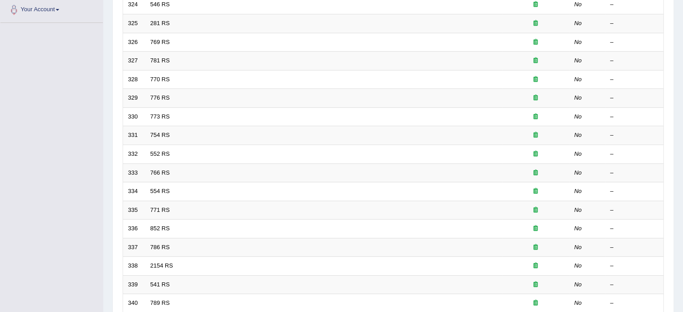
scroll to position [280, 0]
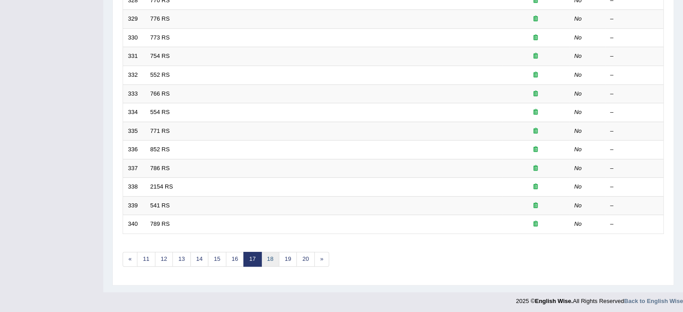
click at [269, 257] on link "18" at bounding box center [270, 259] width 18 height 15
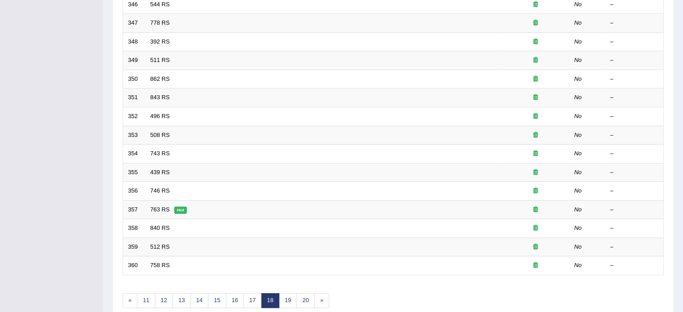
scroll to position [280, 0]
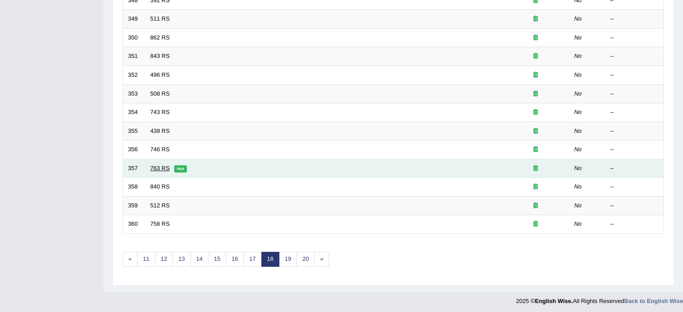
click at [159, 167] on link "763 RS" at bounding box center [160, 168] width 19 height 7
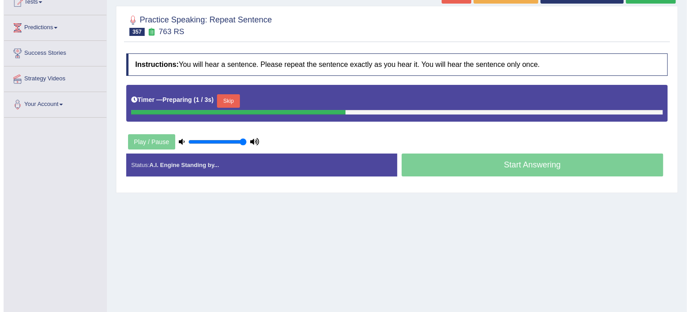
scroll to position [108, 0]
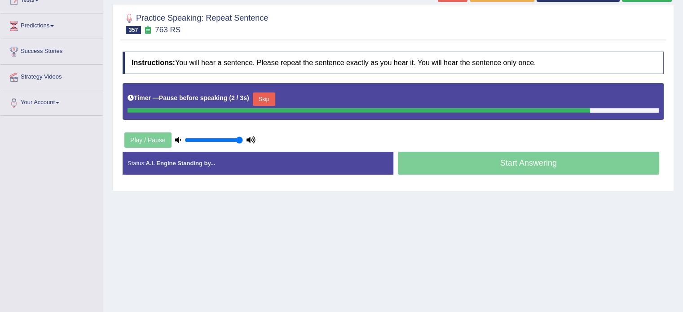
click at [254, 98] on button "Skip" at bounding box center [264, 99] width 22 height 13
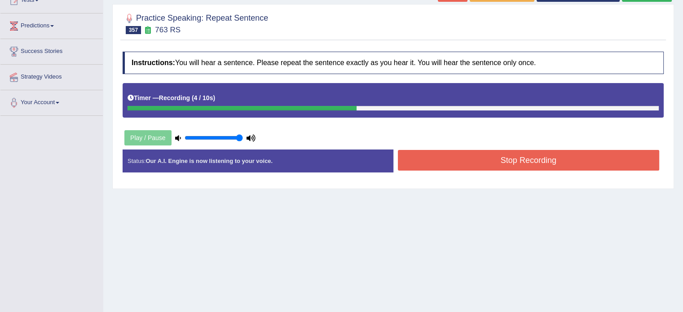
click at [439, 160] on button "Stop Recording" at bounding box center [529, 160] width 262 height 21
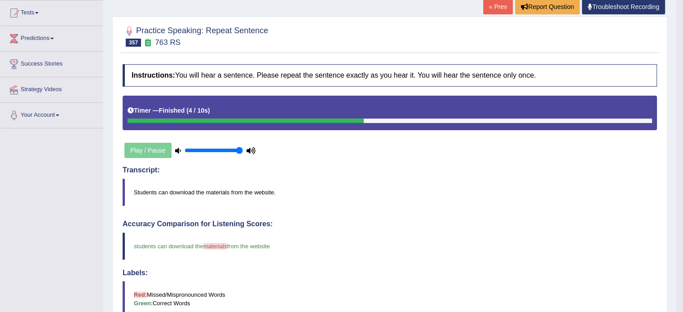
scroll to position [0, 0]
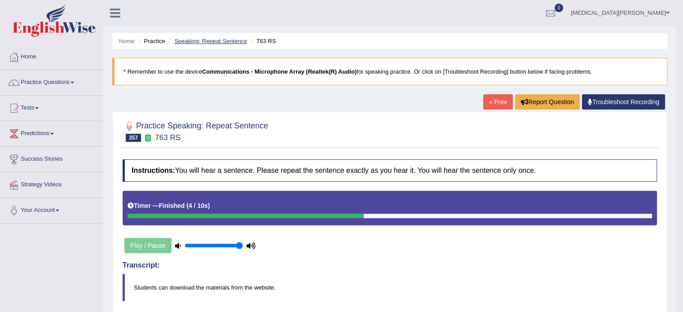
click at [219, 39] on link "Speaking: Repeat Sentence" at bounding box center [210, 41] width 73 height 7
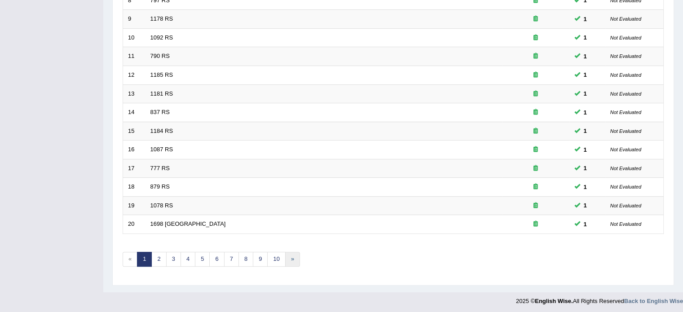
click at [290, 254] on link "»" at bounding box center [292, 259] width 15 height 15
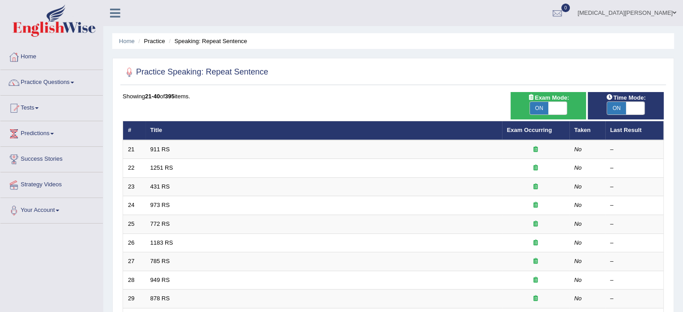
scroll to position [280, 0]
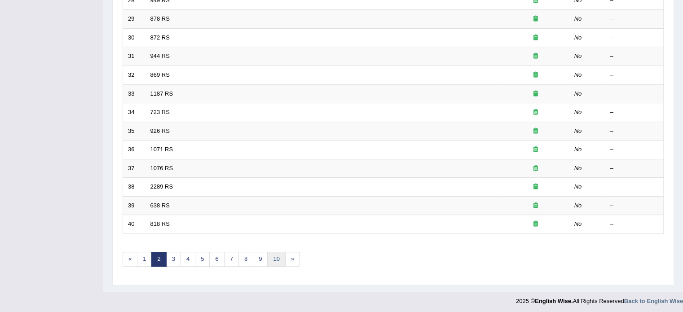
click at [275, 257] on link "10" at bounding box center [276, 259] width 18 height 15
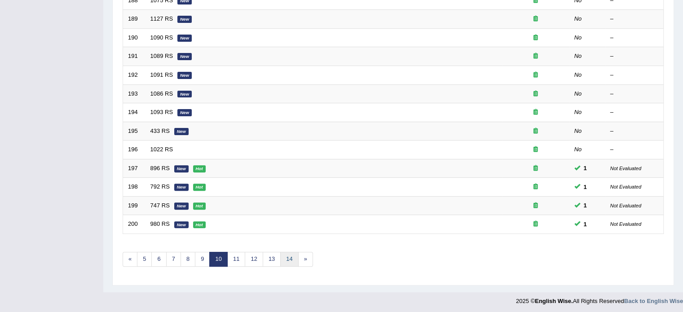
click at [288, 255] on link "14" at bounding box center [289, 259] width 18 height 15
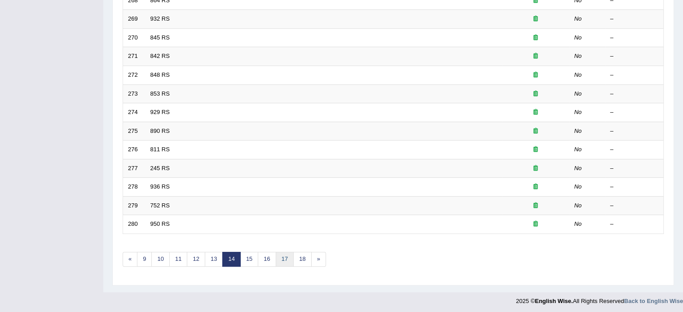
click at [288, 255] on link "17" at bounding box center [285, 259] width 18 height 15
click at [268, 261] on link "18" at bounding box center [270, 259] width 18 height 15
click at [287, 255] on link "19" at bounding box center [288, 259] width 18 height 15
click at [301, 255] on link "20" at bounding box center [306, 259] width 18 height 15
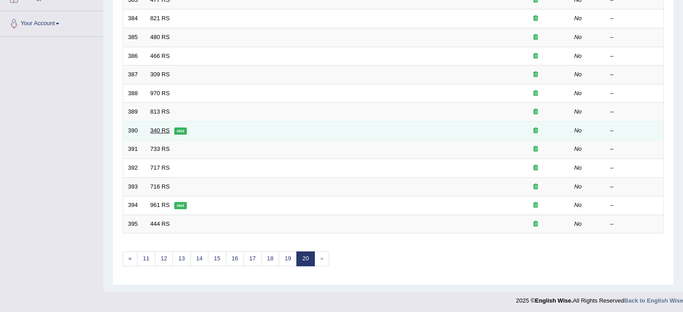
click at [158, 127] on link "340 RS" at bounding box center [160, 130] width 19 height 7
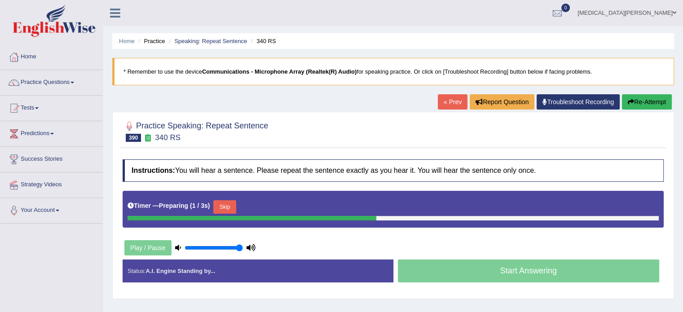
click at [228, 201] on button "Skip" at bounding box center [224, 206] width 22 height 13
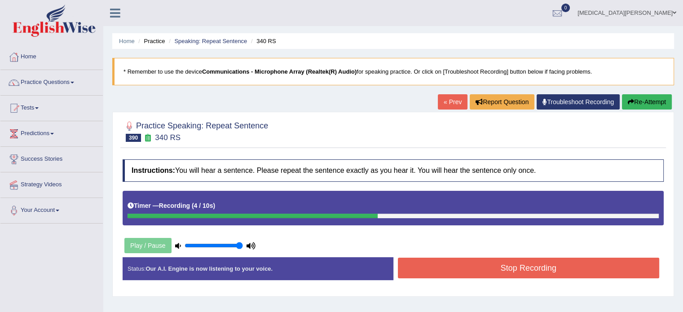
click at [424, 264] on button "Stop Recording" at bounding box center [529, 268] width 262 height 21
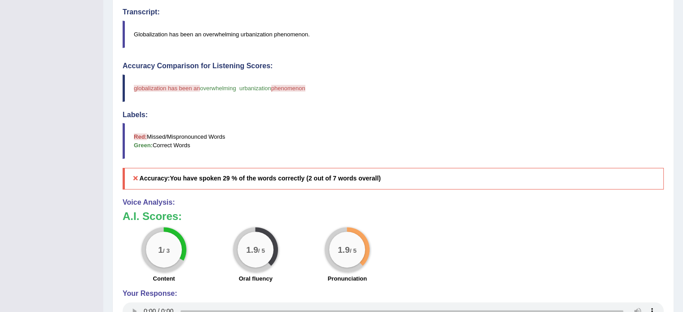
scroll to position [253, 0]
